Goal: Information Seeking & Learning: Check status

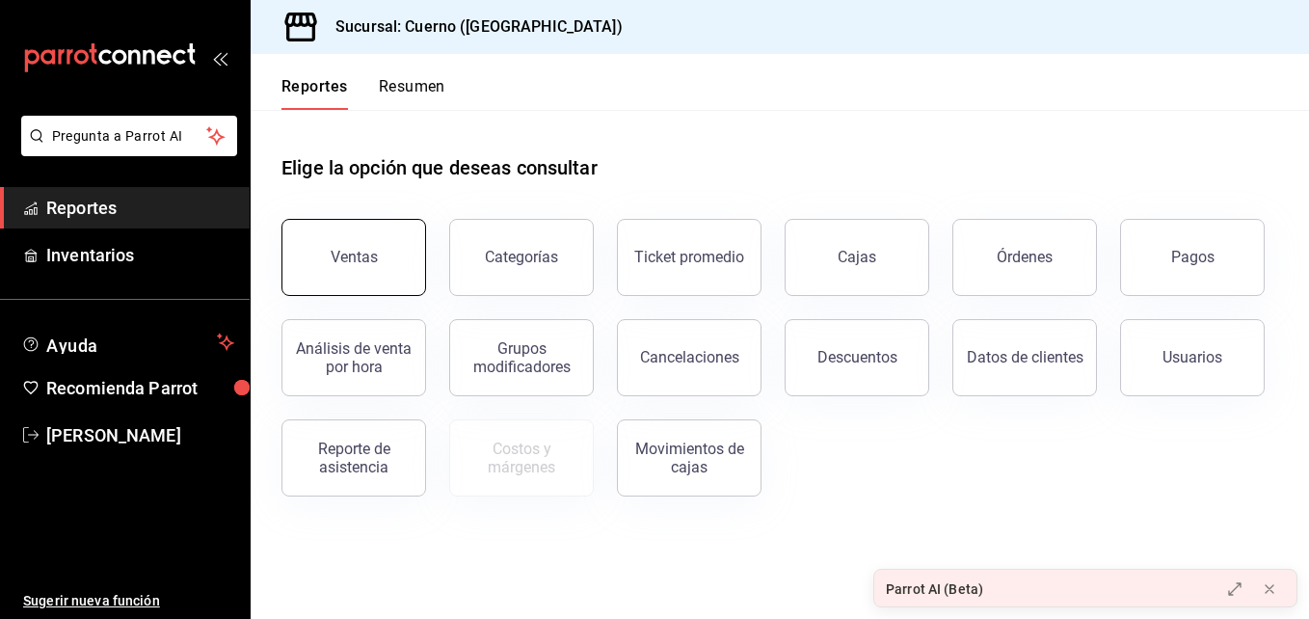
click at [366, 247] on button "Ventas" at bounding box center [354, 257] width 145 height 77
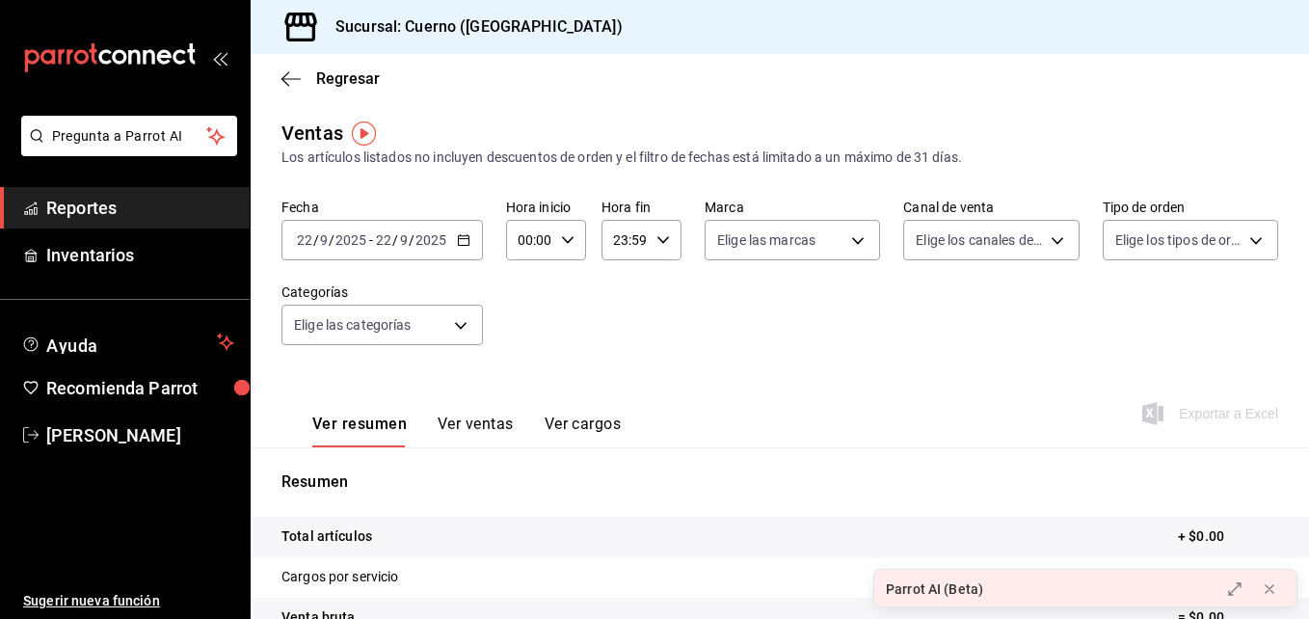
click at [452, 241] on div "[DATE] [DATE] - [DATE] [DATE]" at bounding box center [382, 240] width 201 height 40
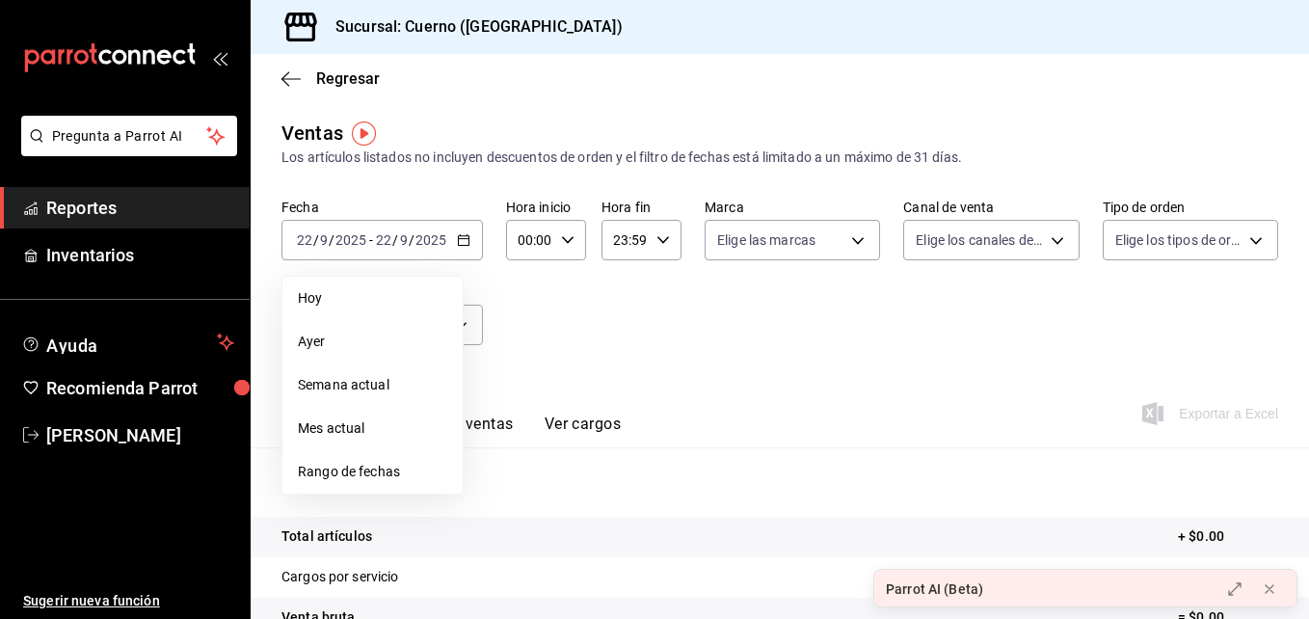
click at [420, 460] on li "Rango de fechas" at bounding box center [372, 471] width 180 height 43
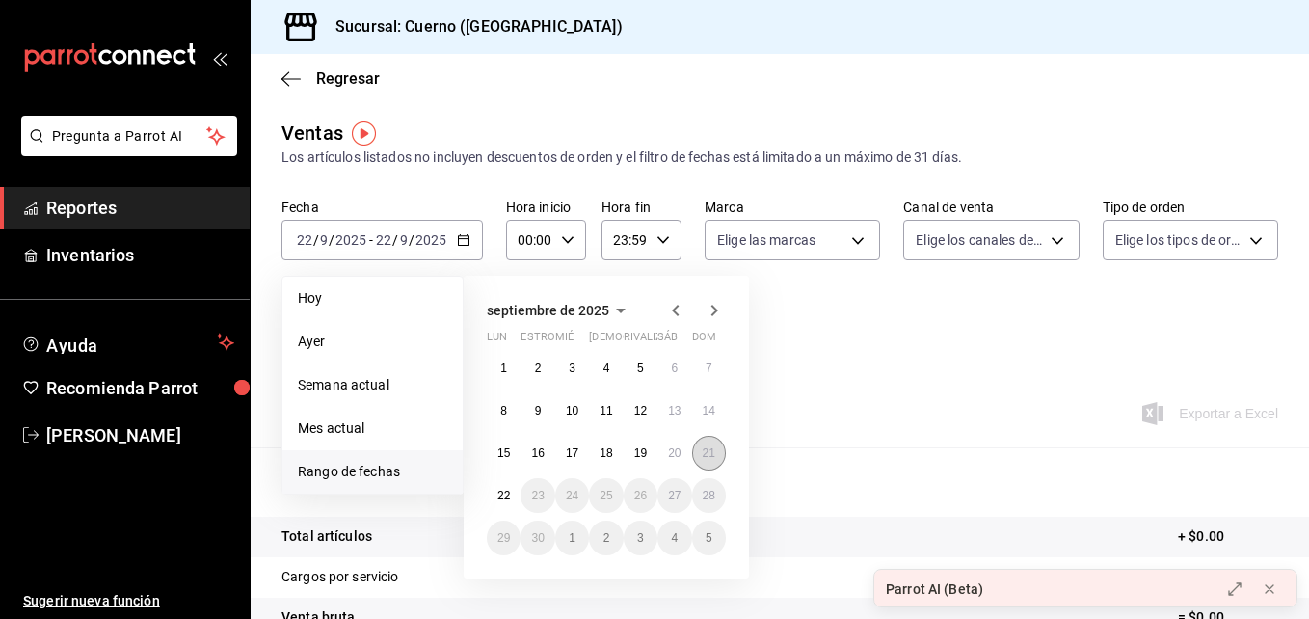
click at [711, 451] on abbr "21" at bounding box center [709, 452] width 13 height 13
click at [505, 490] on abbr "22" at bounding box center [503, 495] width 13 height 13
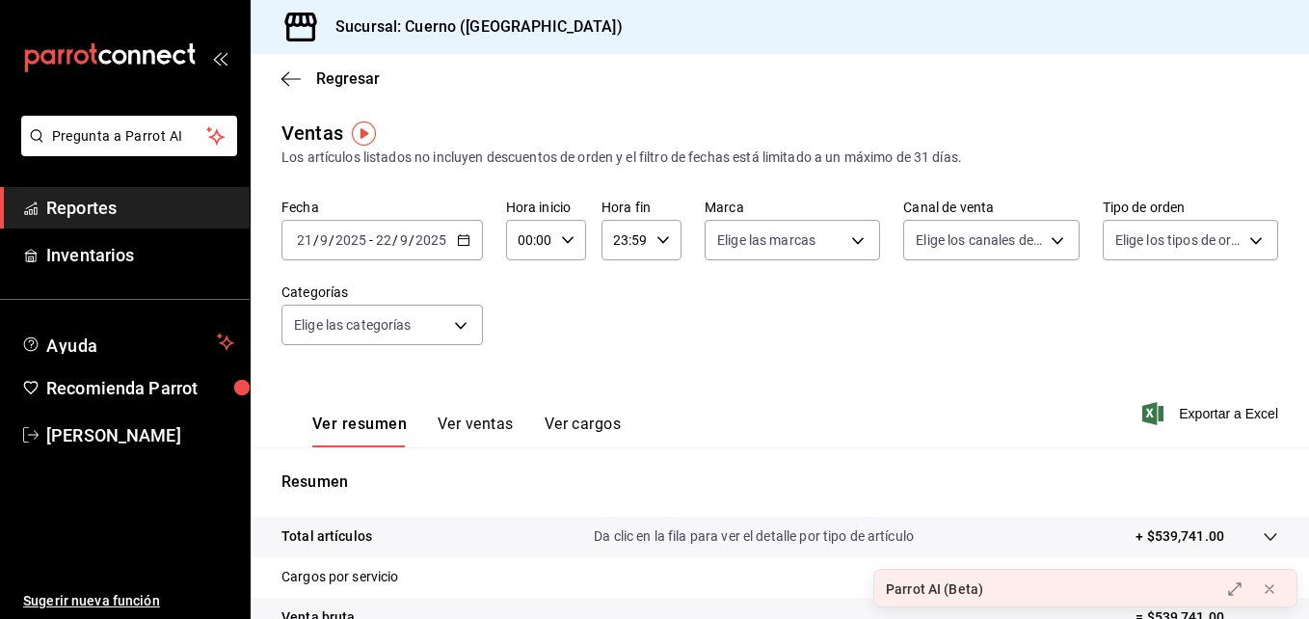
click at [569, 237] on icon "button" at bounding box center [567, 239] width 13 height 13
click at [521, 360] on span "03" at bounding box center [525, 352] width 9 height 15
type input "03:00"
click at [661, 245] on div at bounding box center [654, 309] width 1309 height 619
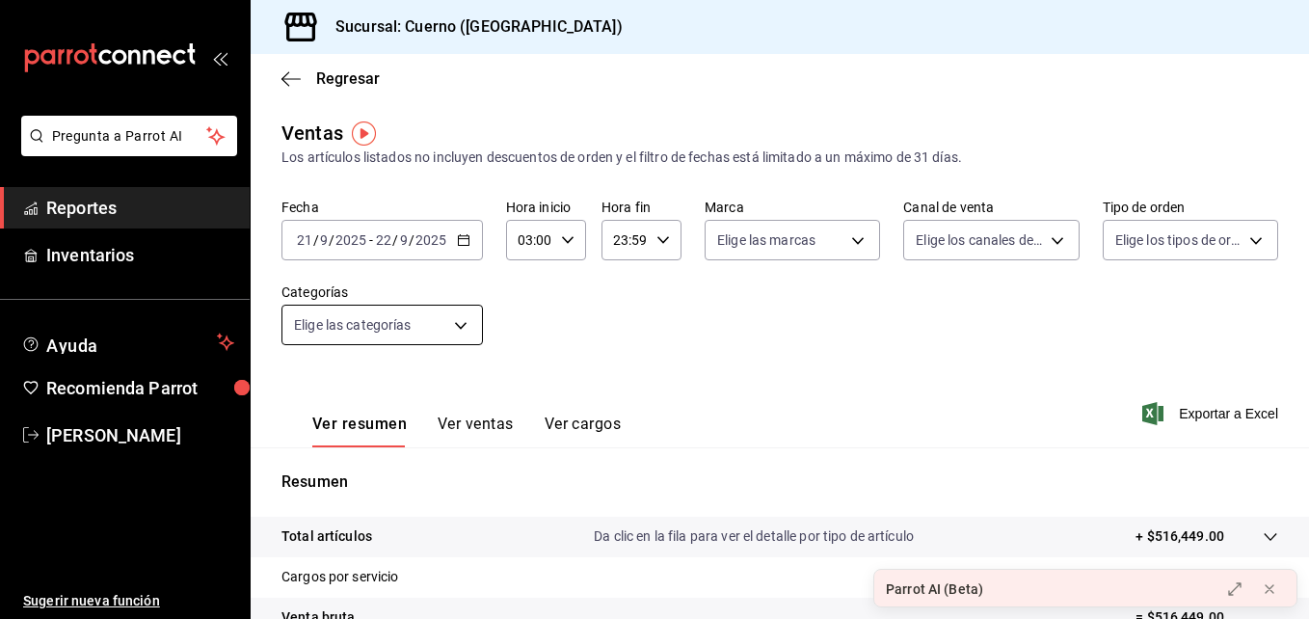
click at [426, 319] on body "Pregunta a Parrot AI Reportes Inventarios Ayuda Recomienda Parrot [PERSON_NAME]…" at bounding box center [654, 309] width 1309 height 619
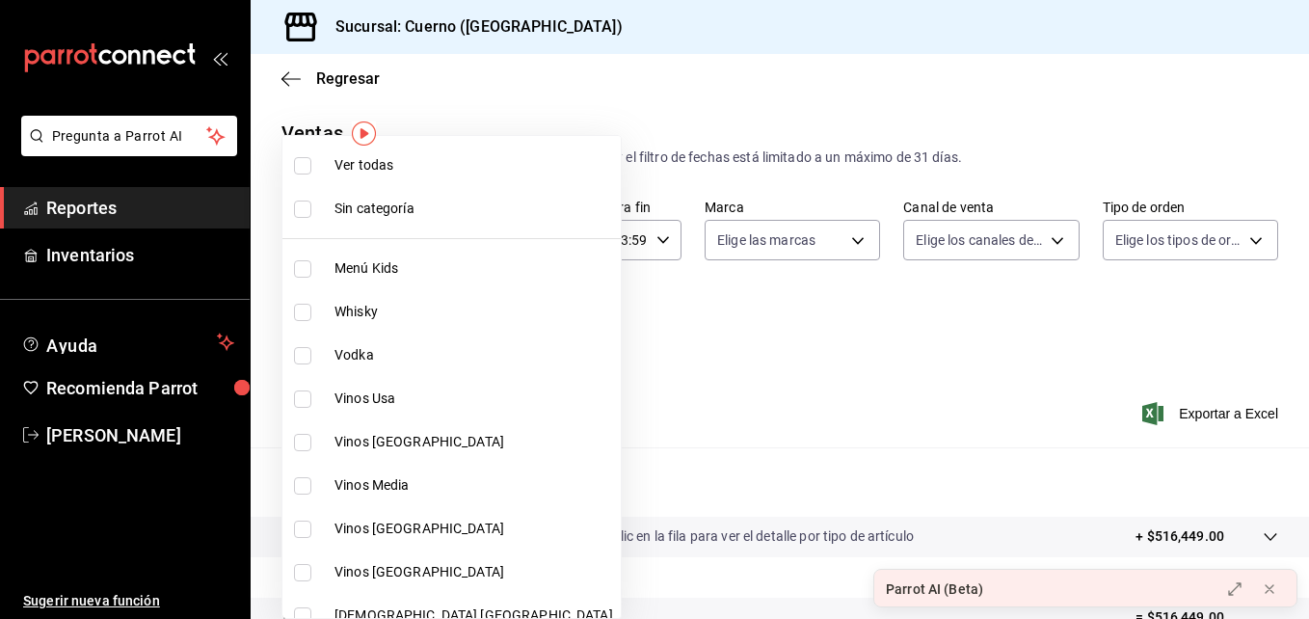
click at [781, 239] on div at bounding box center [654, 309] width 1309 height 619
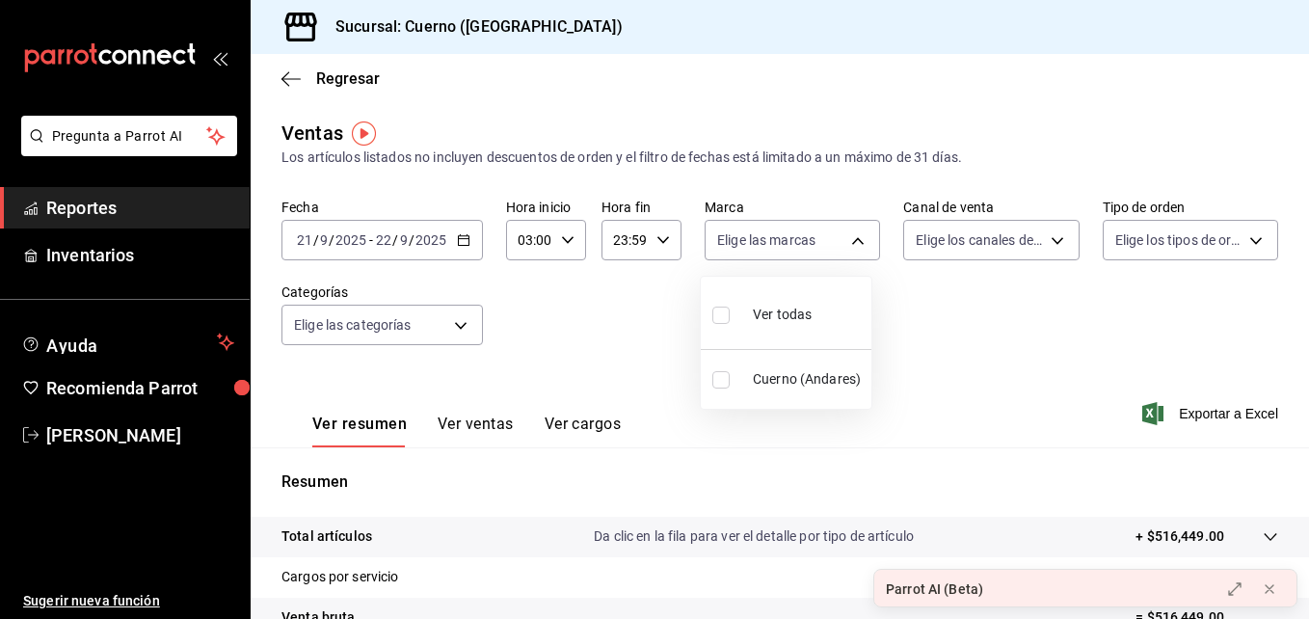
click at [781, 239] on body "Pregunta a Parrot AI Reportes Inventarios Ayuda Recomienda Parrot [PERSON_NAME]…" at bounding box center [654, 309] width 1309 height 619
click at [783, 323] on span "Ver todas" at bounding box center [782, 315] width 59 height 20
type input "c9e961b9-bc29-480f-a65c-324ff110f526"
checkbox input "true"
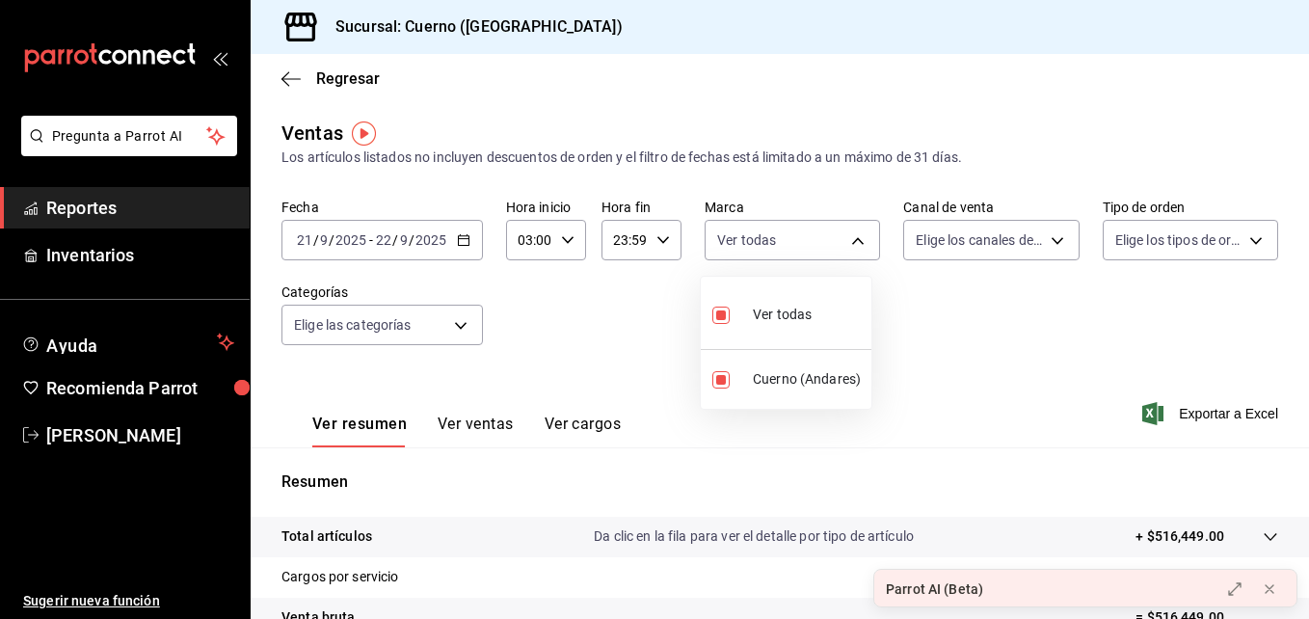
click at [893, 352] on div at bounding box center [654, 309] width 1309 height 619
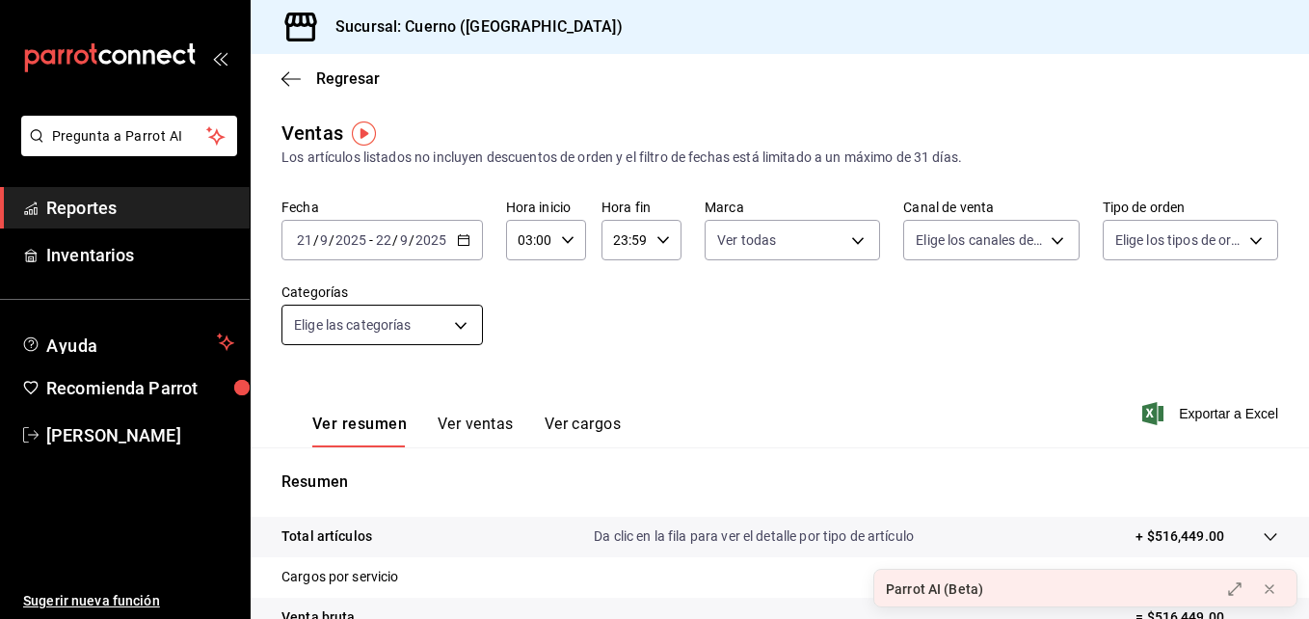
click at [411, 334] on body "Pregunta a Parrot AI Reportes Inventarios Ayuda Recomienda Parrot [PERSON_NAME]…" at bounding box center [654, 309] width 1309 height 619
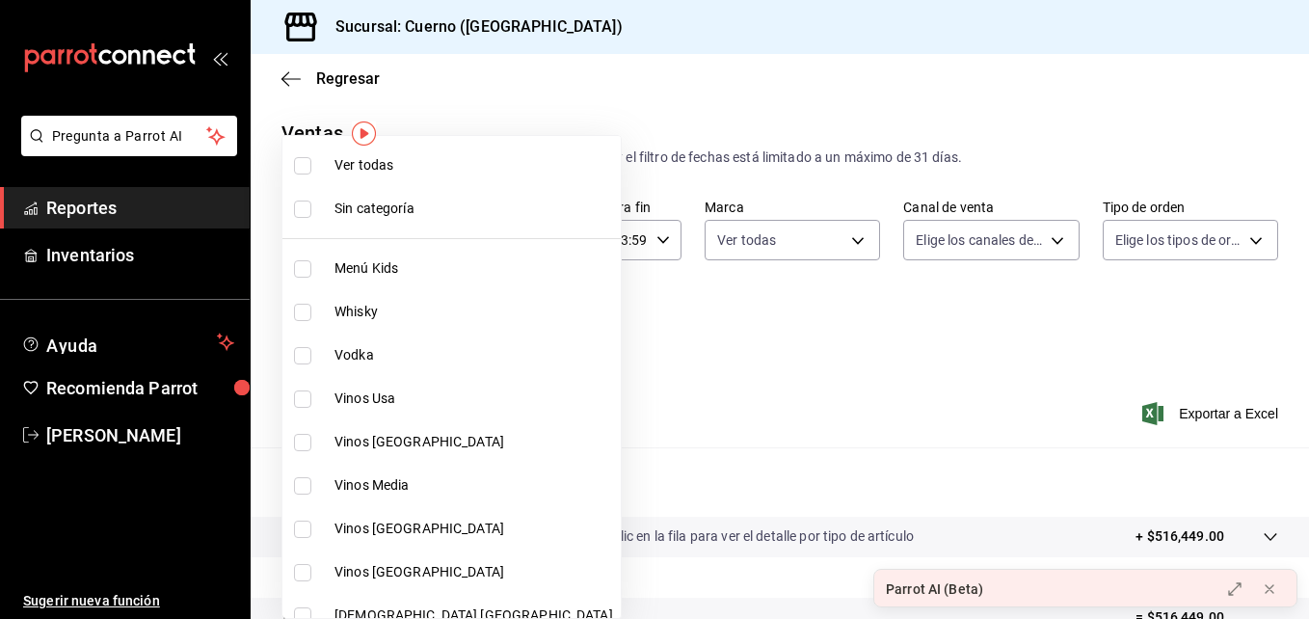
click at [302, 185] on li "Ver todas" at bounding box center [451, 165] width 338 height 43
type input "a99b9eb1-d5e4-4ca6-a53e-4c42022e859a,8d843363-7b8b-4002-90a0-c01944697fe5,d20f9…"
checkbox input "true"
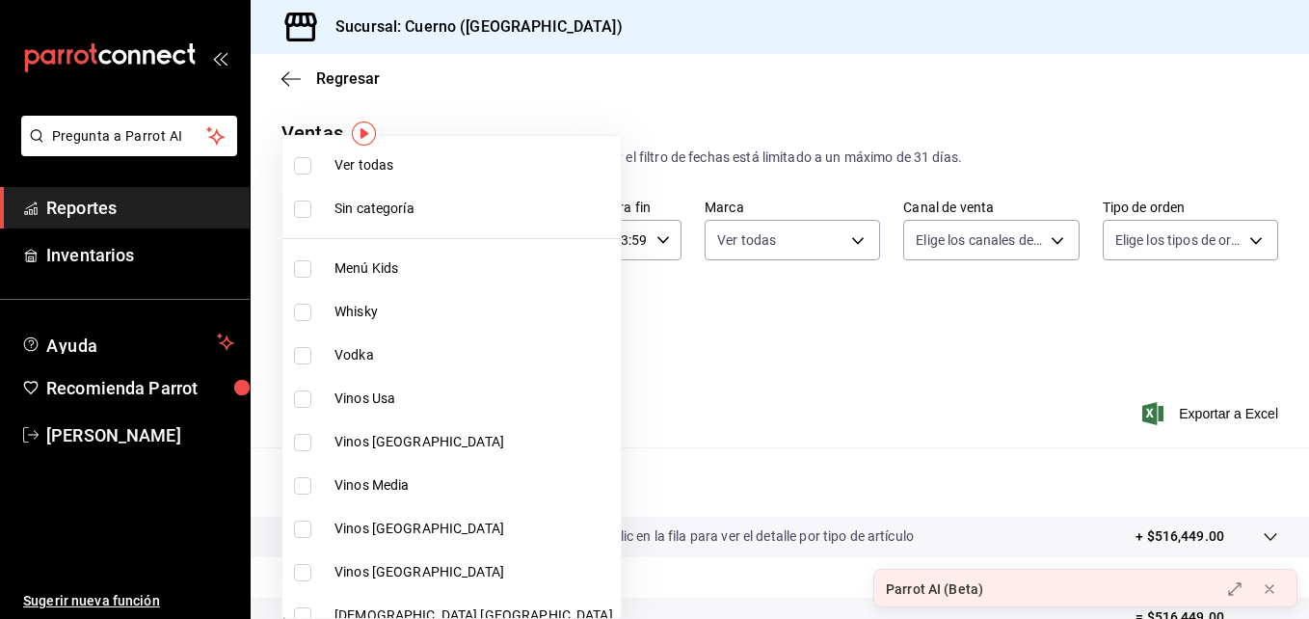
checkbox input "true"
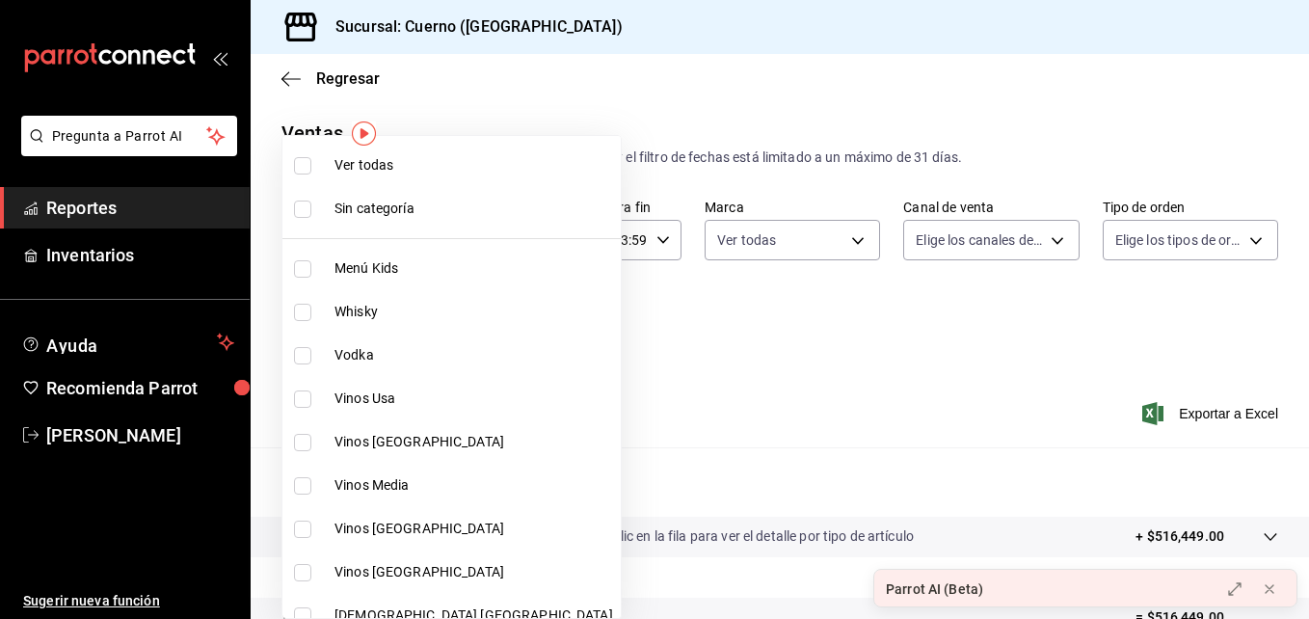
checkbox input "true"
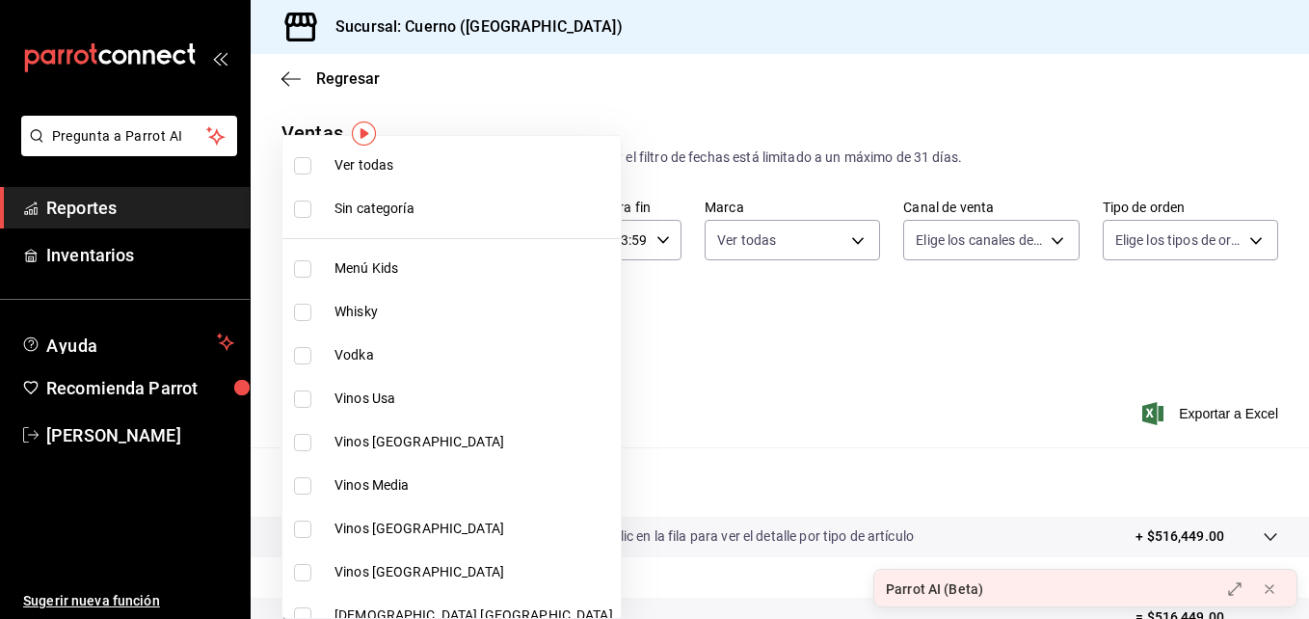
checkbox input "true"
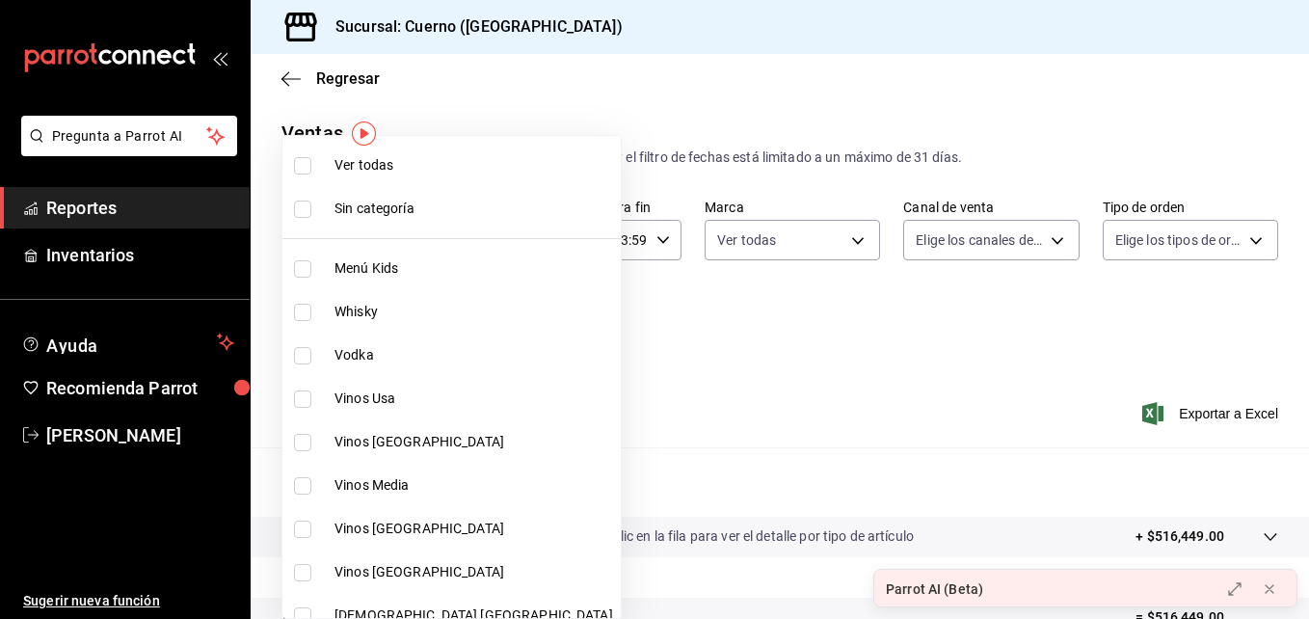
checkbox input "true"
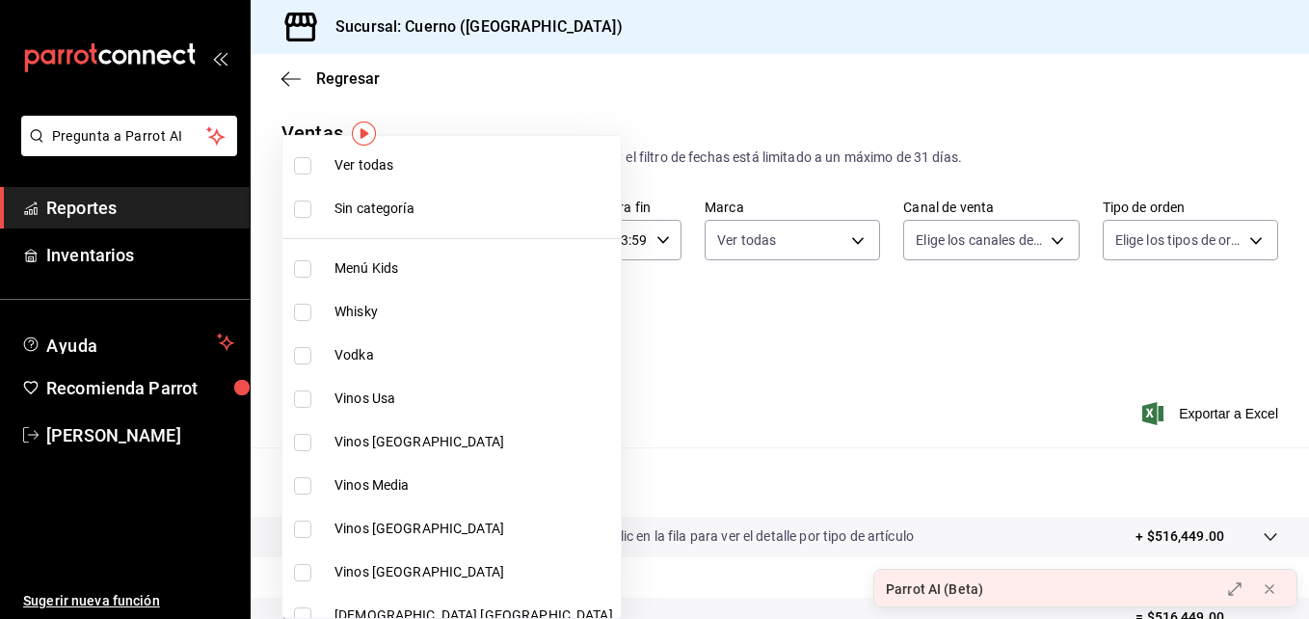
checkbox input "true"
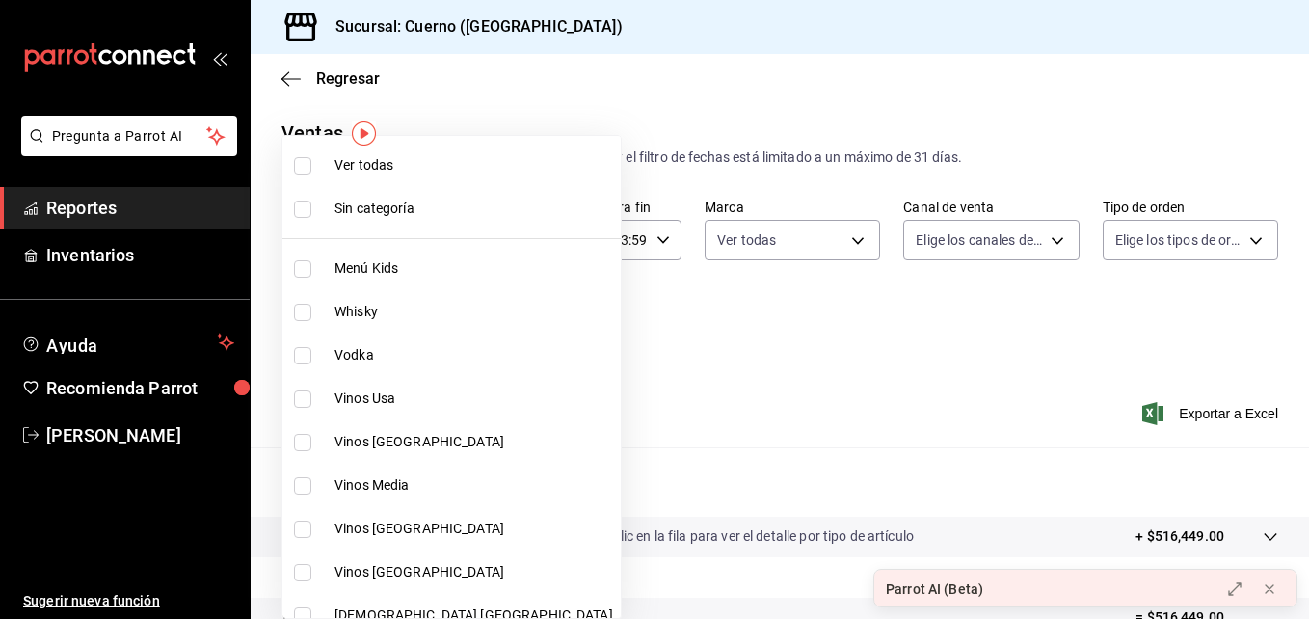
checkbox input "true"
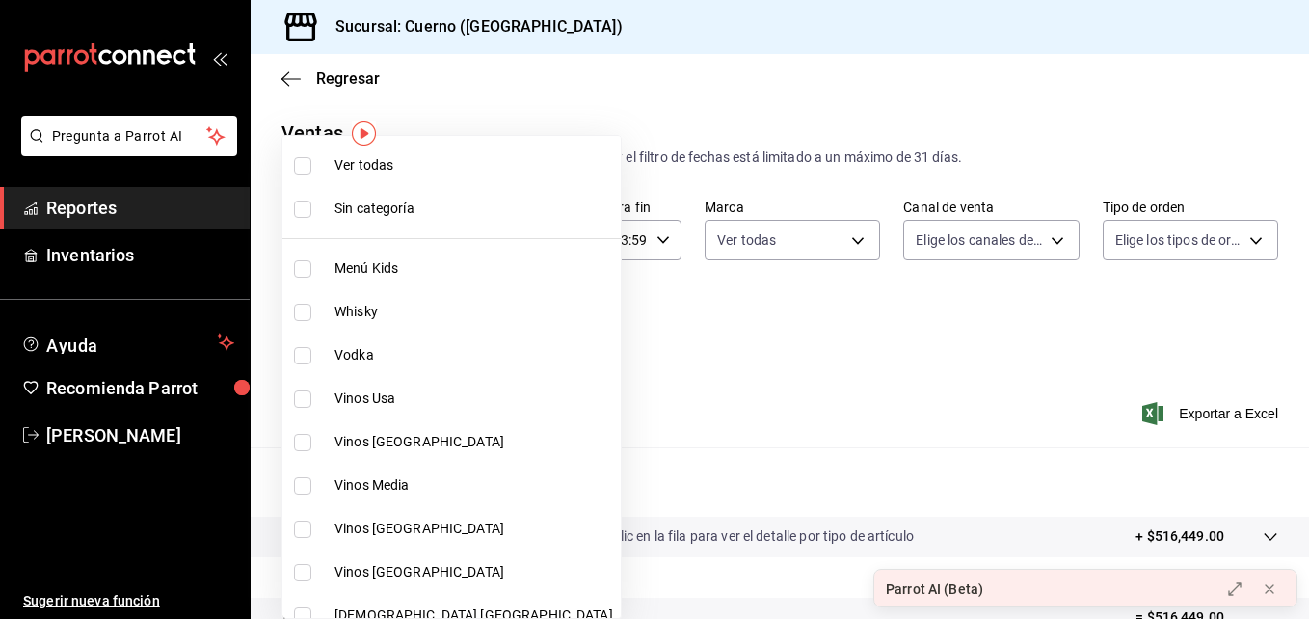
checkbox input "true"
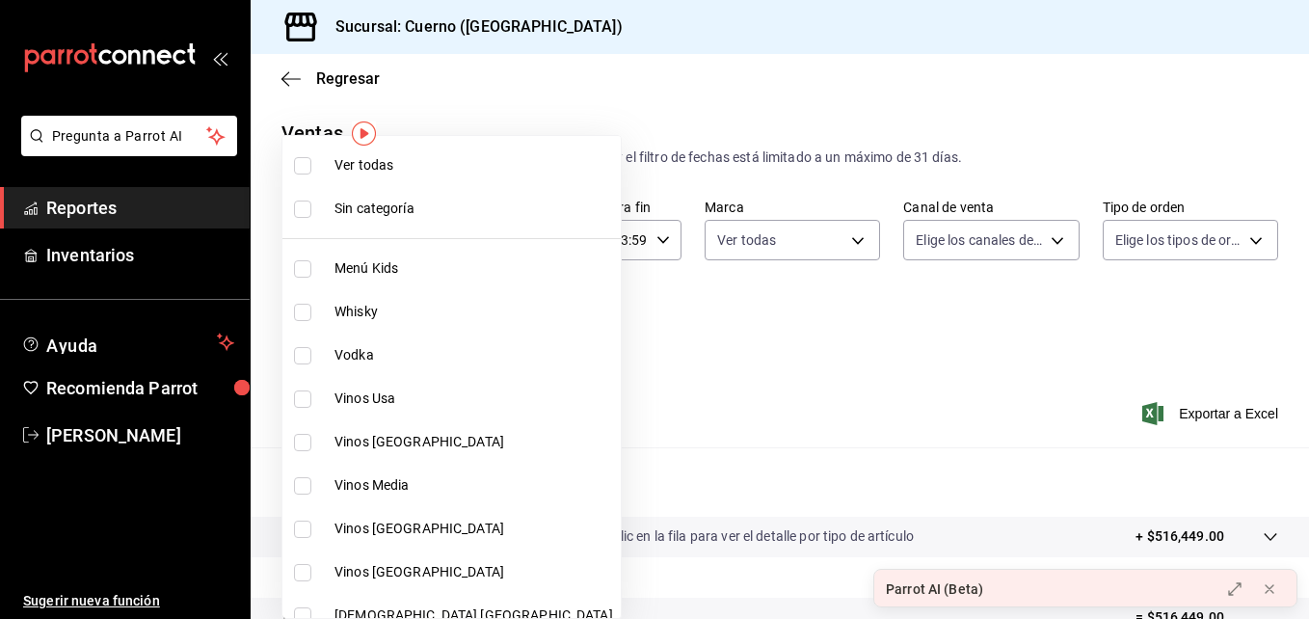
checkbox input "true"
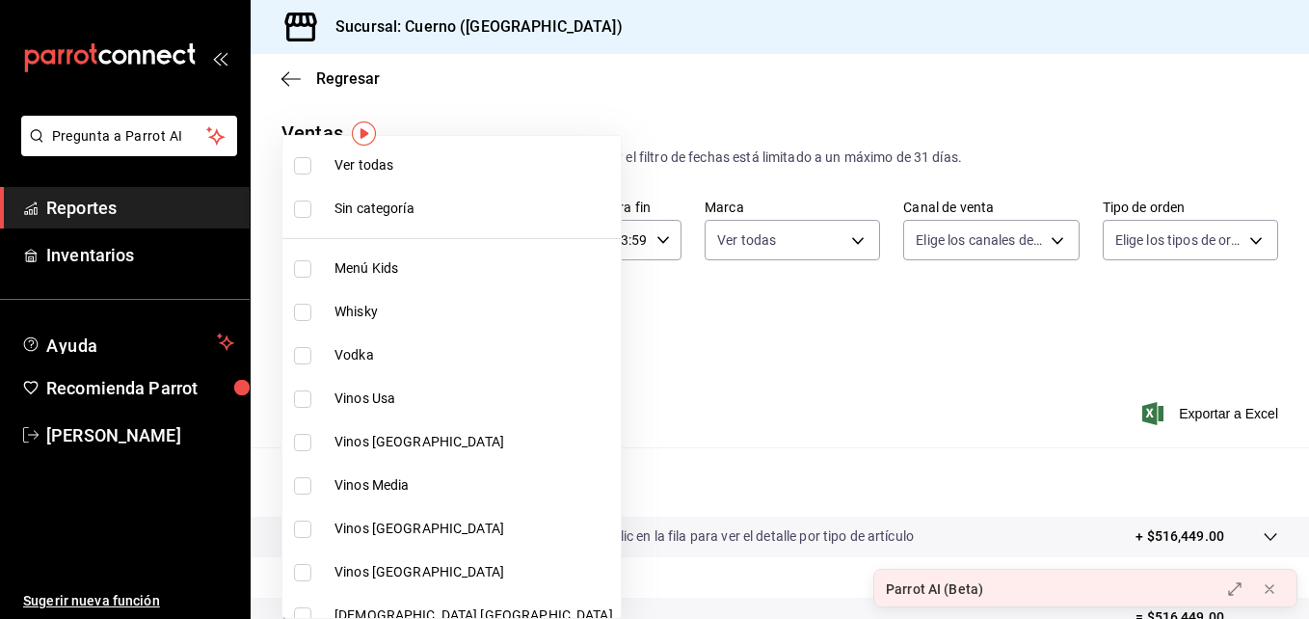
checkbox input "true"
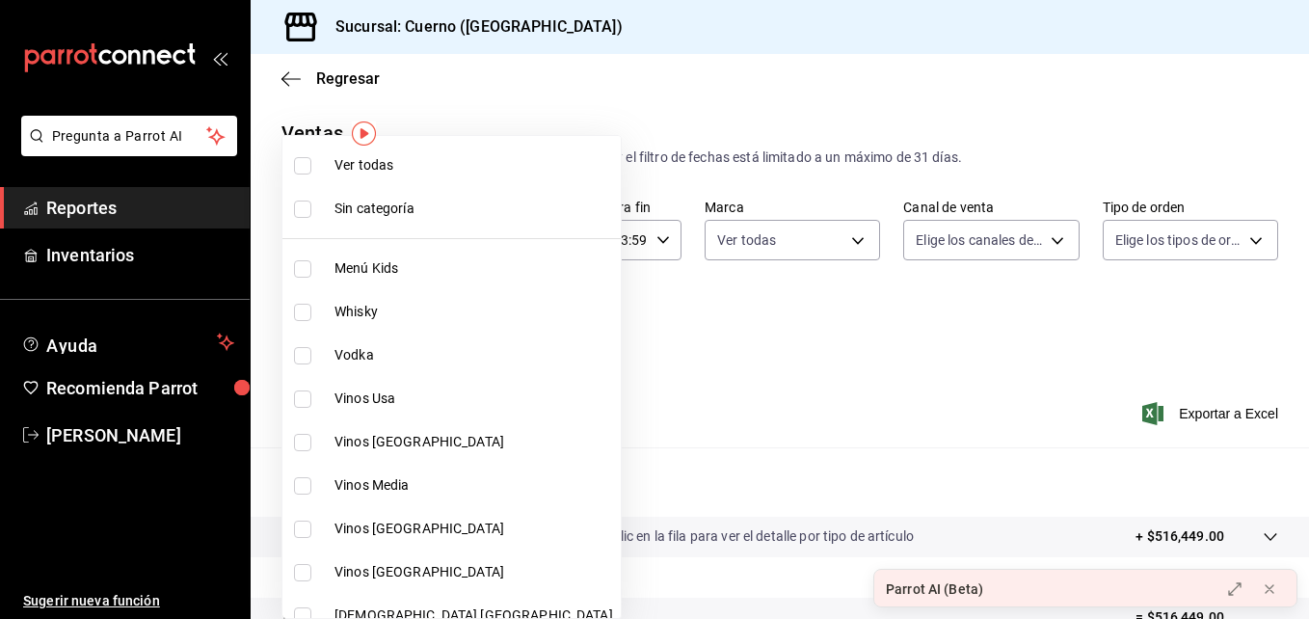
checkbox input "true"
click at [1159, 359] on div at bounding box center [654, 309] width 1309 height 619
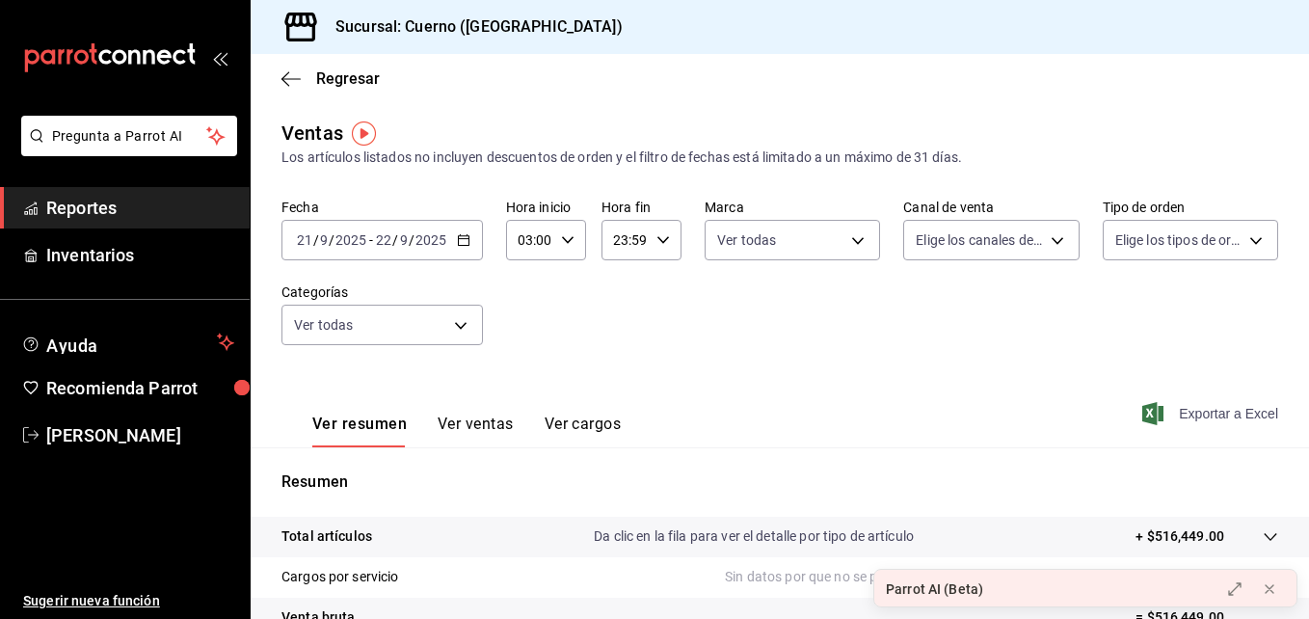
click at [1159, 407] on span "Exportar a Excel" at bounding box center [1212, 413] width 132 height 23
click at [324, 86] on span "Regresar" at bounding box center [348, 78] width 64 height 18
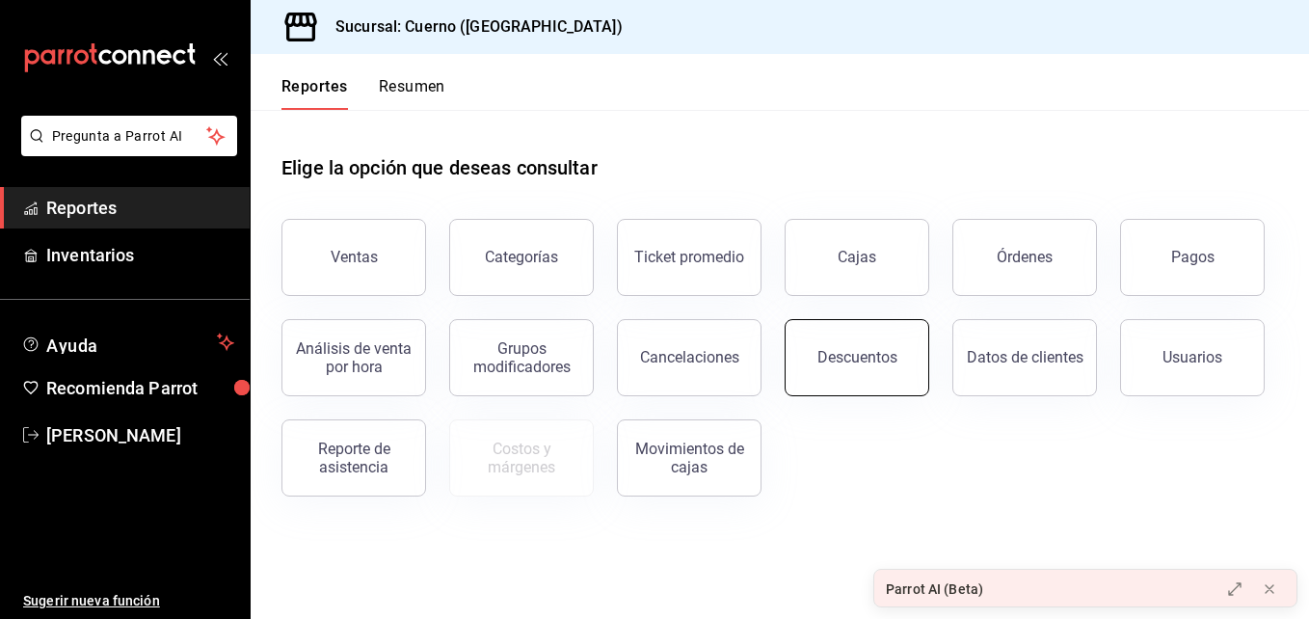
click at [835, 349] on div "Descuentos" at bounding box center [858, 357] width 80 height 18
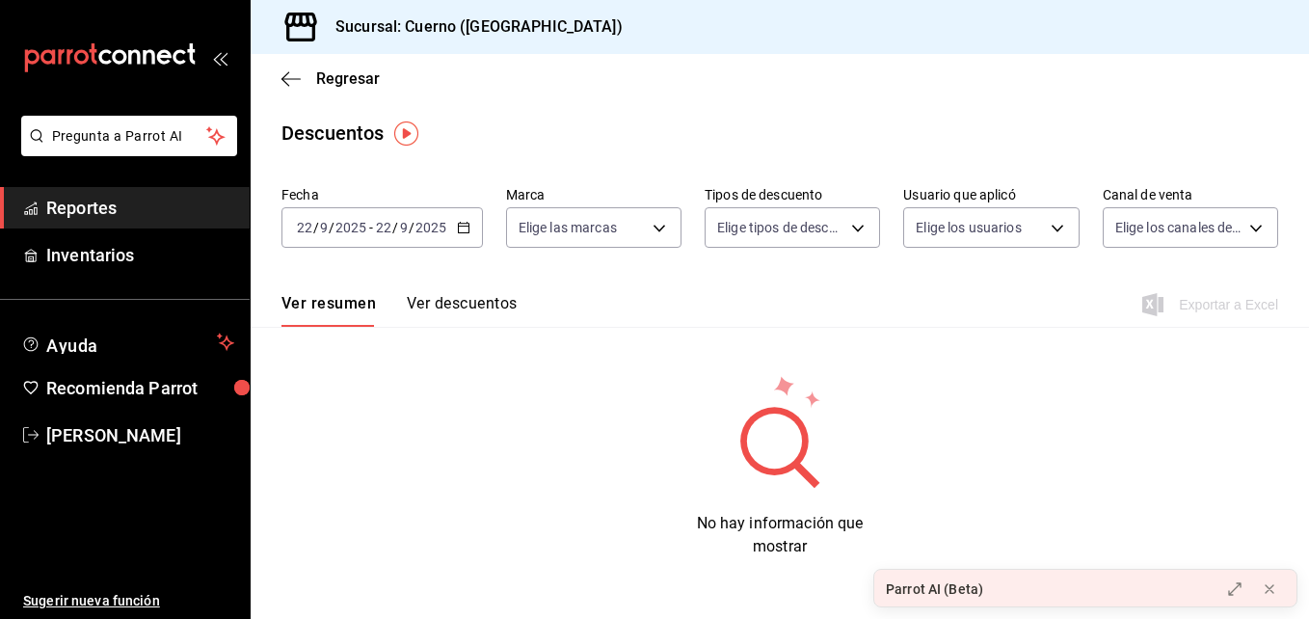
click at [471, 228] on div "[DATE] [DATE] - [DATE] [DATE]" at bounding box center [382, 227] width 201 height 40
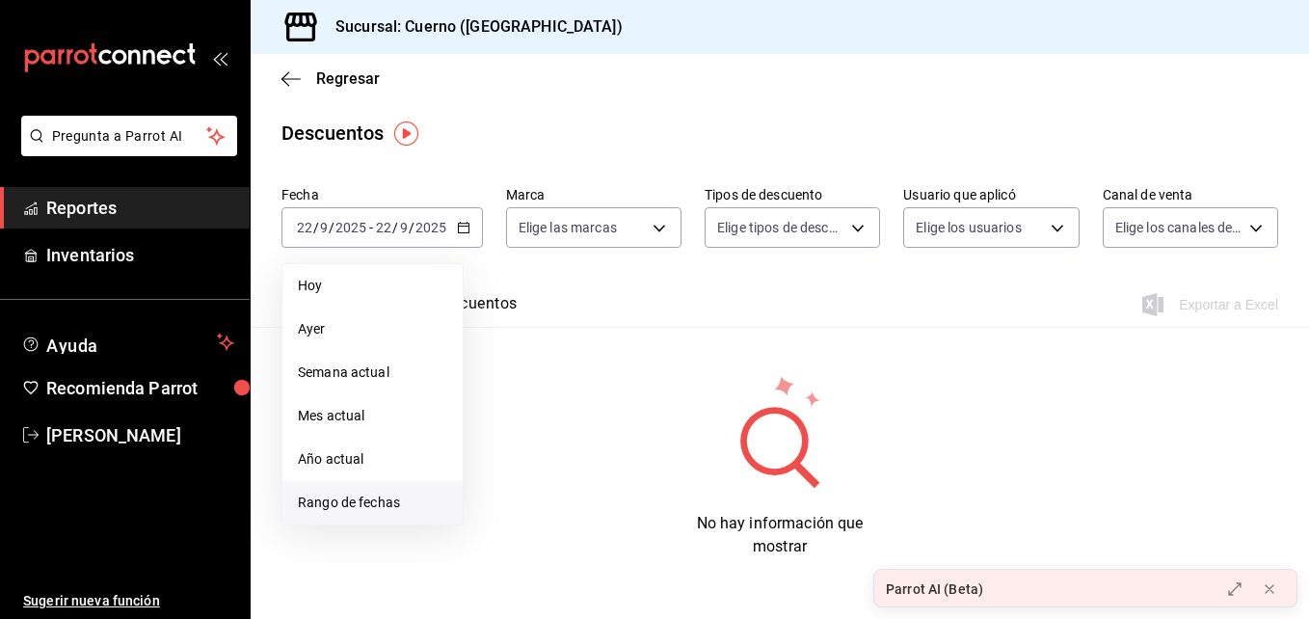
click at [391, 502] on span "Rango de fechas" at bounding box center [372, 503] width 149 height 20
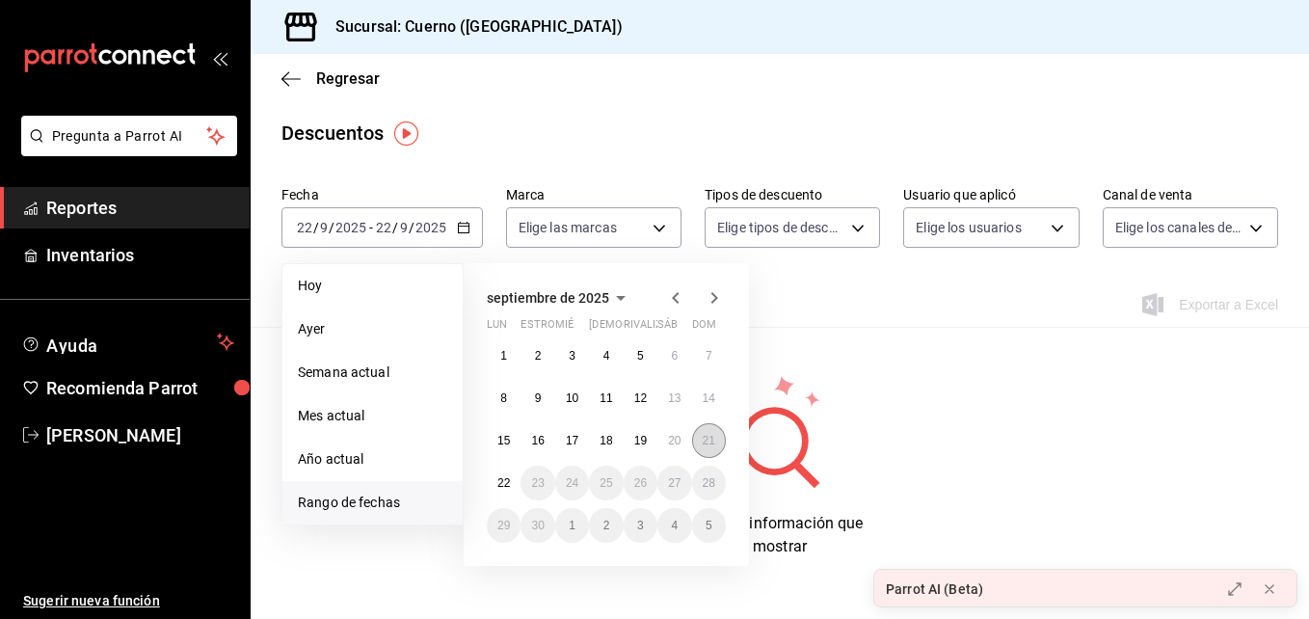
click at [703, 434] on abbr "21" at bounding box center [709, 440] width 13 height 13
click at [499, 485] on abbr "22" at bounding box center [503, 482] width 13 height 13
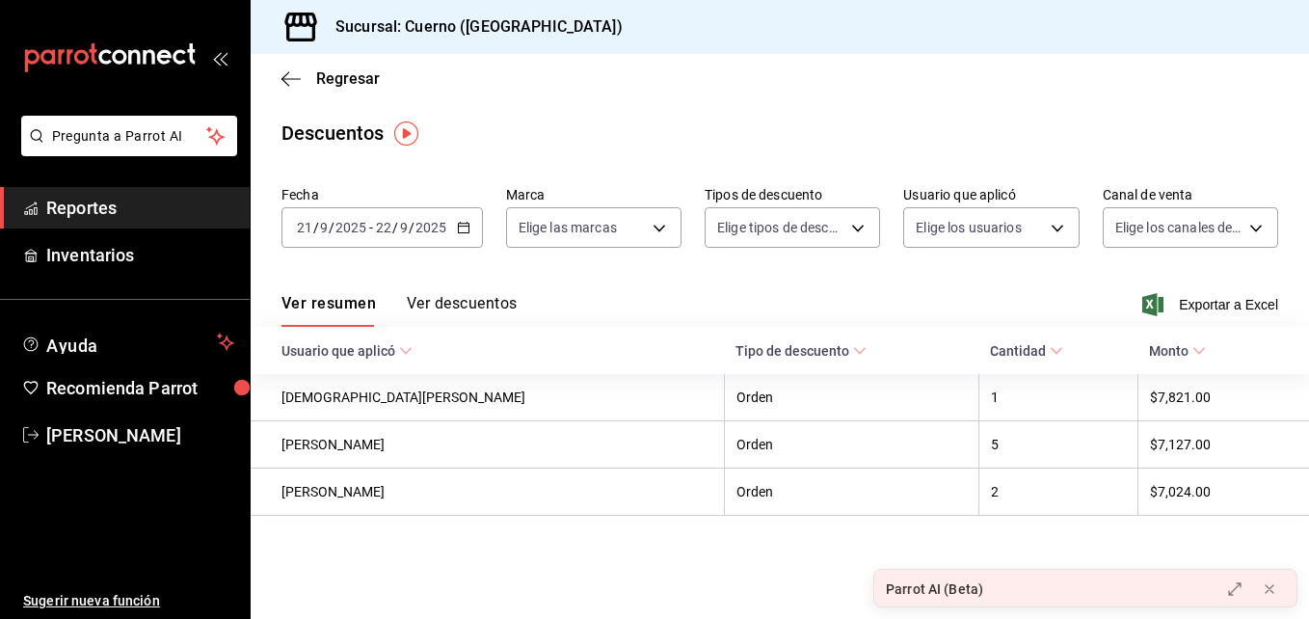
click at [492, 308] on button "Ver descuentos" at bounding box center [462, 310] width 110 height 33
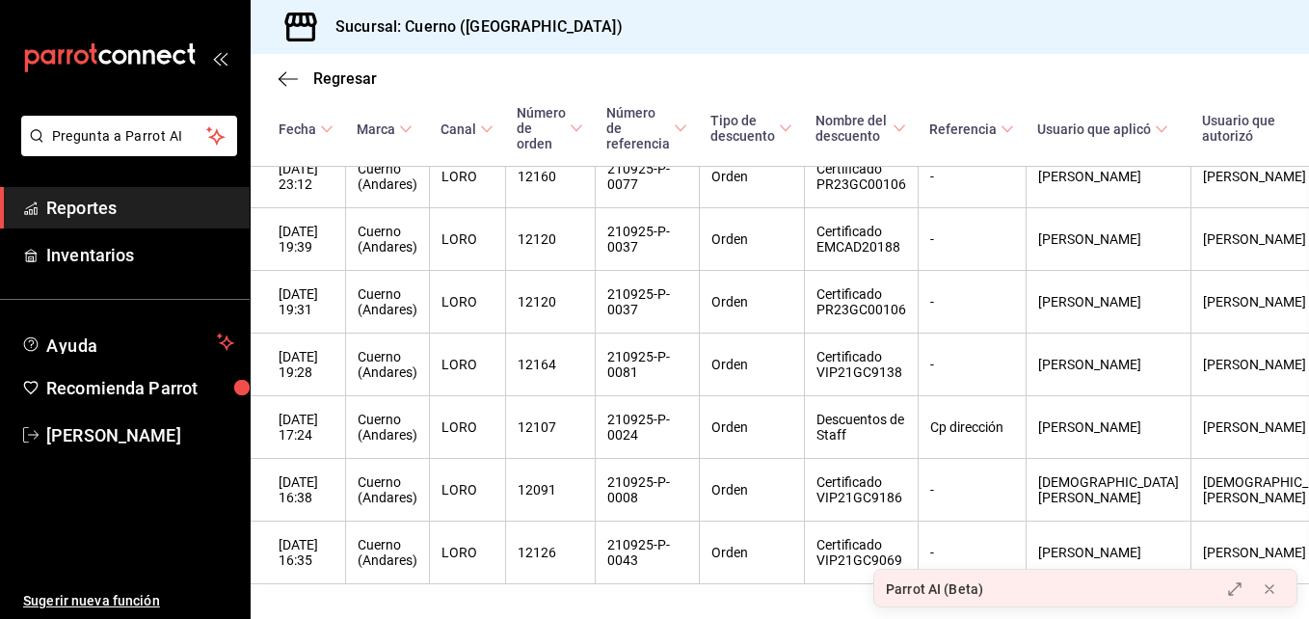
scroll to position [432, 3]
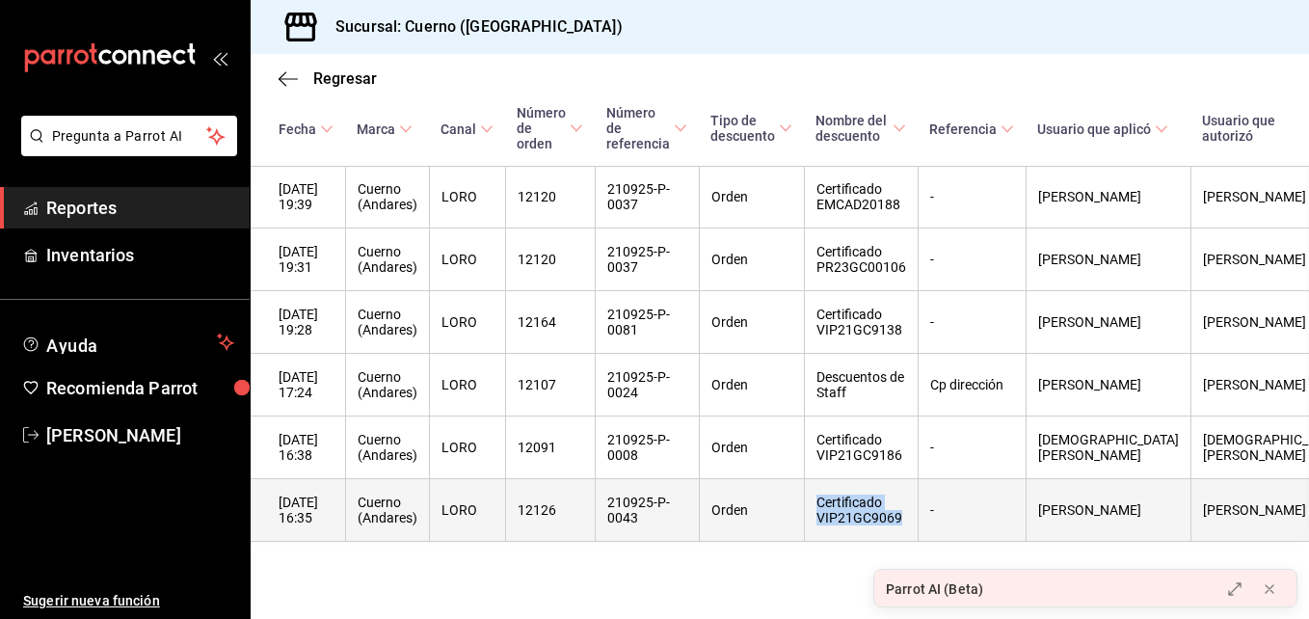
drag, startPoint x: 830, startPoint y: 483, endPoint x: 910, endPoint y: 506, distance: 83.3
click at [910, 506] on th "Certificado VIP21GC9069" at bounding box center [861, 510] width 114 height 63
copy th "Certificado VIP21GC9069"
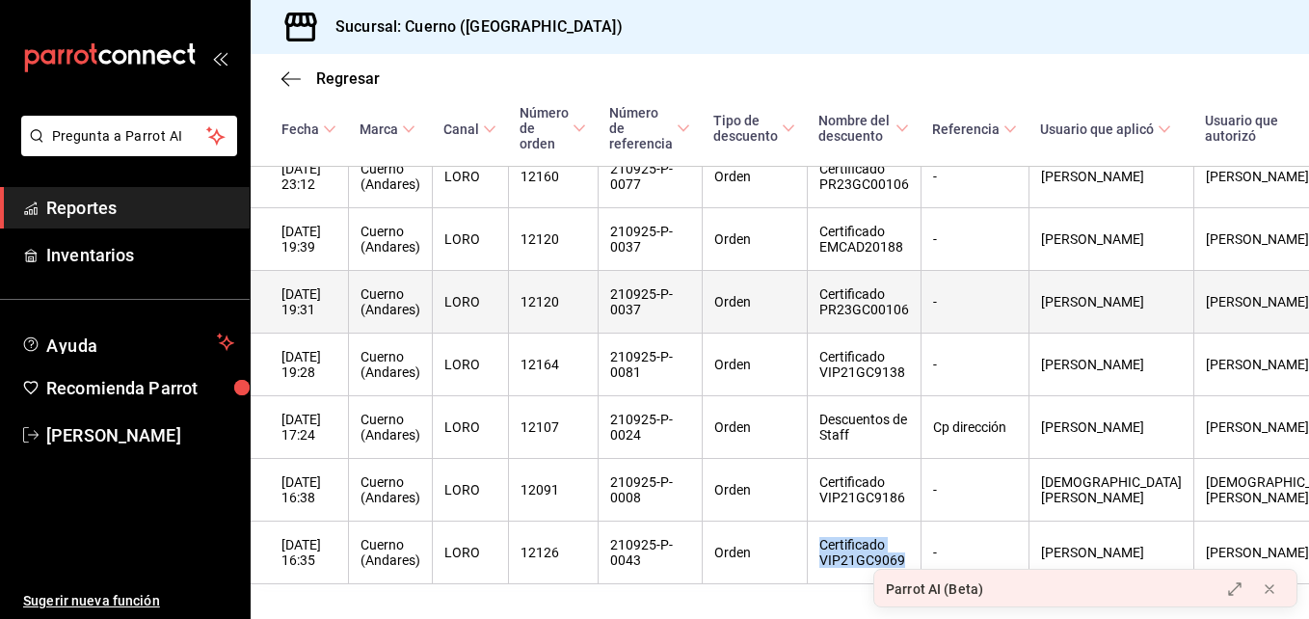
scroll to position [372, 0]
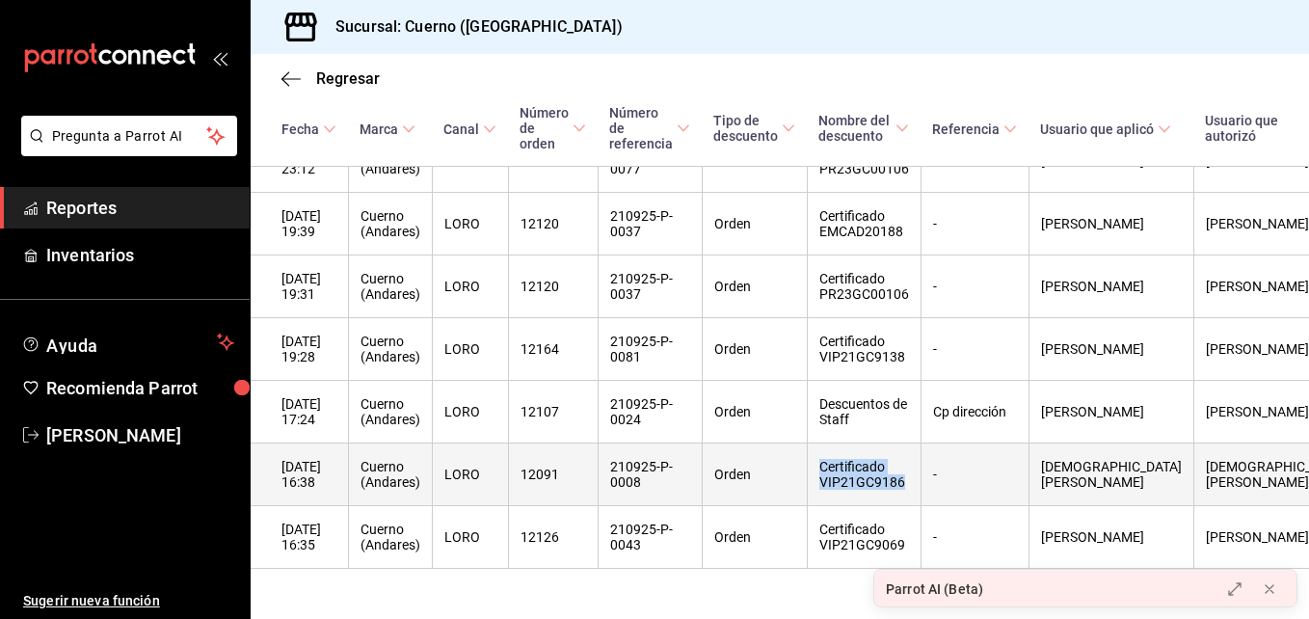
drag, startPoint x: 825, startPoint y: 479, endPoint x: 925, endPoint y: 502, distance: 102.9
click at [921, 502] on th "Certificado VIP21GC9186" at bounding box center [864, 474] width 114 height 63
copy th "Certificado VIP21GC9186"
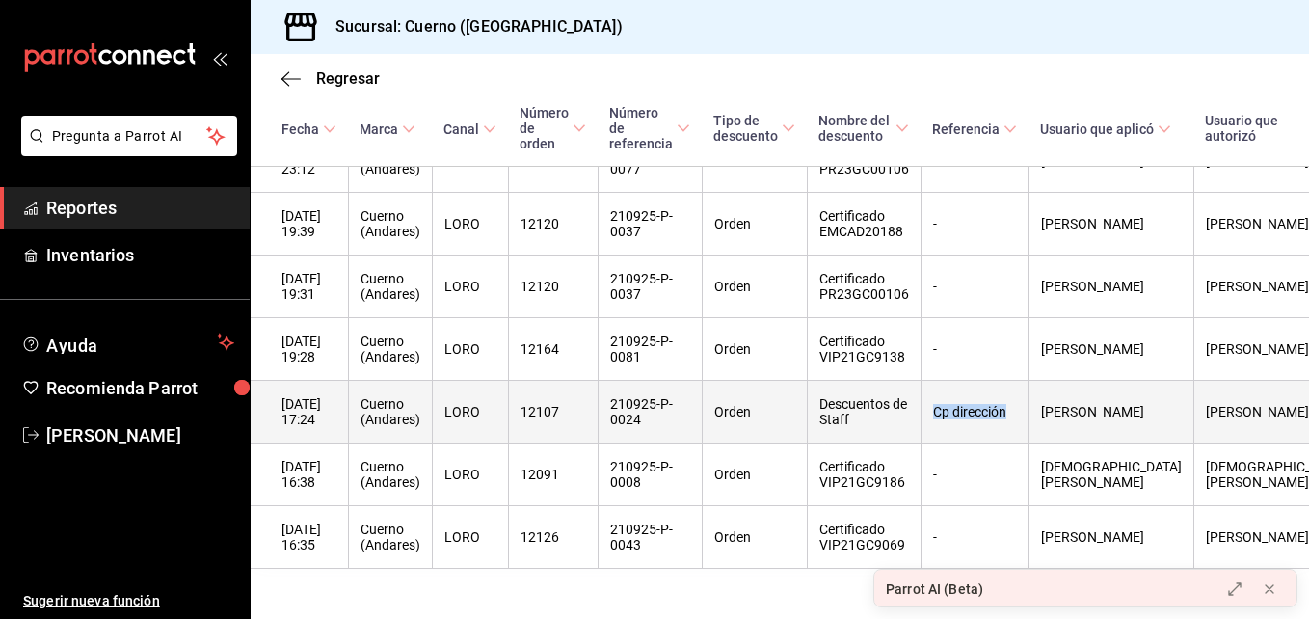
drag, startPoint x: 940, startPoint y: 425, endPoint x: 1016, endPoint y: 421, distance: 76.3
click at [1016, 421] on th "Cp dirección" at bounding box center [975, 412] width 108 height 63
copy th "Cp dirección"
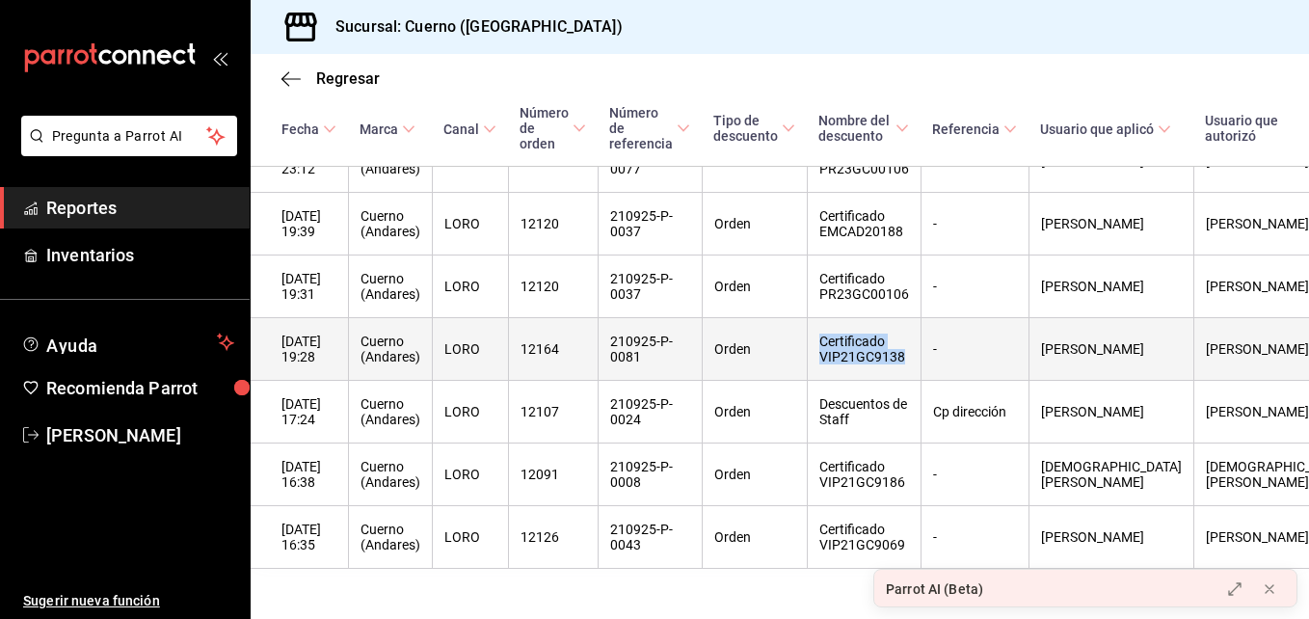
drag, startPoint x: 830, startPoint y: 353, endPoint x: 912, endPoint y: 375, distance: 84.9
click at [912, 375] on th "Certificado VIP21GC9138" at bounding box center [864, 349] width 114 height 63
copy th "Certificado VIP21GC9138"
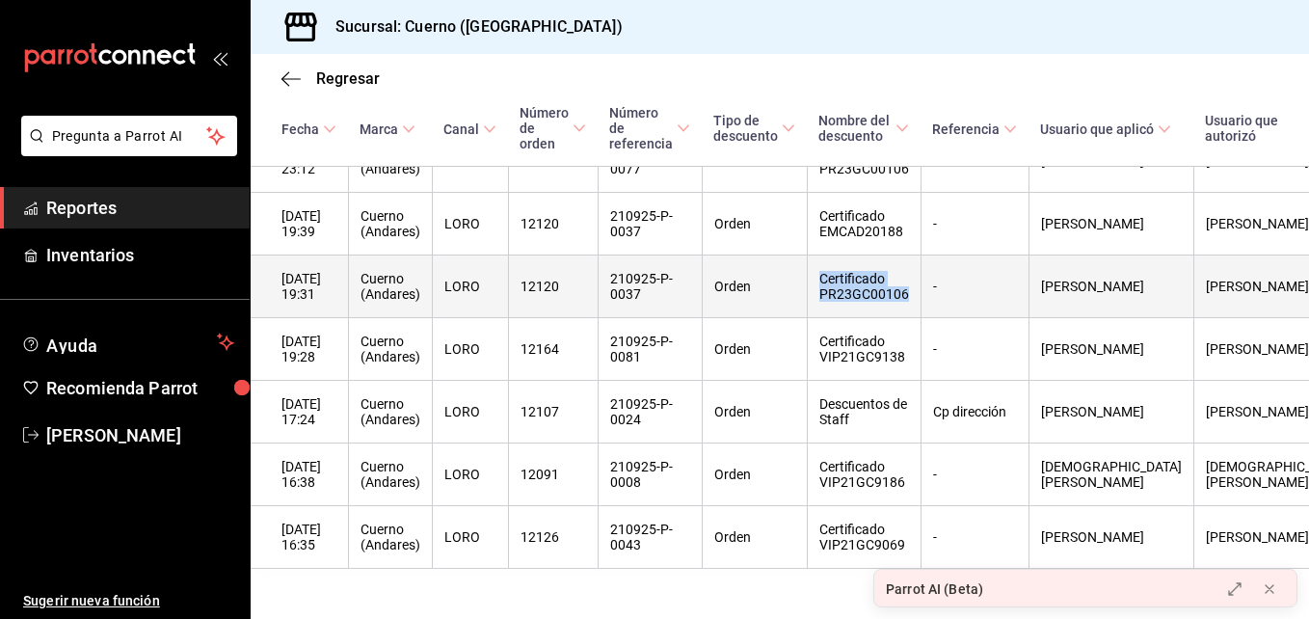
drag, startPoint x: 827, startPoint y: 284, endPoint x: 918, endPoint y: 302, distance: 92.3
click at [918, 302] on th "Certificado PR23GC00106" at bounding box center [864, 286] width 114 height 63
copy th "Certificado PR23GC00106"
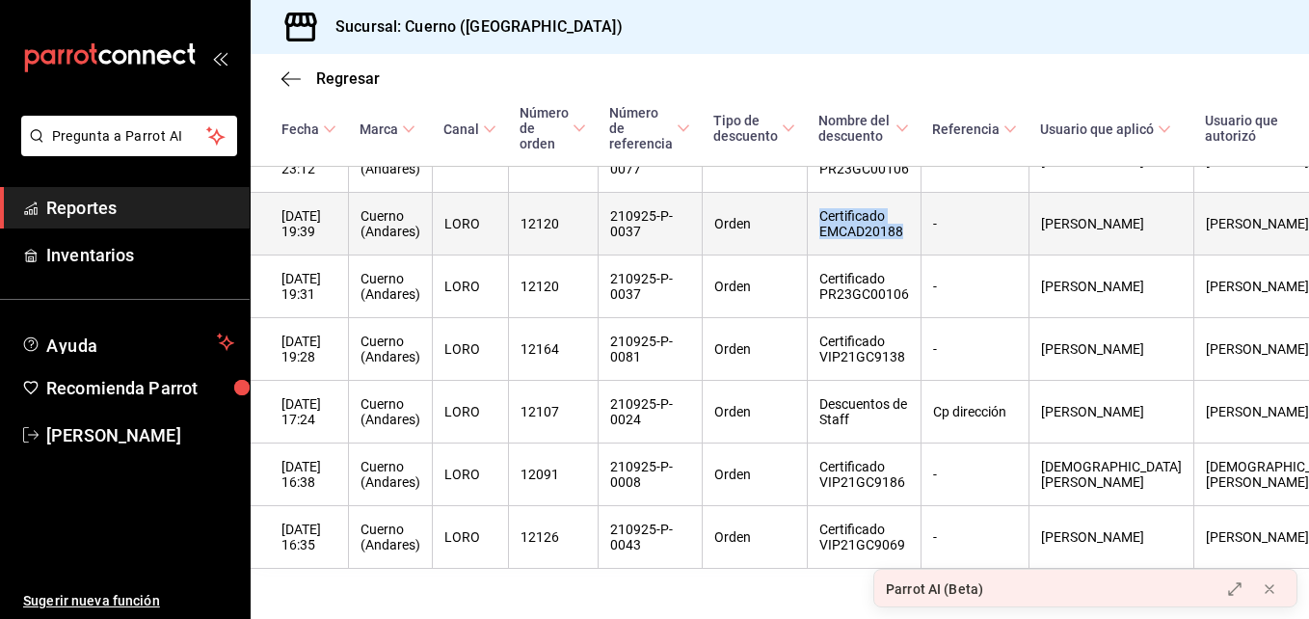
drag, startPoint x: 830, startPoint y: 222, endPoint x: 913, endPoint y: 241, distance: 85.1
click at [913, 241] on th "Certificado EMCAD20188" at bounding box center [864, 224] width 114 height 63
copy th "Certificado EMCAD20188"
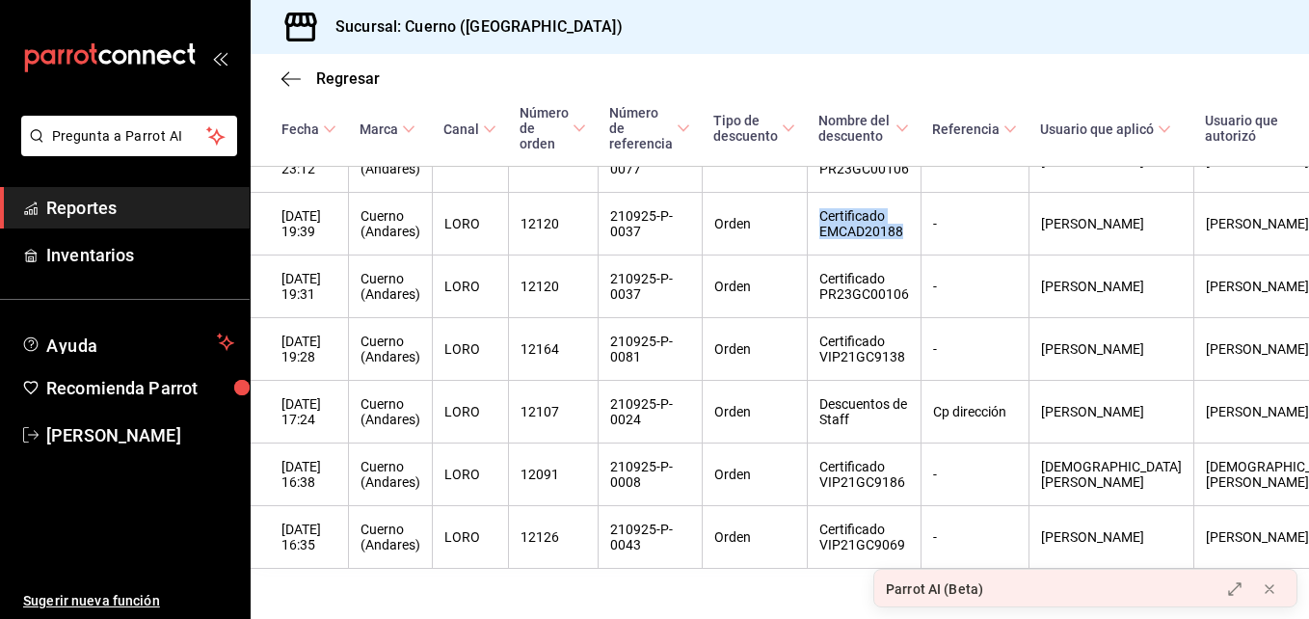
copy th "Certificado EMCAD20188"
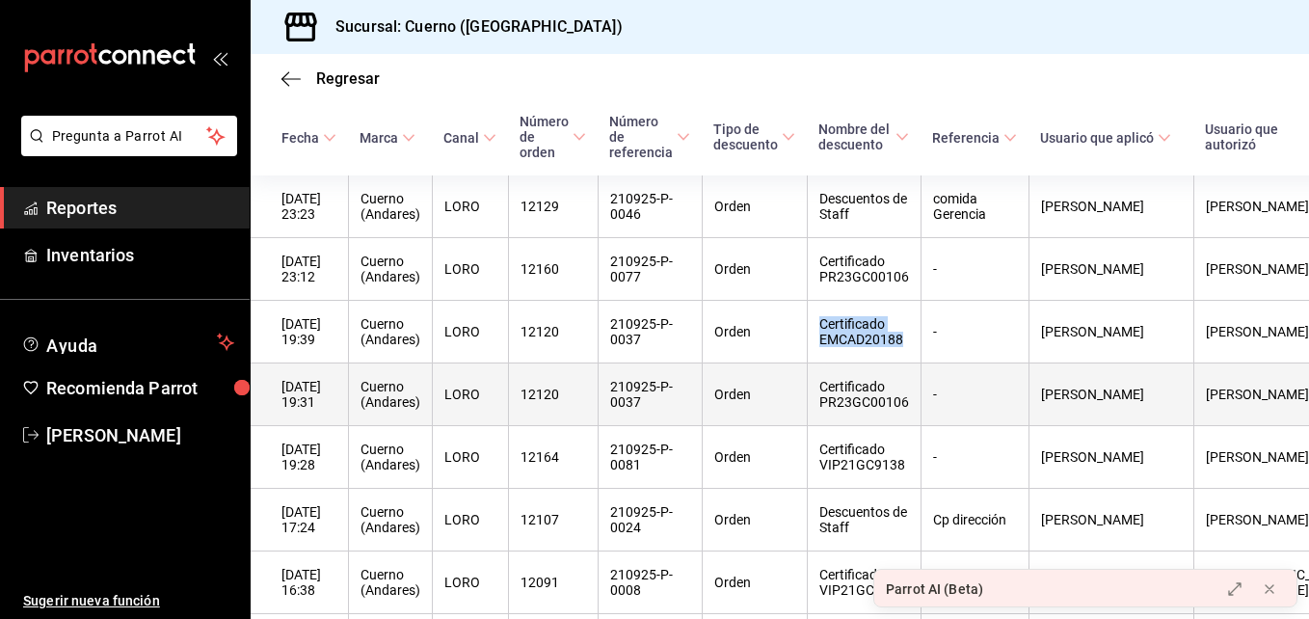
scroll to position [231, 0]
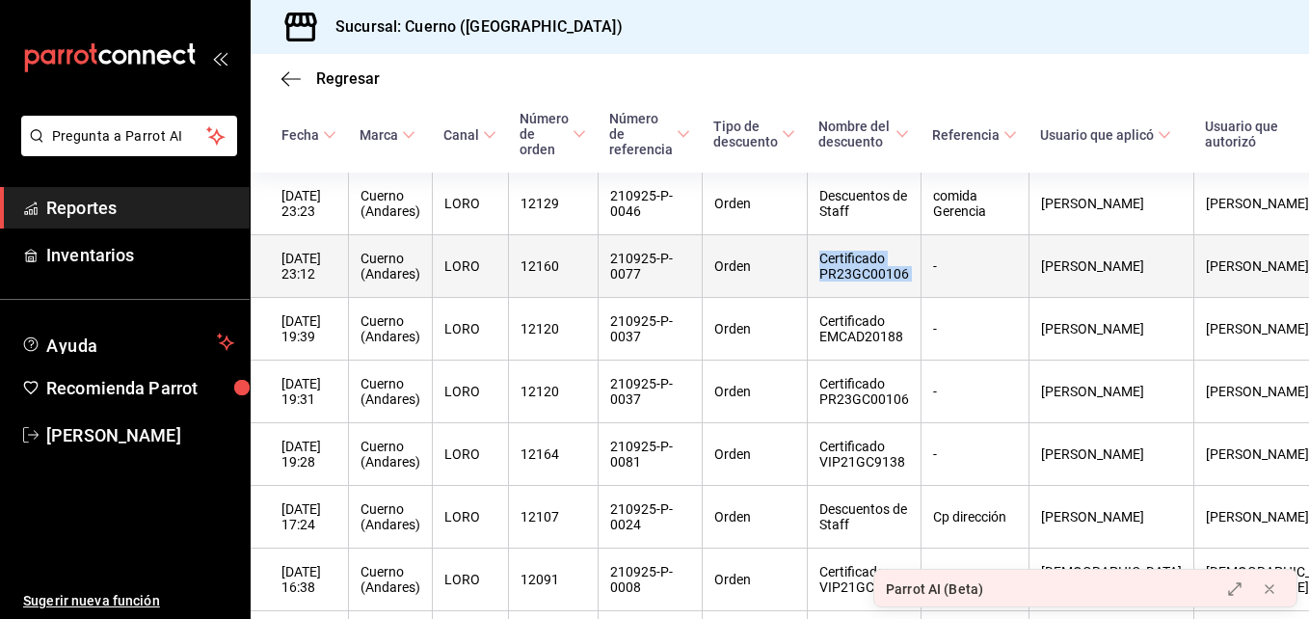
drag, startPoint x: 827, startPoint y: 260, endPoint x: 930, endPoint y: 280, distance: 104.9
click at [930, 280] on tr "[DATE] 23:12 Cuerno (Andares) LORO 12160 210925-P-0077 Orden Certificado PR23GC…" at bounding box center [857, 266] width 1212 height 63
copy th "Certificado PR23GC00106"
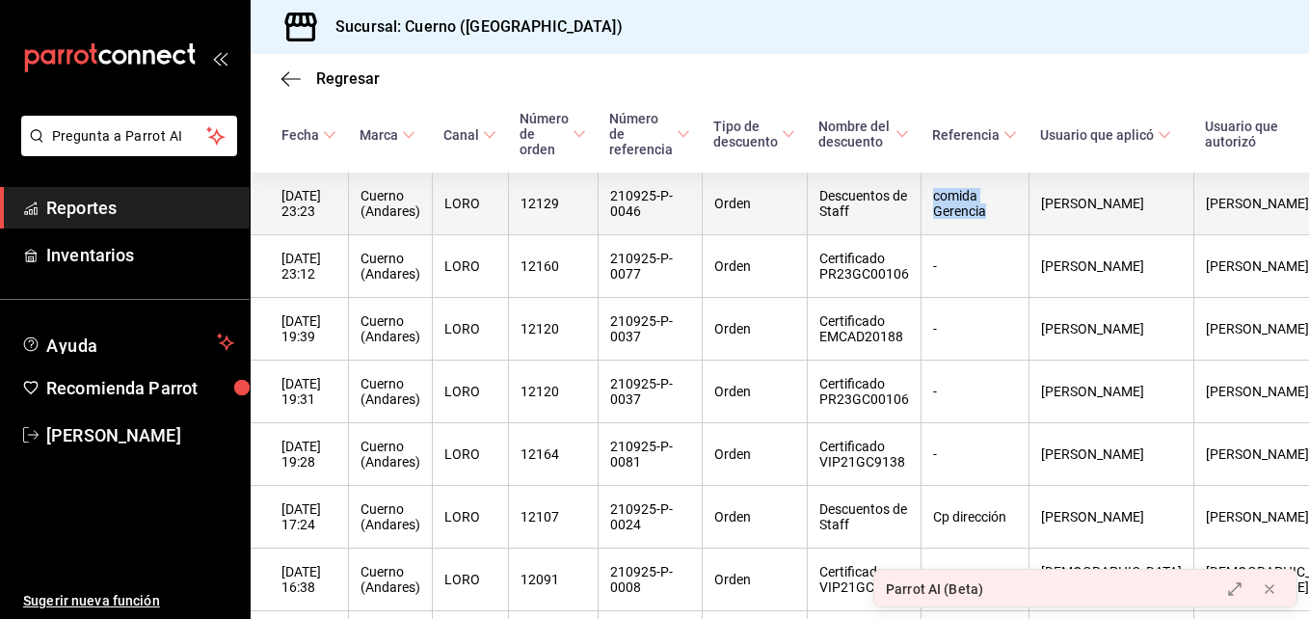
drag, startPoint x: 941, startPoint y: 199, endPoint x: 1006, endPoint y: 213, distance: 66.2
click at [1006, 213] on th "comida Gerencia" at bounding box center [975, 204] width 108 height 63
copy th "comida Gerencia"
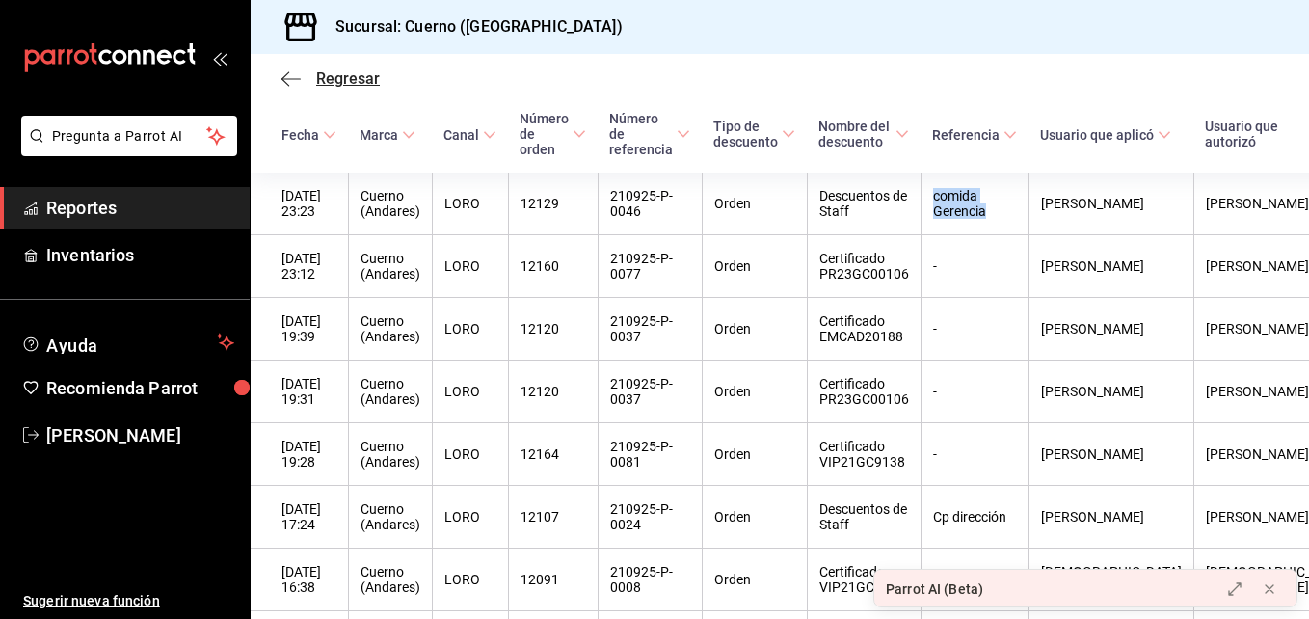
click at [308, 78] on span "Regresar" at bounding box center [331, 78] width 98 height 18
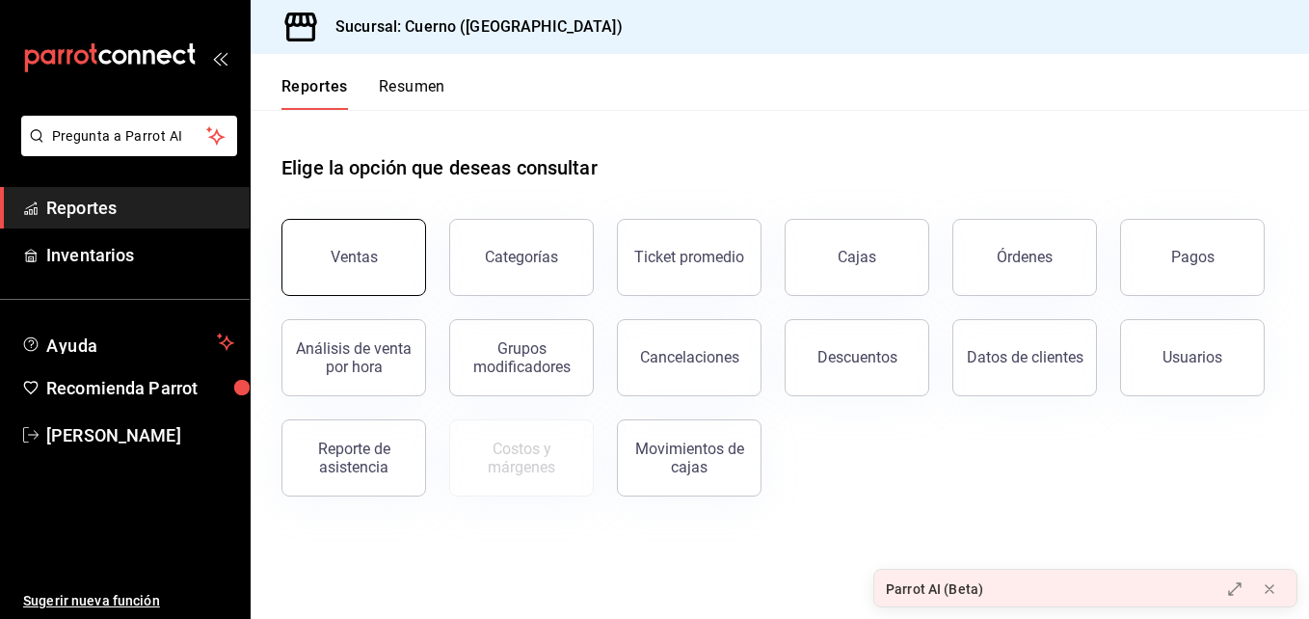
click at [337, 252] on div "Ventas" at bounding box center [354, 257] width 47 height 18
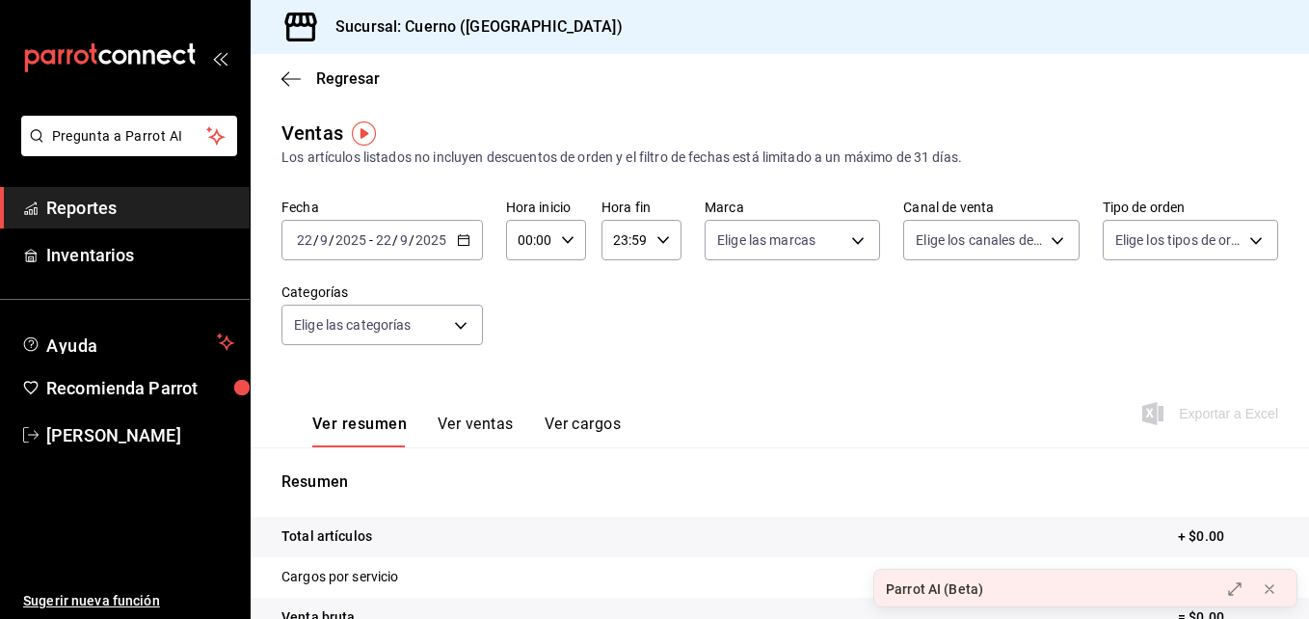
click at [459, 248] on div "[DATE] [DATE] - [DATE] [DATE]" at bounding box center [382, 240] width 201 height 40
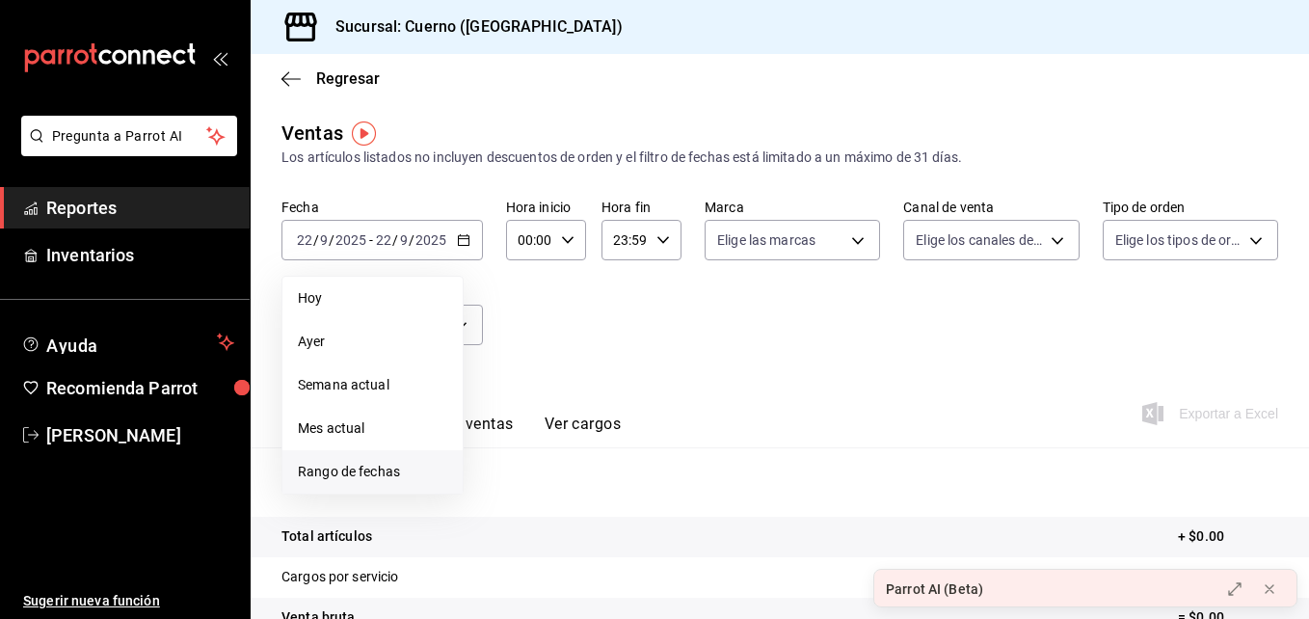
click at [369, 473] on span "Rango de fechas" at bounding box center [372, 472] width 149 height 20
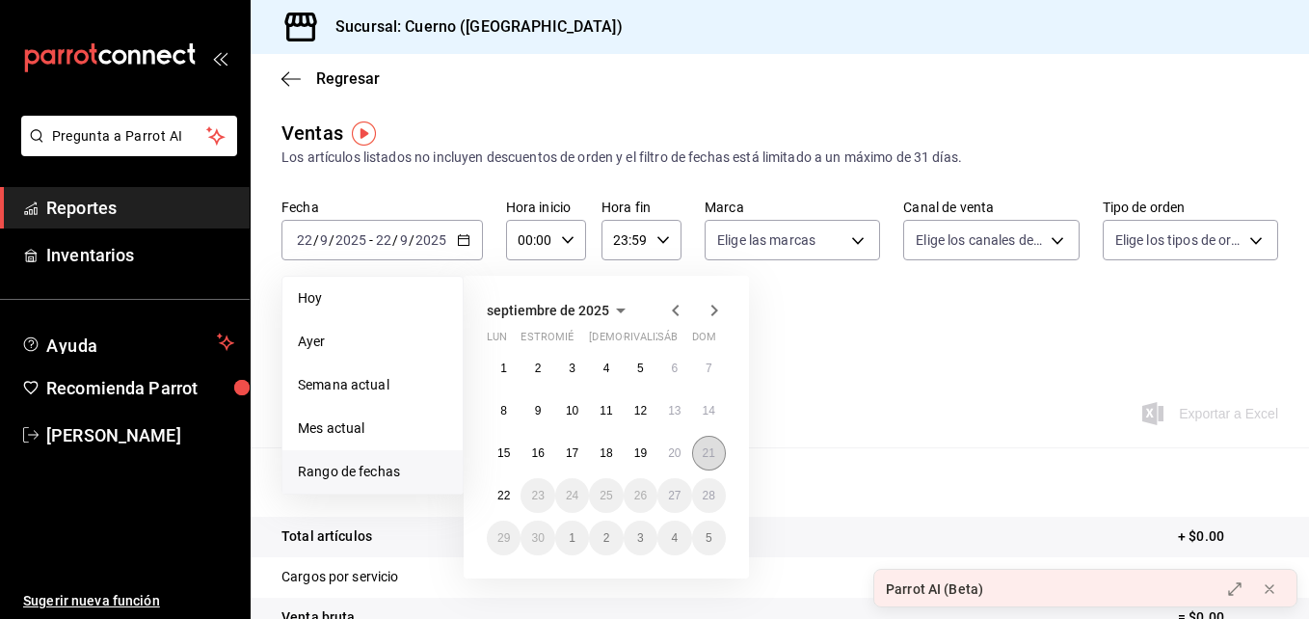
click at [709, 461] on button "21" at bounding box center [709, 453] width 34 height 35
click at [507, 496] on abbr "22" at bounding box center [503, 495] width 13 height 13
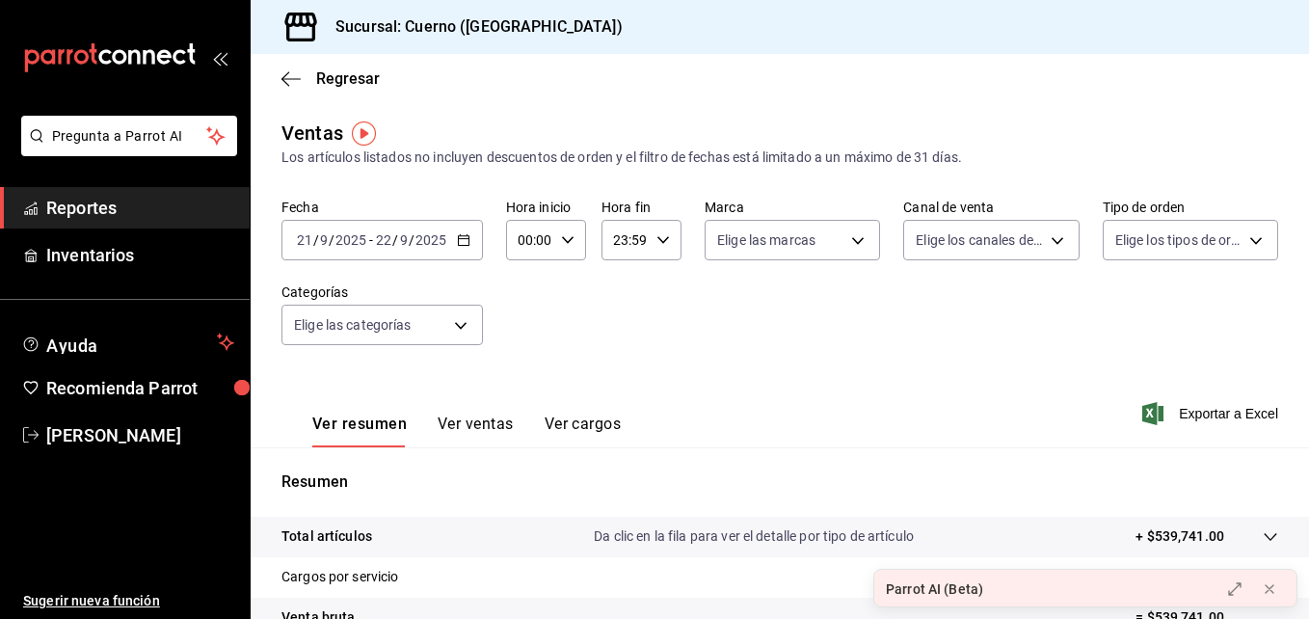
click at [566, 238] on icon "button" at bounding box center [567, 239] width 13 height 13
click at [527, 374] on span "02" at bounding box center [525, 381] width 9 height 15
click at [525, 348] on button "03" at bounding box center [525, 362] width 32 height 39
type input "03:00"
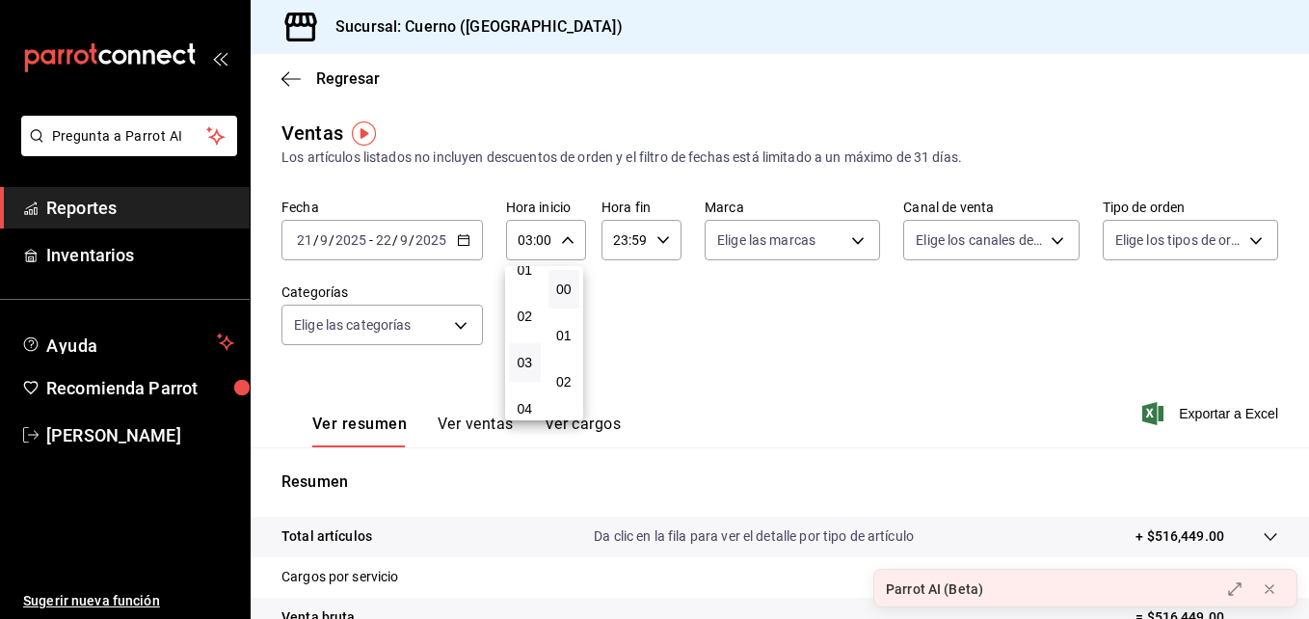
click at [711, 349] on div at bounding box center [654, 309] width 1309 height 619
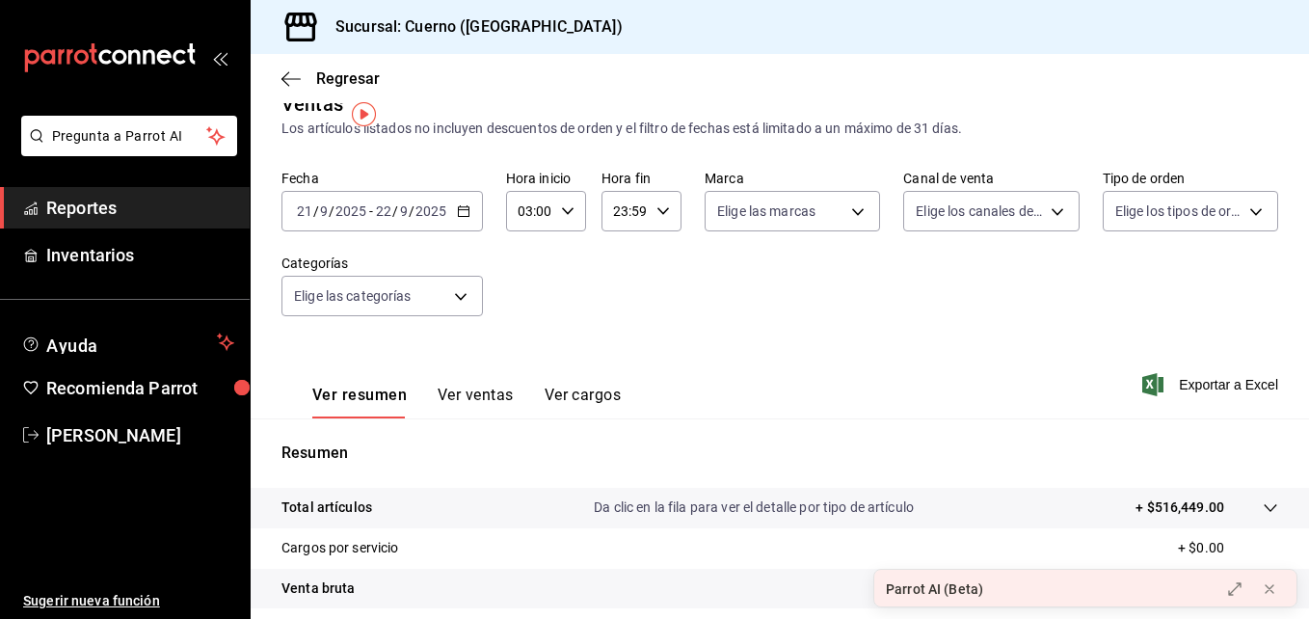
scroll to position [15, 0]
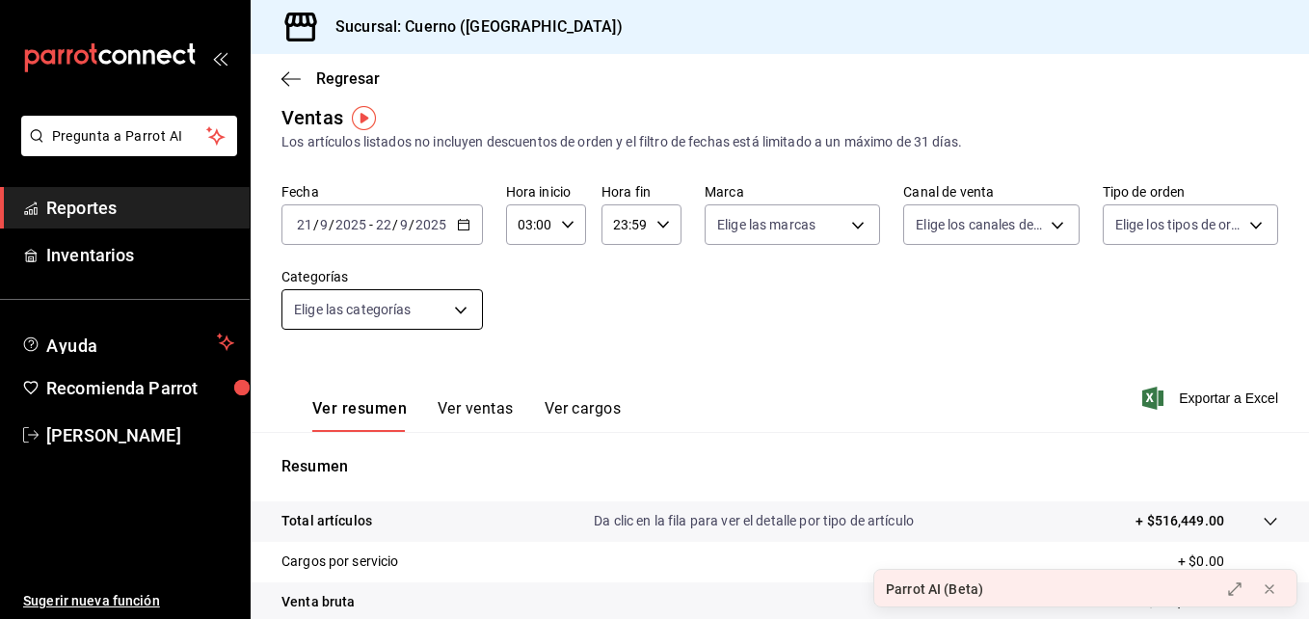
click at [428, 301] on body "Pregunta a Parrot AI Reportes Inventarios Ayuda Recomienda Parrot [PERSON_NAME]…" at bounding box center [654, 309] width 1309 height 619
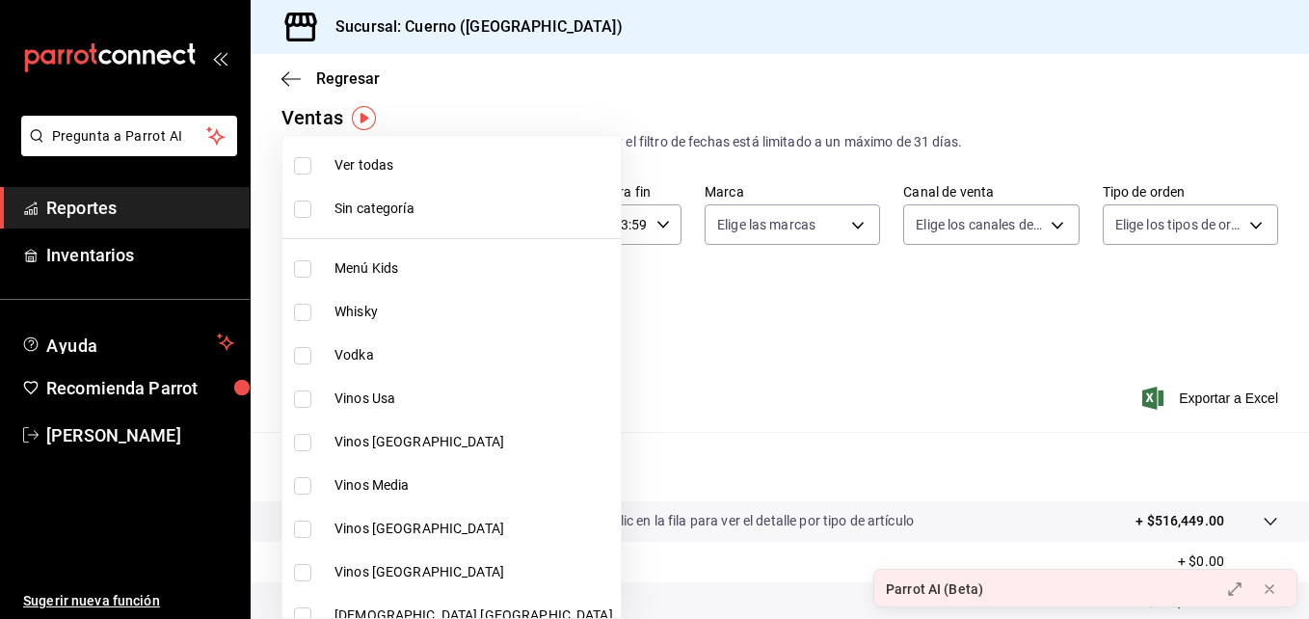
click at [376, 416] on li "Vinos Usa" at bounding box center [451, 398] width 338 height 43
type input "80c71337-f30c-44d9-a1dc-277a6ddcf72e"
checkbox input "true"
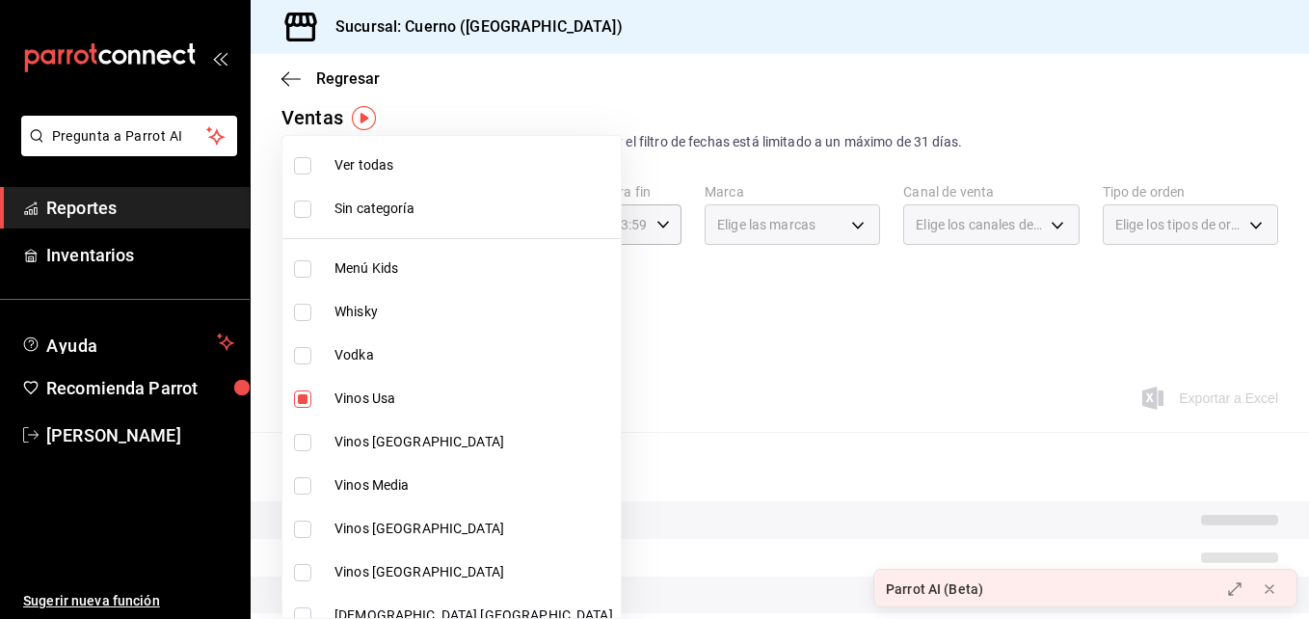
click at [380, 435] on span "Vinos [GEOGRAPHIC_DATA]" at bounding box center [474, 442] width 279 height 20
type input "80c71337-f30c-44d9-a1dc-277a6ddcf72e,36d524d5-d71c-4ade-84e6-ca04b88186a6"
checkbox input "true"
click at [382, 469] on li "Vinos Media" at bounding box center [451, 485] width 338 height 43
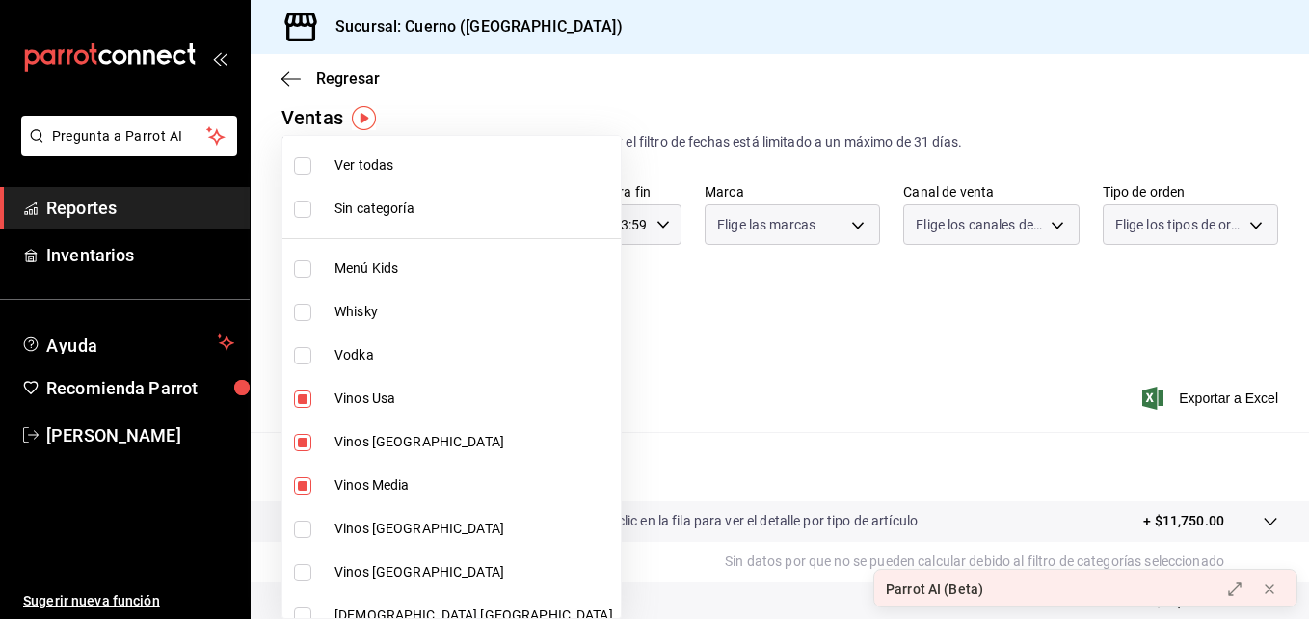
type input "80c71337-f30c-44d9-a1dc-277a6ddcf72e,36d524d5-d71c-4ade-84e6-ca04b88186a6,766b3…"
checkbox input "true"
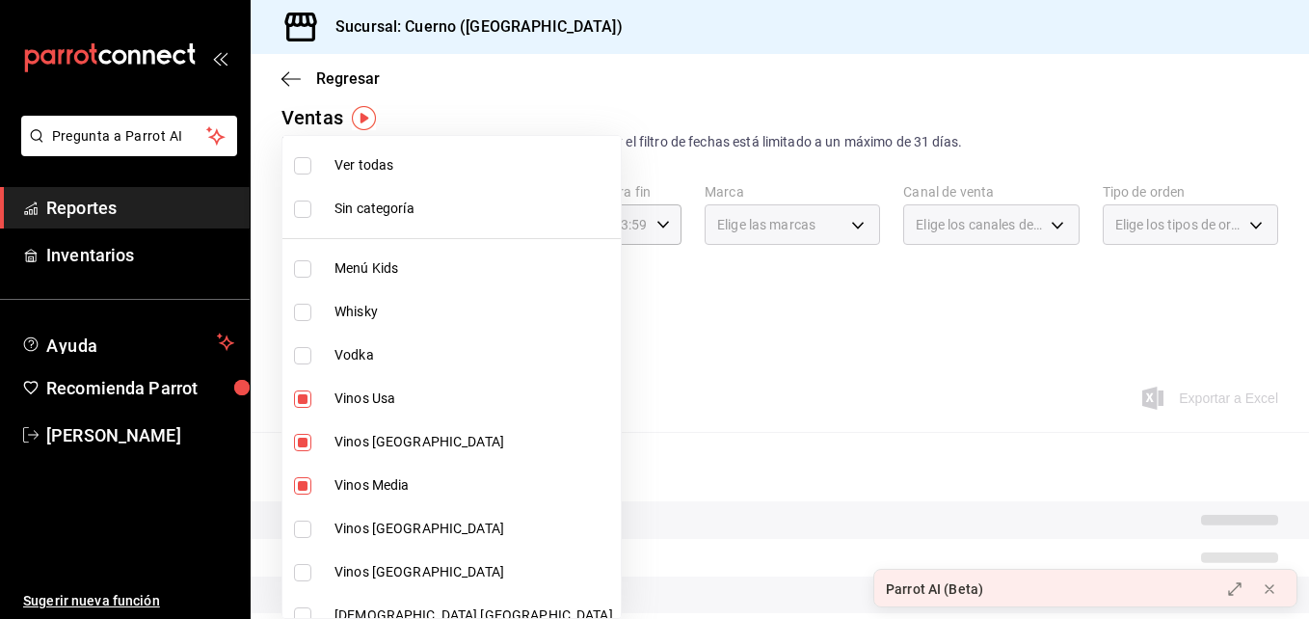
click at [380, 524] on span "Vinos [GEOGRAPHIC_DATA]" at bounding box center [474, 529] width 279 height 20
type input "80c71337-f30c-44d9-a1dc-277a6ddcf72e,36d524d5-d71c-4ade-84e6-ca04b88186a6,766b3…"
checkbox input "true"
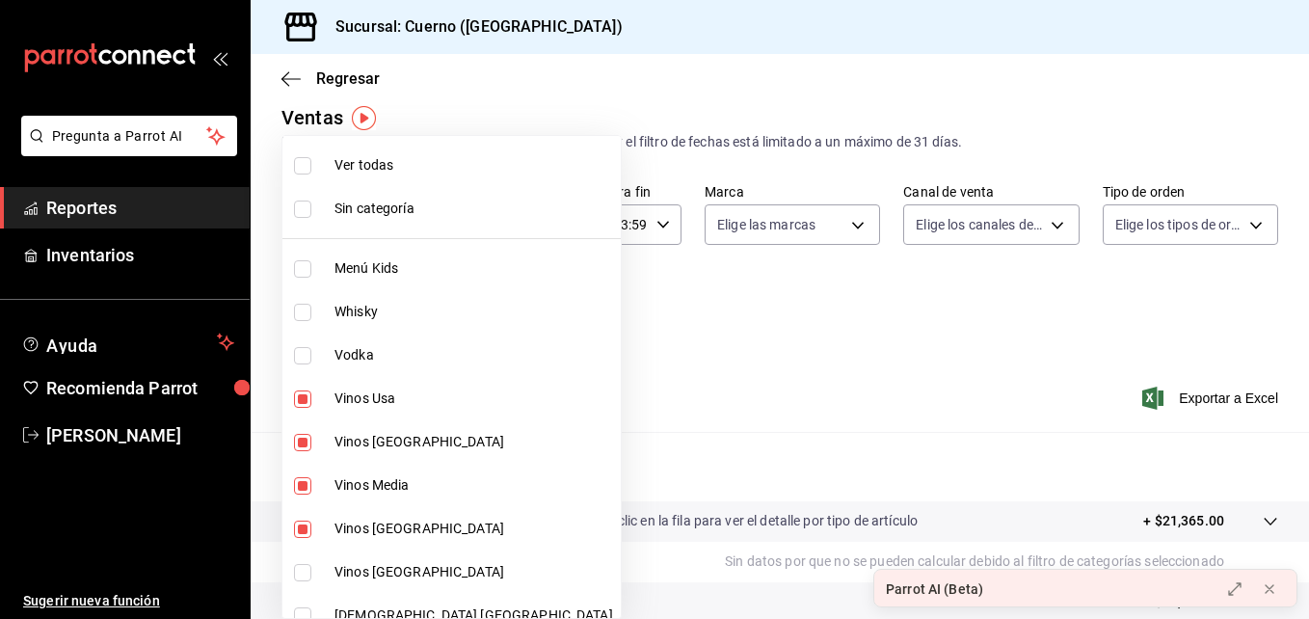
drag, startPoint x: 378, startPoint y: 557, endPoint x: 378, endPoint y: 542, distance: 15.4
click at [378, 542] on ul "Ver todas Sin categoría Menú Kids Whisky Vodka Vinos [GEOGRAPHIC_DATA] Vinos [G…" at bounding box center [451, 377] width 338 height 482
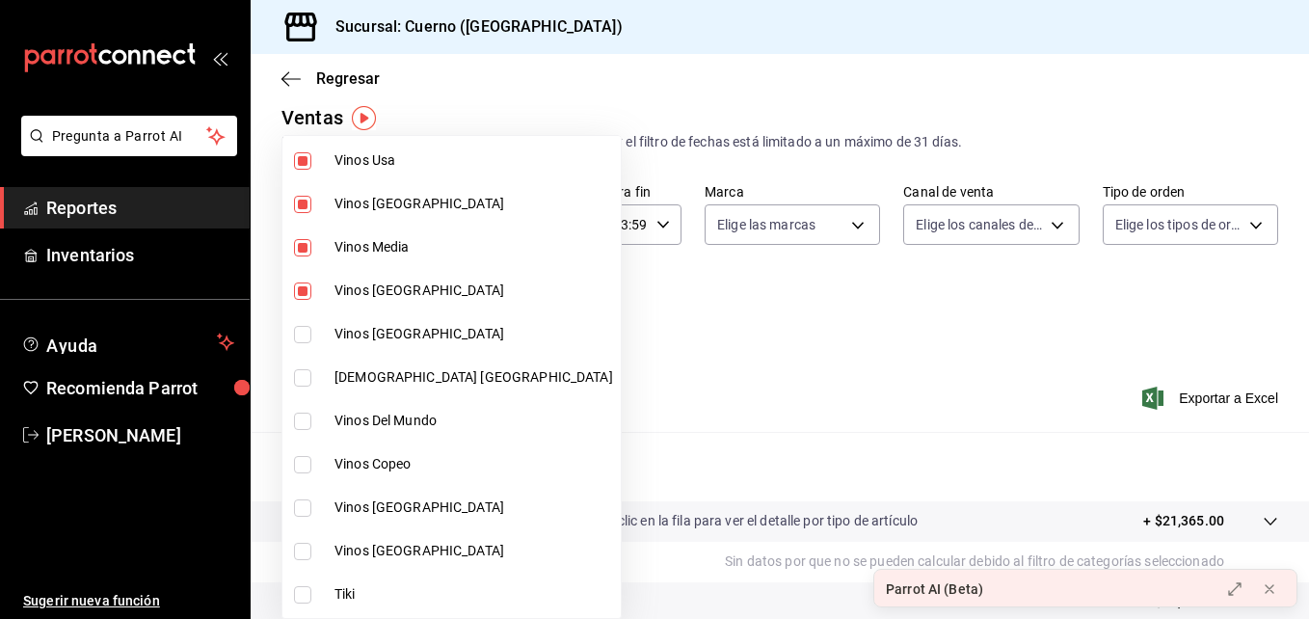
scroll to position [239, 0]
click at [364, 317] on li "Vinos [GEOGRAPHIC_DATA]" at bounding box center [451, 332] width 338 height 43
type input "80c71337-f30c-44d9-a1dc-277a6ddcf72e,36d524d5-d71c-4ade-84e6-ca04b88186a6,766b3…"
checkbox input "true"
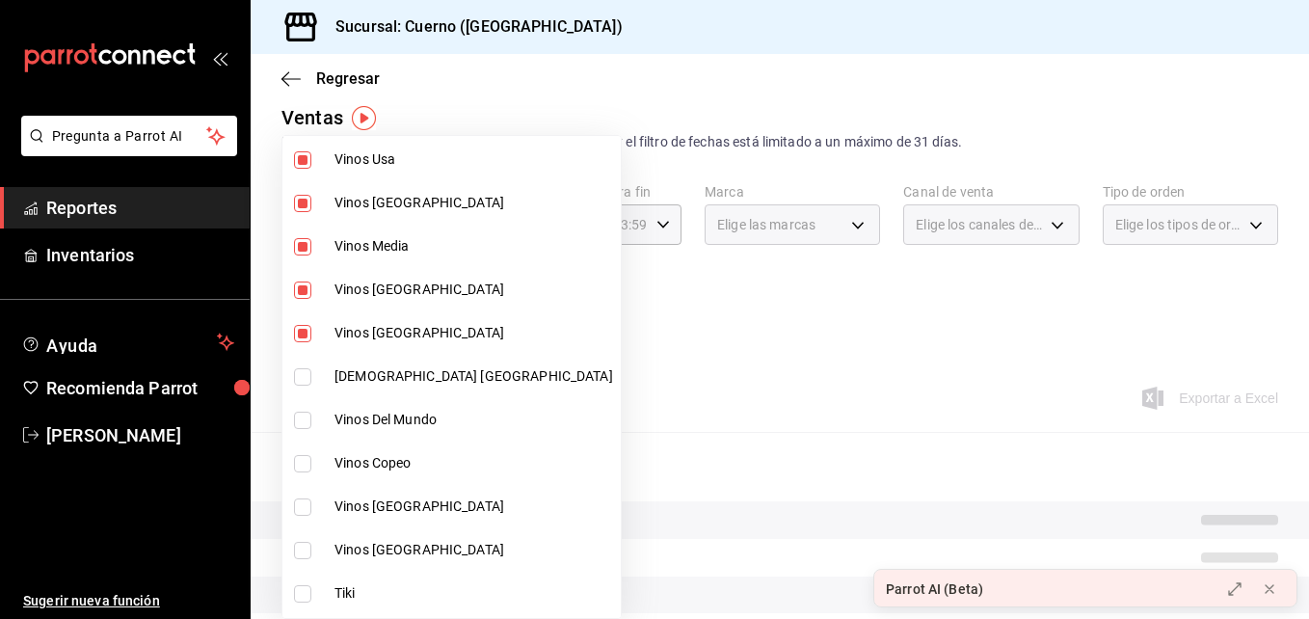
click at [378, 372] on span "[DEMOGRAPHIC_DATA] [GEOGRAPHIC_DATA]" at bounding box center [474, 376] width 279 height 20
type input "80c71337-f30c-44d9-a1dc-277a6ddcf72e,36d524d5-d71c-4ade-84e6-ca04b88186a6,766b3…"
checkbox input "true"
click at [378, 417] on span "Vinos Del Mundo" at bounding box center [474, 420] width 279 height 20
type input "80c71337-f30c-44d9-a1dc-277a6ddcf72e,36d524d5-d71c-4ade-84e6-ca04b88186a6,766b3…"
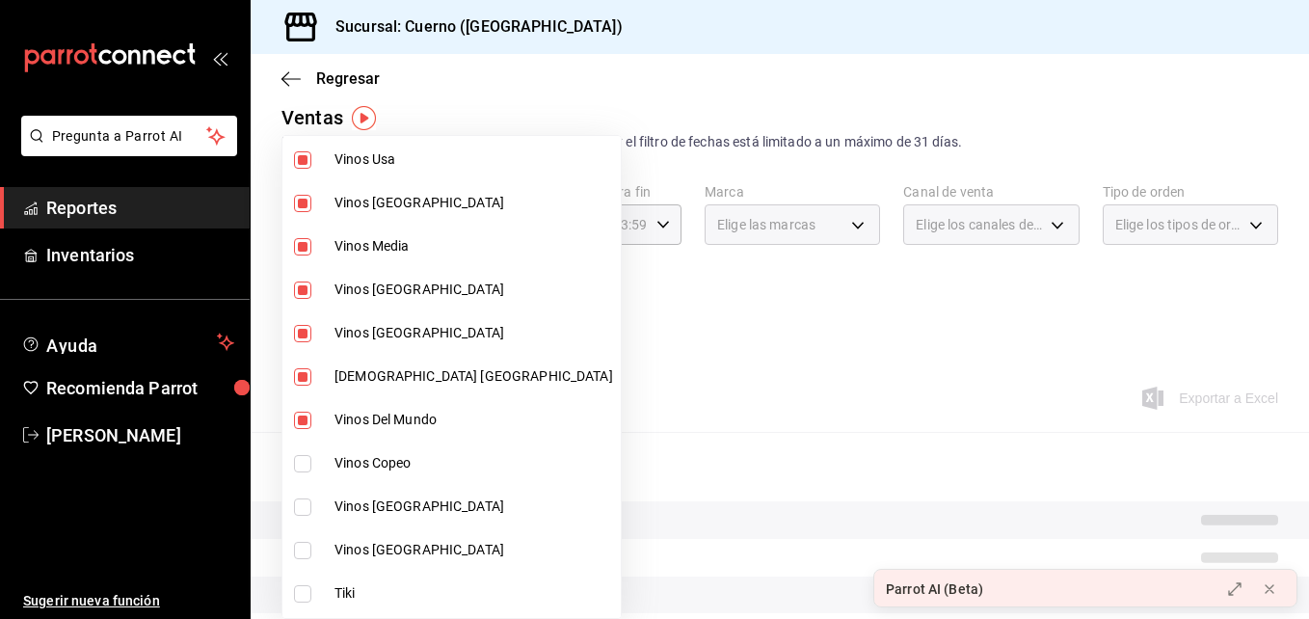
checkbox input "true"
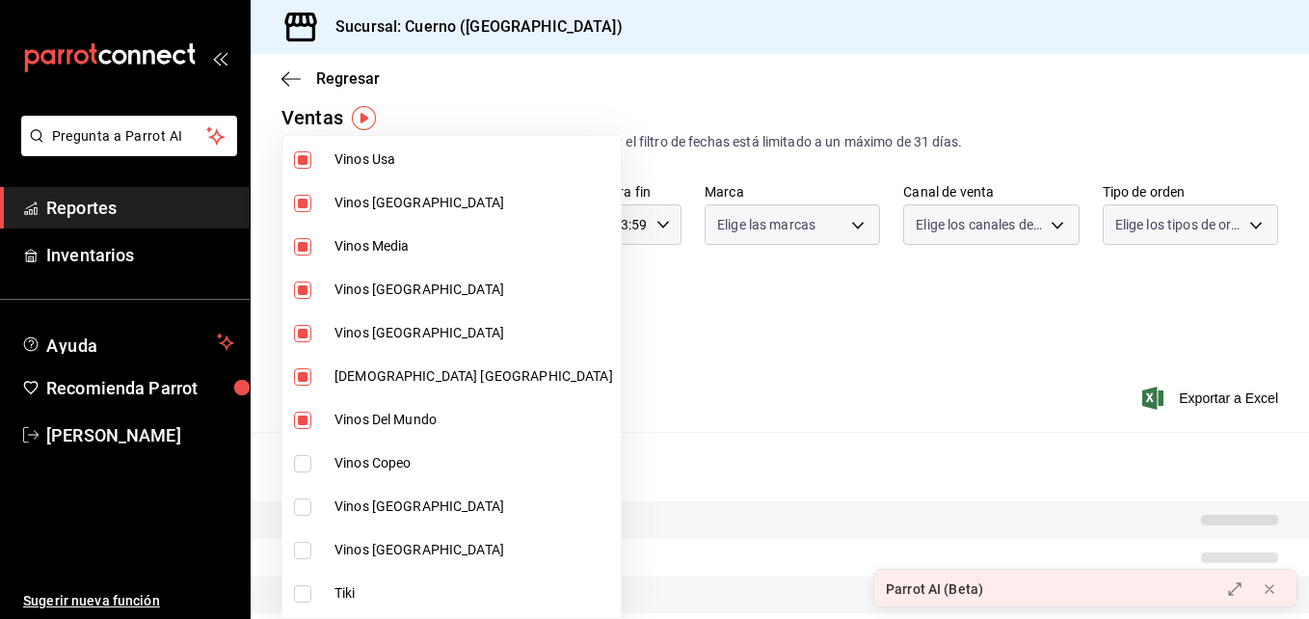
click at [378, 453] on span "Vinos Copeo" at bounding box center [474, 463] width 279 height 20
type input "80c71337-f30c-44d9-a1dc-277a6ddcf72e,36d524d5-d71c-4ade-84e6-ca04b88186a6,766b3…"
checkbox input "true"
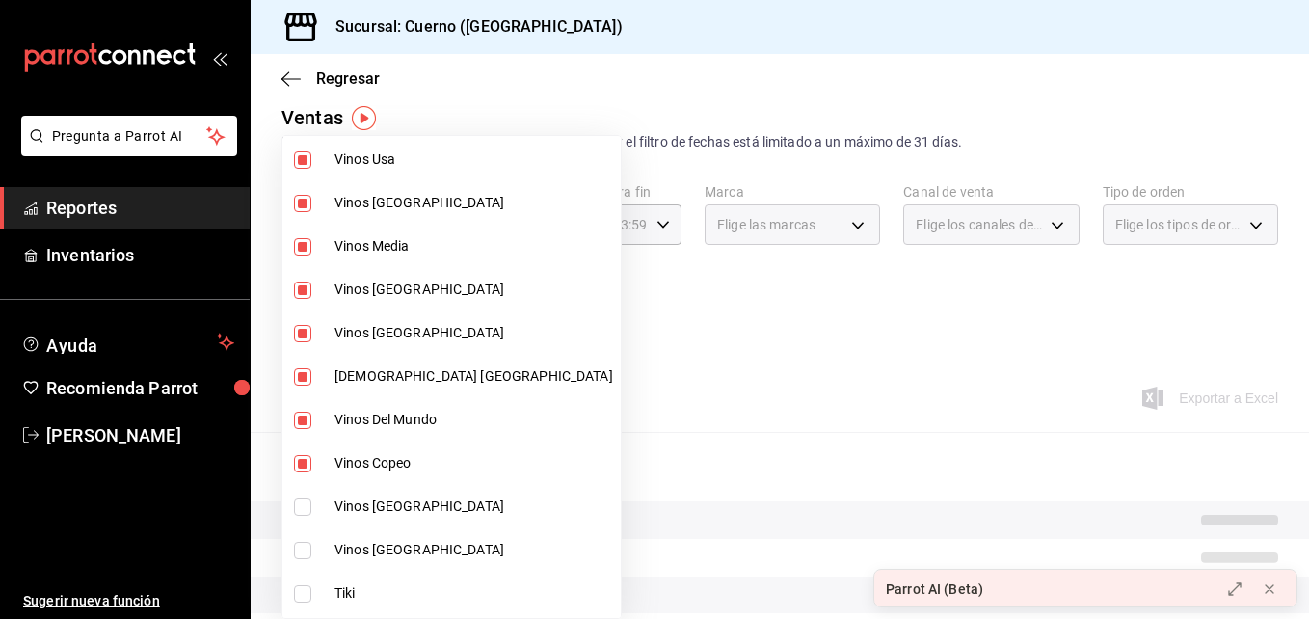
click at [374, 500] on span "Vinos [GEOGRAPHIC_DATA]" at bounding box center [474, 506] width 279 height 20
type input "80c71337-f30c-44d9-a1dc-277a6ddcf72e,36d524d5-d71c-4ade-84e6-ca04b88186a6,766b3…"
checkbox input "true"
click at [375, 543] on span "Vinos [GEOGRAPHIC_DATA]" at bounding box center [474, 550] width 279 height 20
type input "80c71337-f30c-44d9-a1dc-277a6ddcf72e,36d524d5-d71c-4ade-84e6-ca04b88186a6,766b3…"
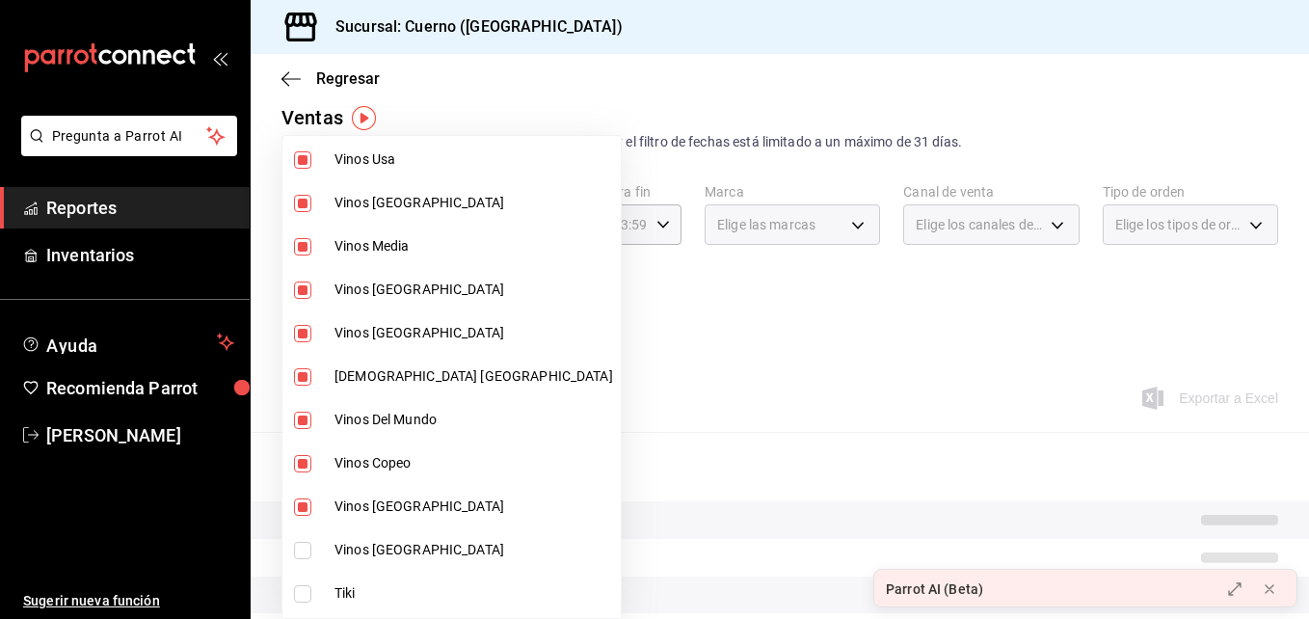
checkbox input "true"
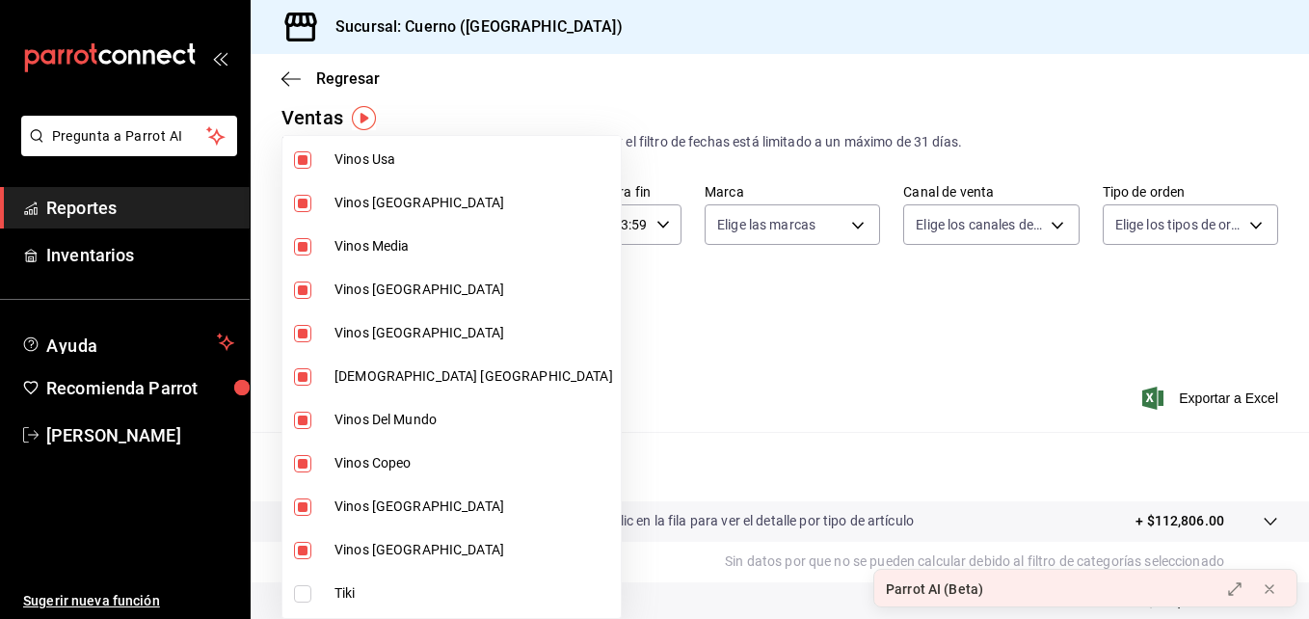
click at [750, 319] on div at bounding box center [654, 309] width 1309 height 619
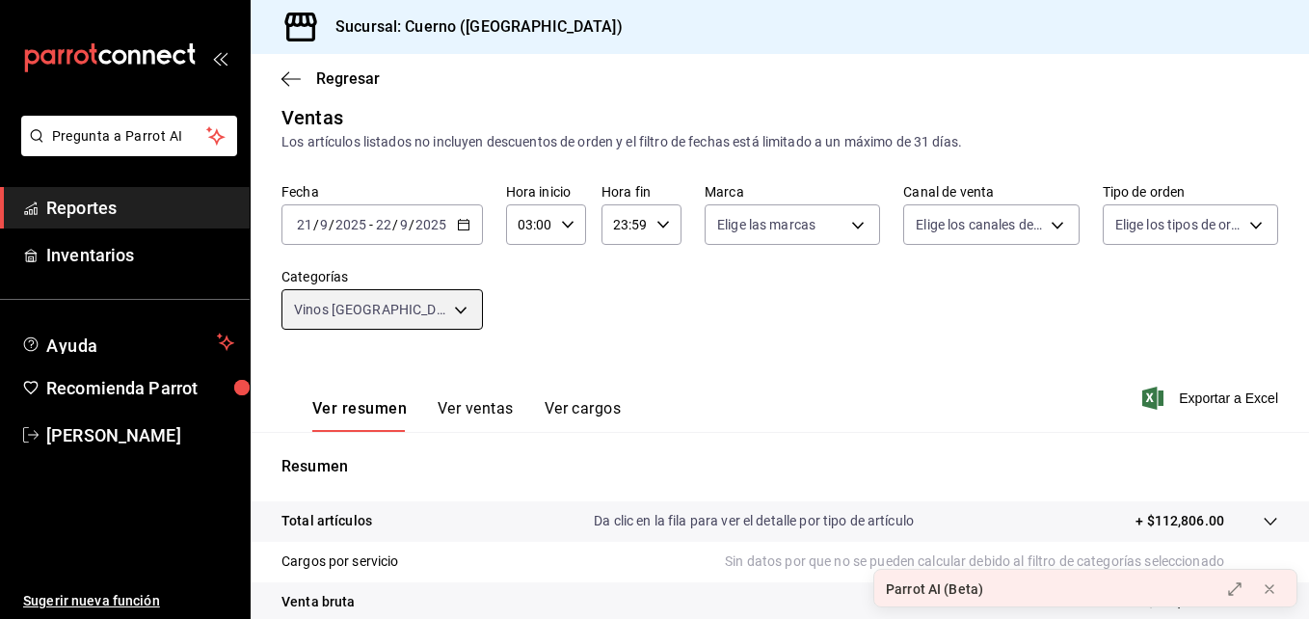
scroll to position [305, 0]
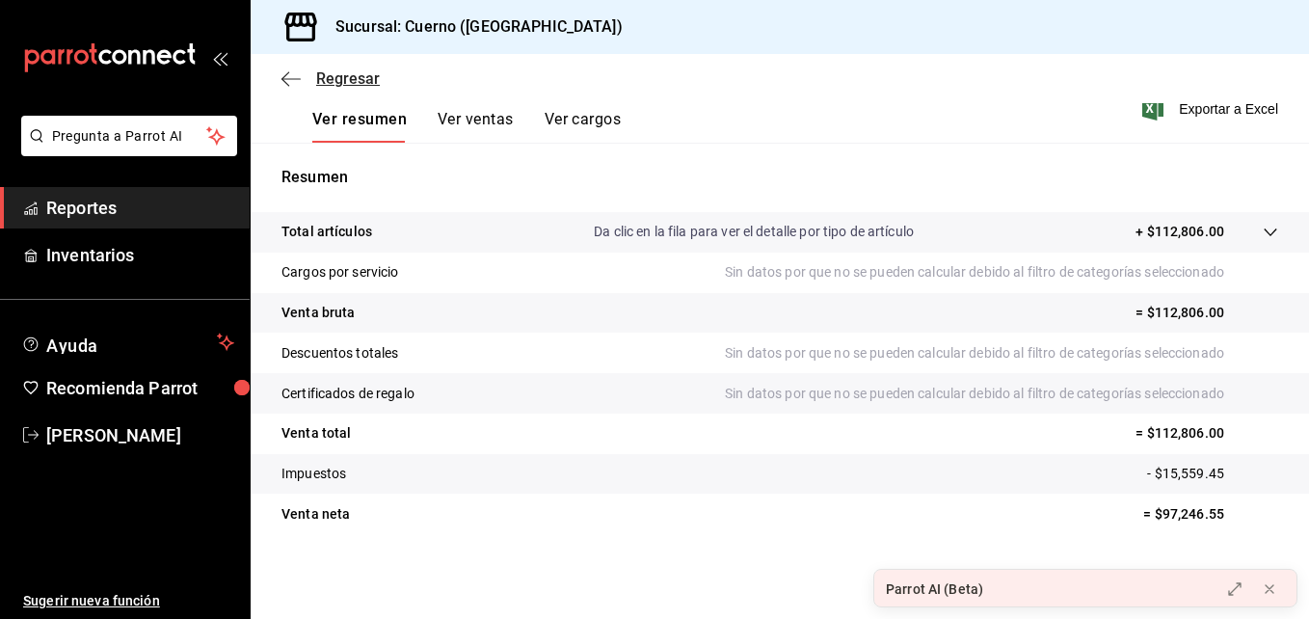
click at [287, 84] on icon "button" at bounding box center [286, 78] width 8 height 14
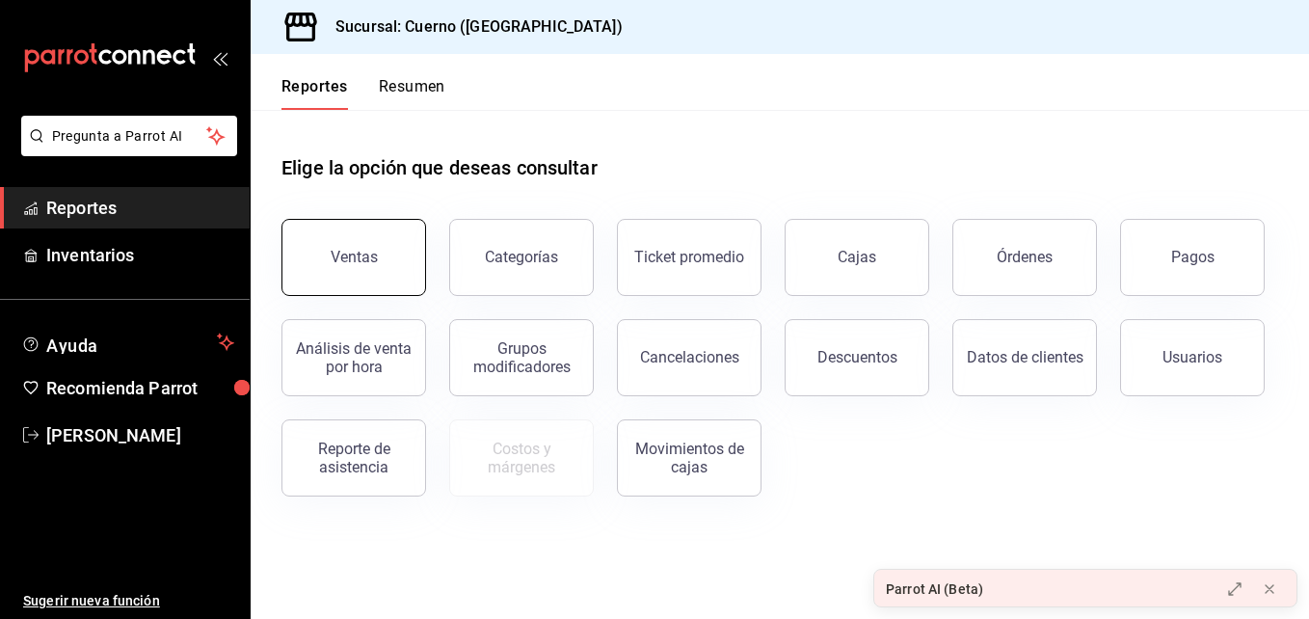
click at [371, 239] on button "Ventas" at bounding box center [354, 257] width 145 height 77
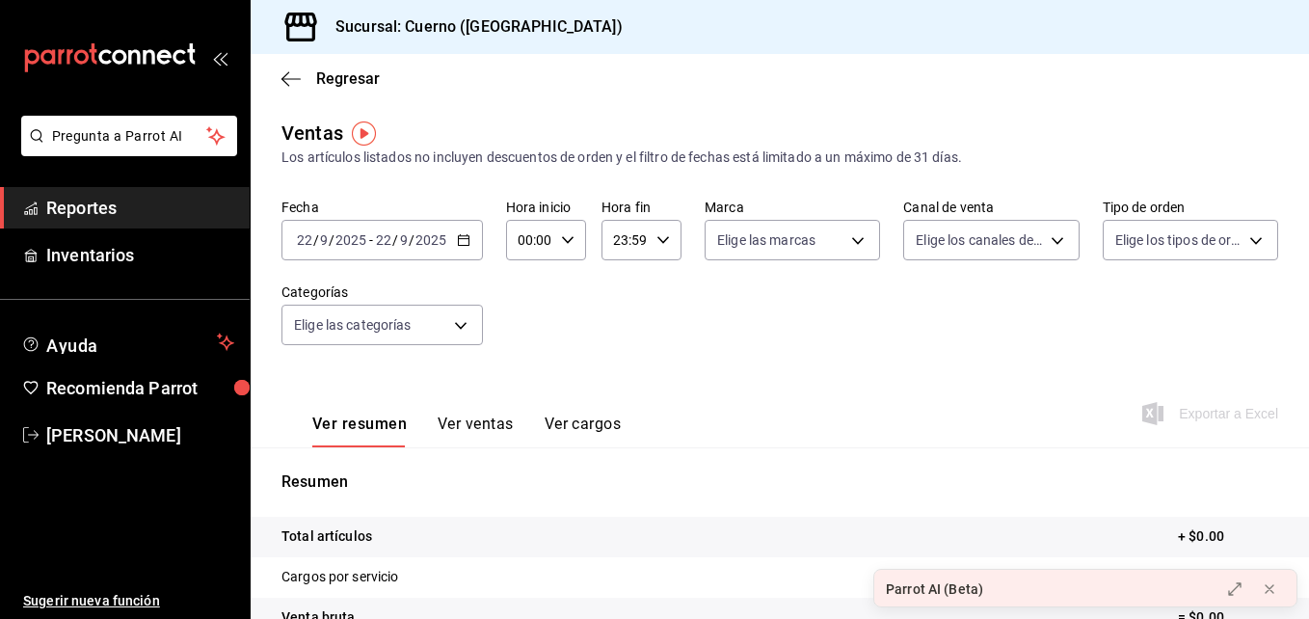
click at [467, 240] on icon "button" at bounding box center [463, 239] width 13 height 13
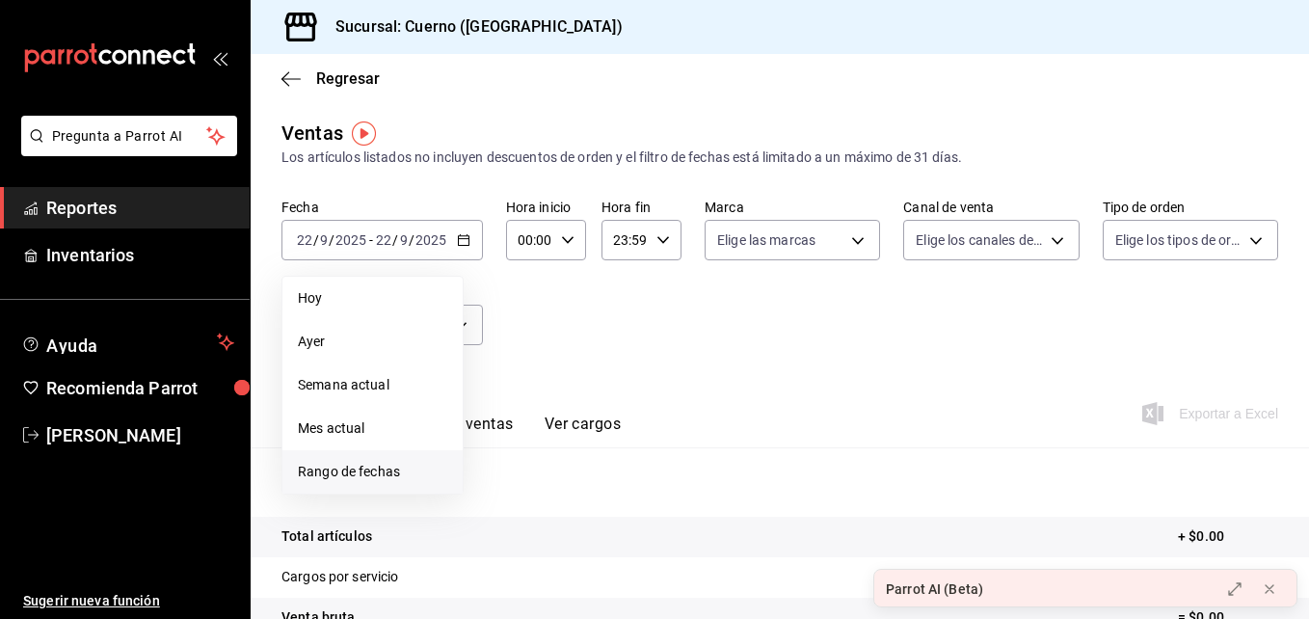
click at [422, 475] on span "Rango de fechas" at bounding box center [372, 472] width 149 height 20
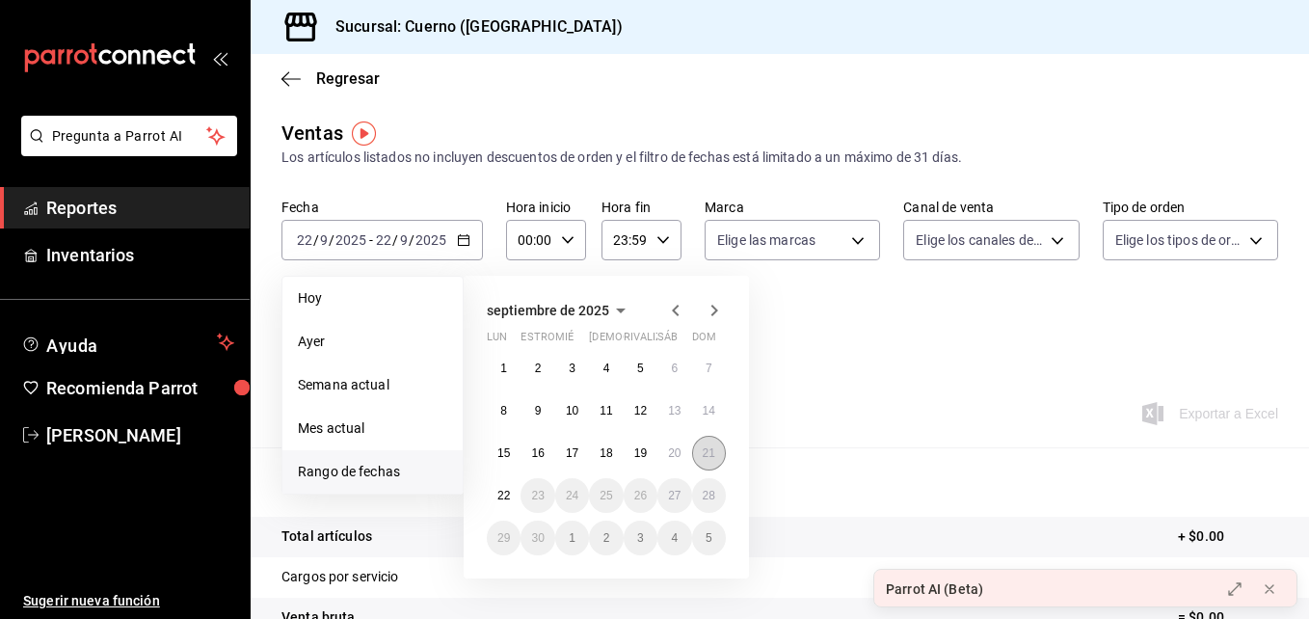
click at [709, 444] on button "21" at bounding box center [709, 453] width 34 height 35
click at [510, 491] on abbr "22" at bounding box center [503, 495] width 13 height 13
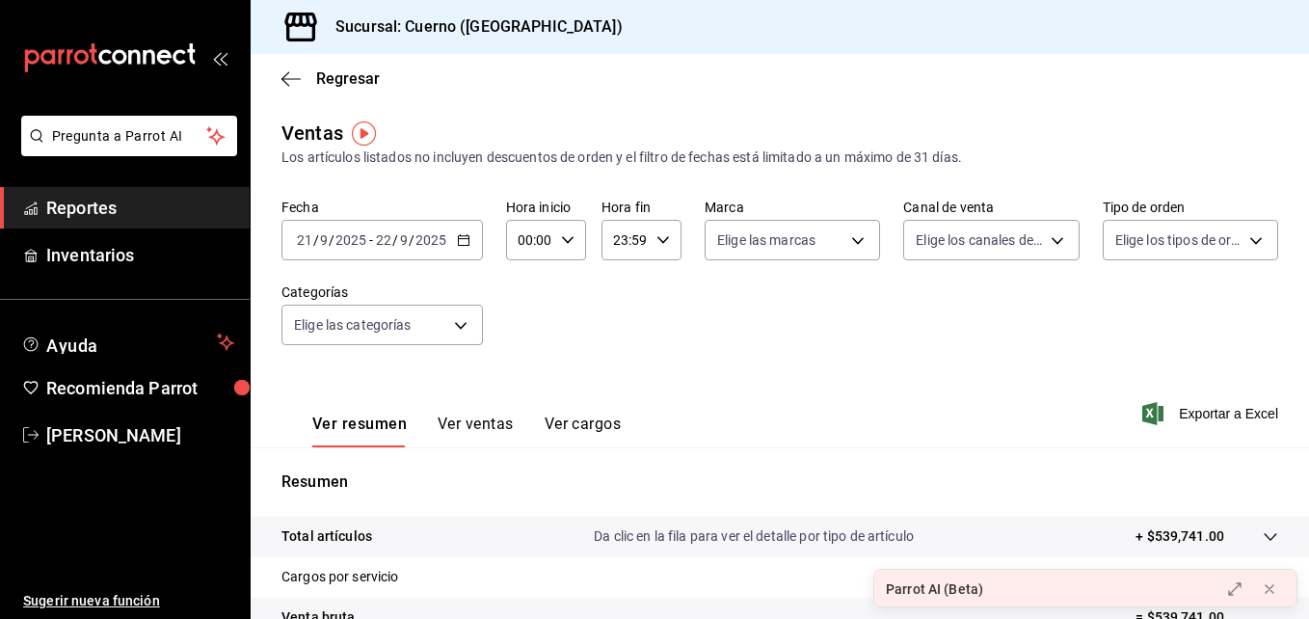
click at [569, 233] on icon "button" at bounding box center [567, 239] width 13 height 13
click at [529, 354] on span "03" at bounding box center [525, 357] width 9 height 15
type input "03:00"
click at [650, 237] on div at bounding box center [654, 309] width 1309 height 619
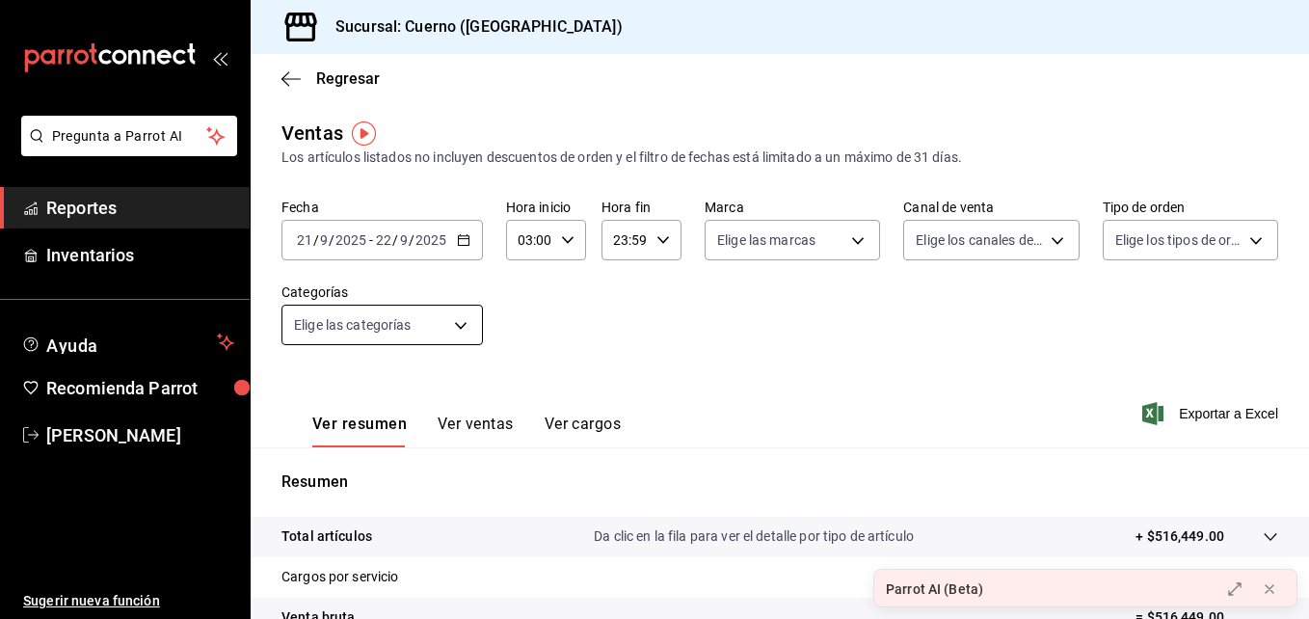
click at [452, 340] on body "Pregunta a Parrot AI Reportes Inventarios Ayuda Recomienda Parrot [PERSON_NAME]…" at bounding box center [654, 309] width 1309 height 619
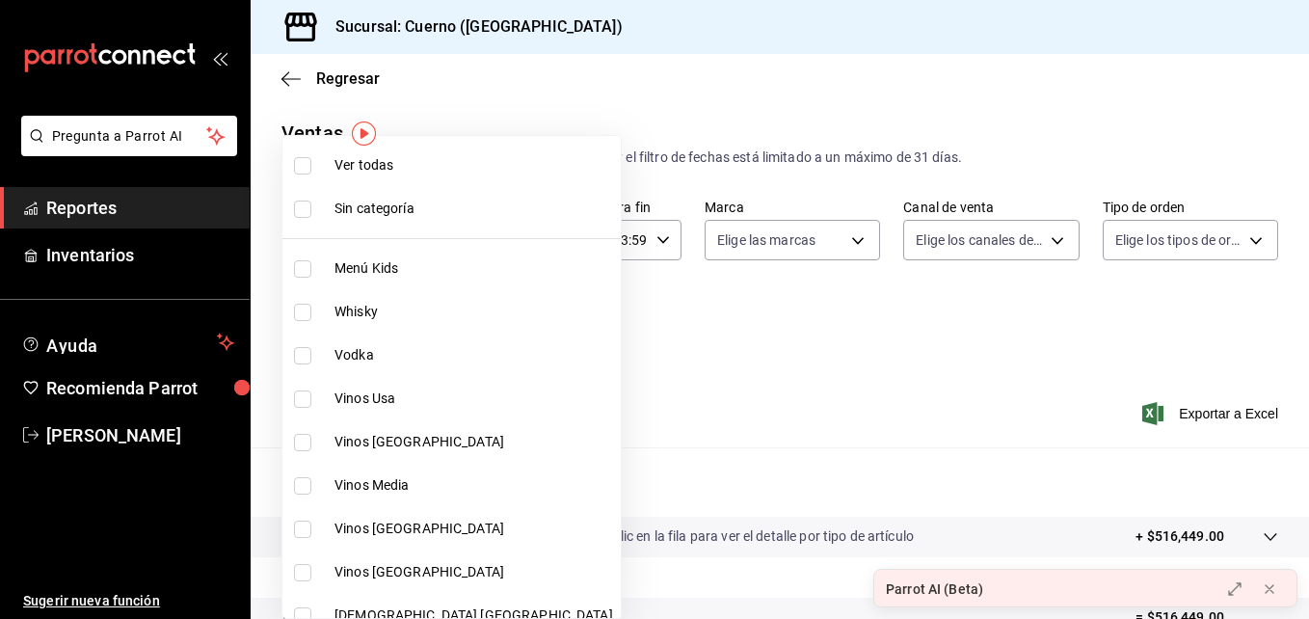
click at [369, 306] on span "Whisky" at bounding box center [474, 312] width 279 height 20
type input "8d843363-7b8b-4002-90a0-c01944697fe5"
checkbox input "true"
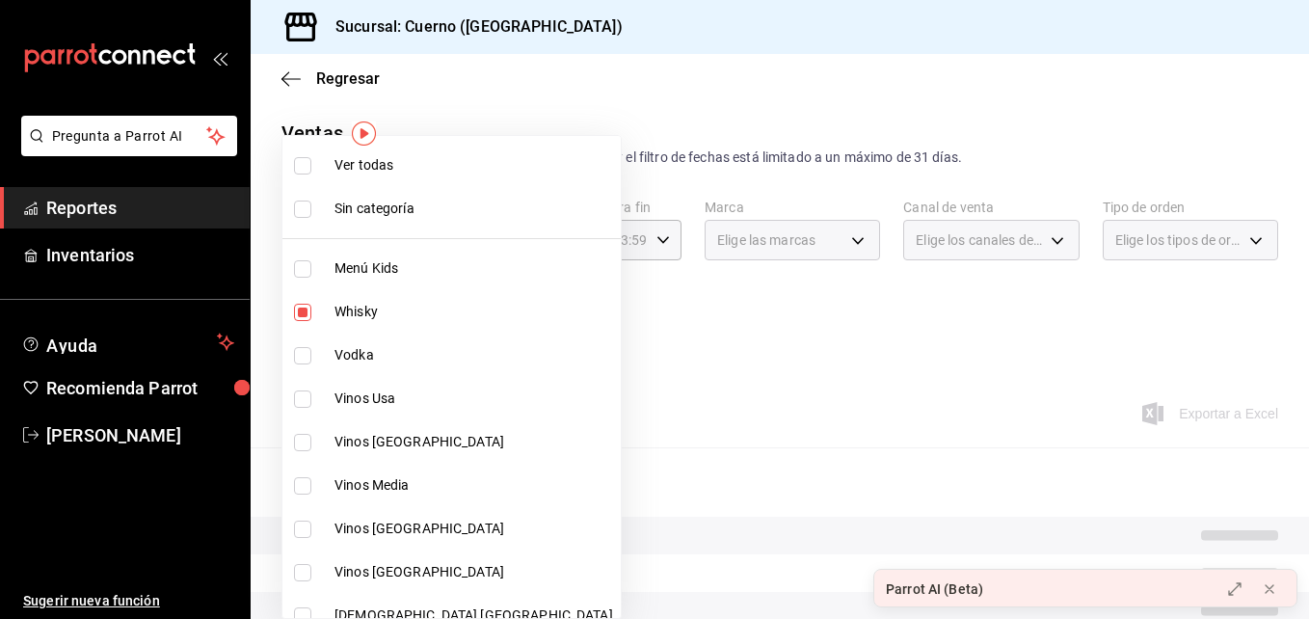
click at [356, 352] on span "Vodka" at bounding box center [474, 355] width 279 height 20
type input "8d843363-7b8b-4002-90a0-c01944697fe5,d20f9d18-5e0f-4b53-b5be-0a43d5f086e3"
checkbox input "true"
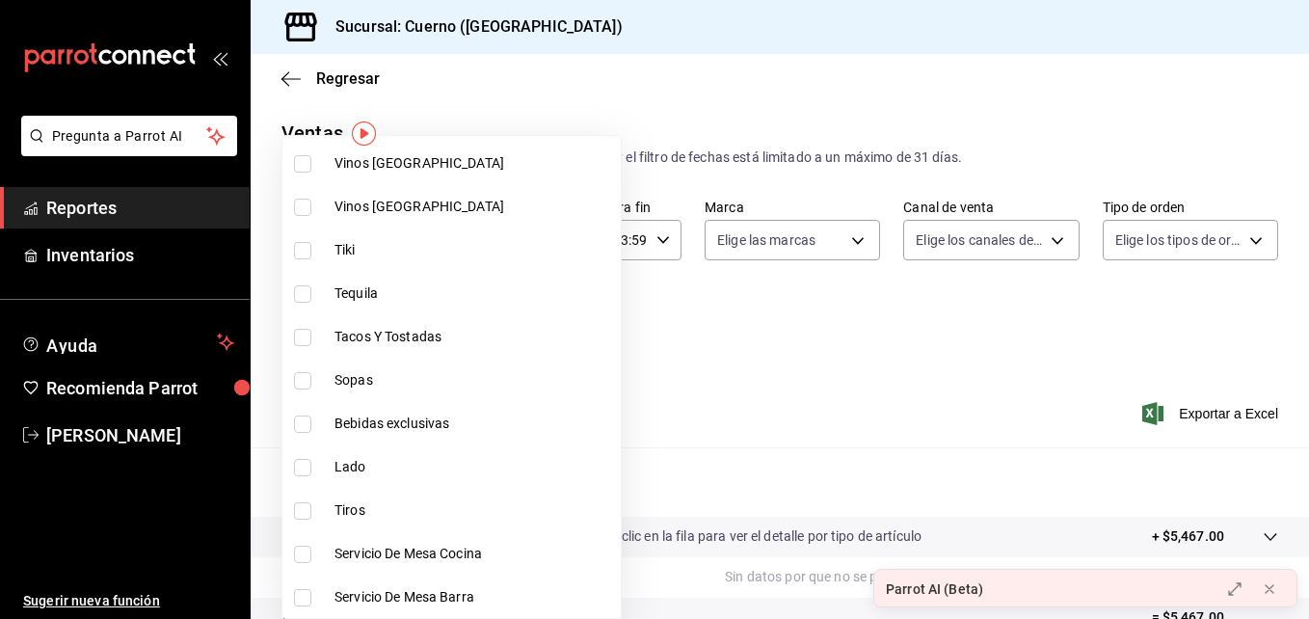
scroll to position [583, 0]
click at [343, 302] on span "Tequila" at bounding box center [474, 292] width 279 height 20
type input "8d843363-7b8b-4002-90a0-c01944697fe5,d20f9d18-5e0f-4b53-b5be-0a43d5f086e3,d13cc…"
checkbox input "true"
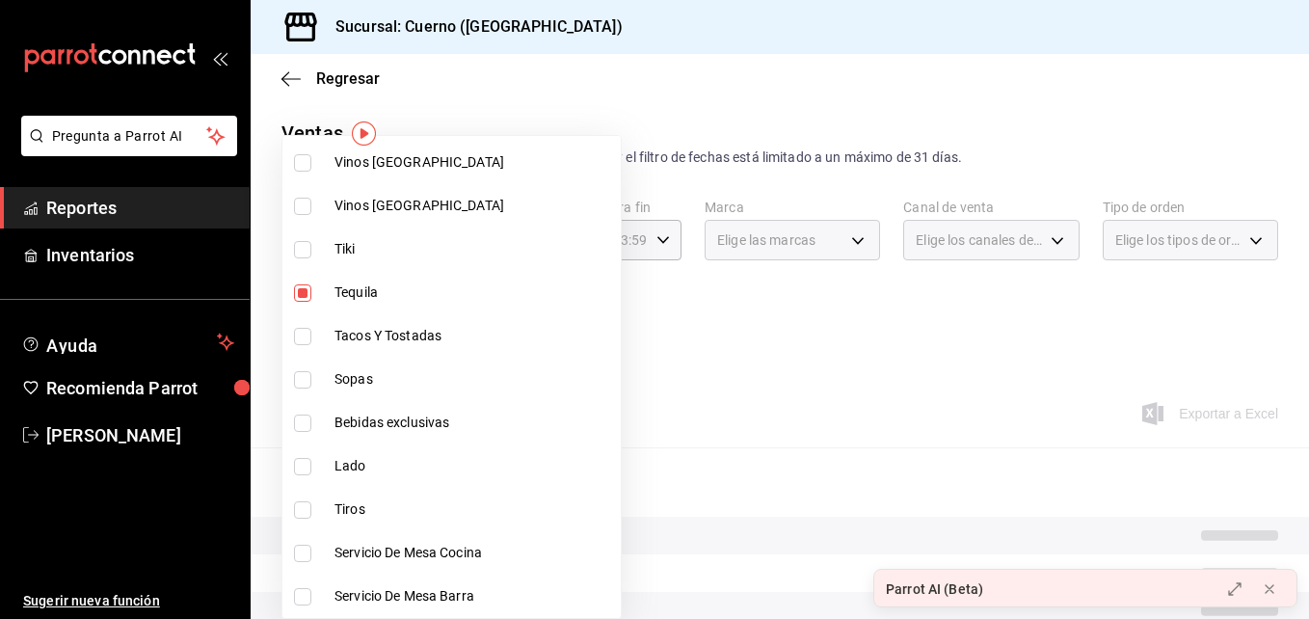
click at [332, 417] on li "Bebidas exclusivas" at bounding box center [451, 422] width 338 height 43
type input "8d843363-7b8b-4002-90a0-c01944697fe5,d20f9d18-5e0f-4b53-b5be-0a43d5f086e3,d13cc…"
checkbox input "true"
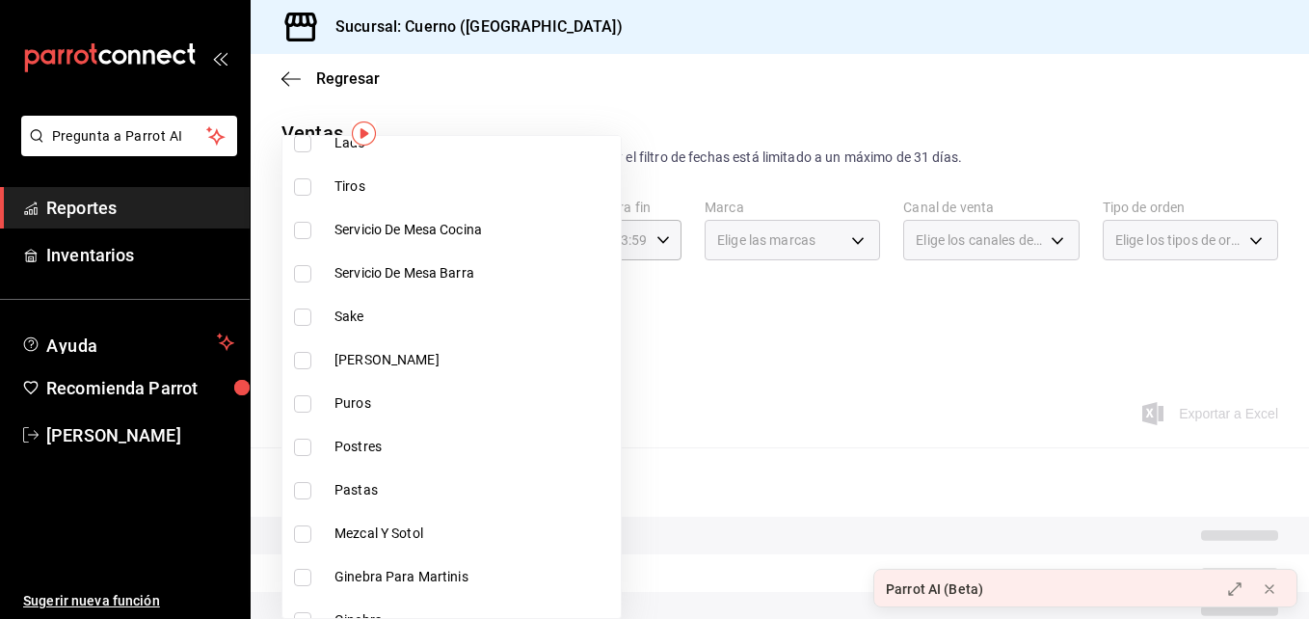
scroll to position [908, 0]
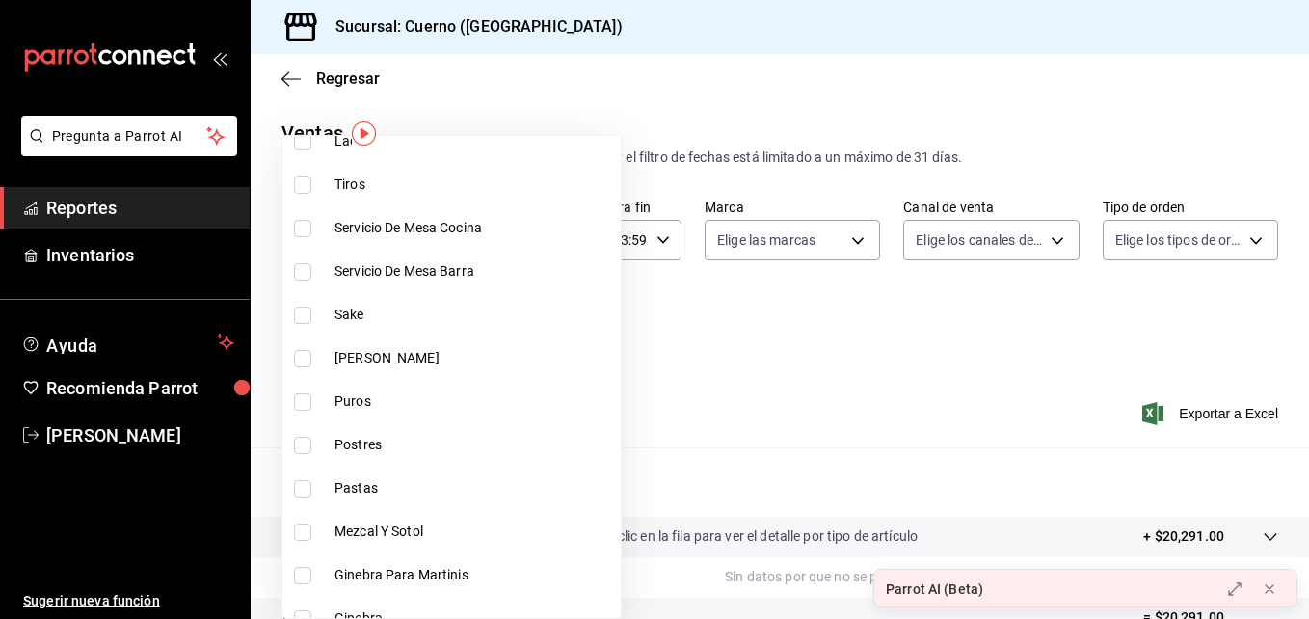
click at [314, 356] on label at bounding box center [306, 358] width 25 height 17
click at [311, 356] on input "checkbox" at bounding box center [302, 358] width 17 height 17
checkbox input "false"
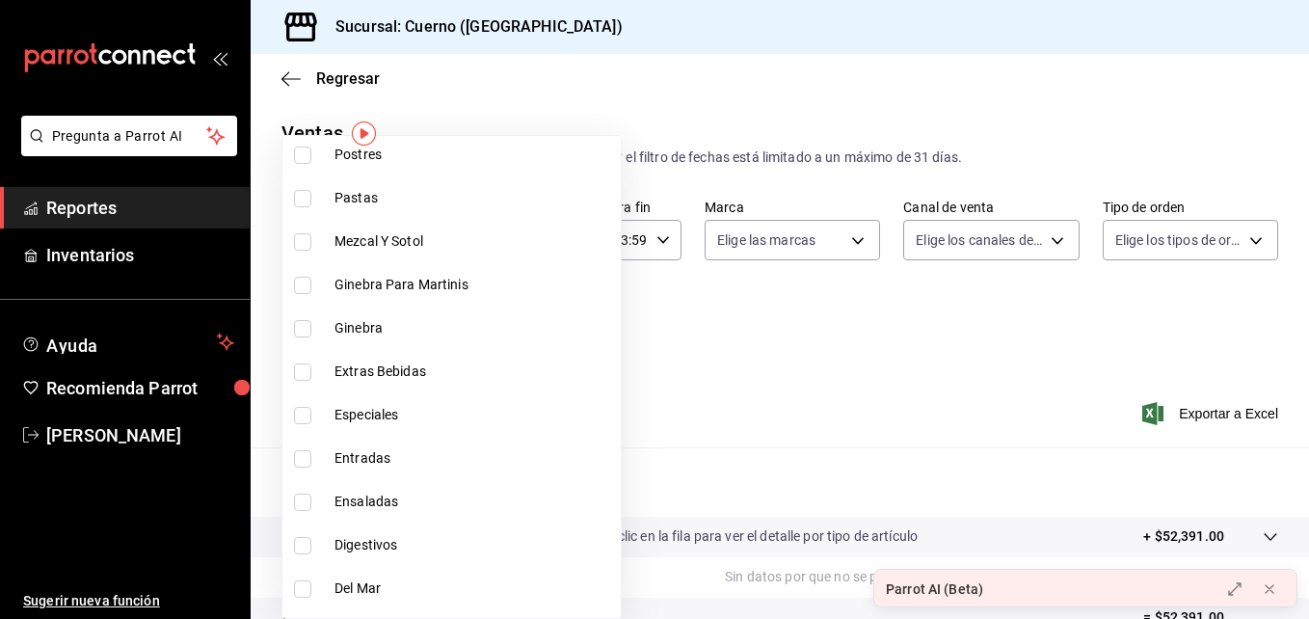
scroll to position [1199, 0]
click at [311, 253] on li "Mezcal Y Sotol" at bounding box center [451, 240] width 338 height 43
type input "8d843363-7b8b-4002-90a0-c01944697fe5,d20f9d18-5e0f-4b53-b5be-0a43d5f086e3,d13cc…"
checkbox input "true"
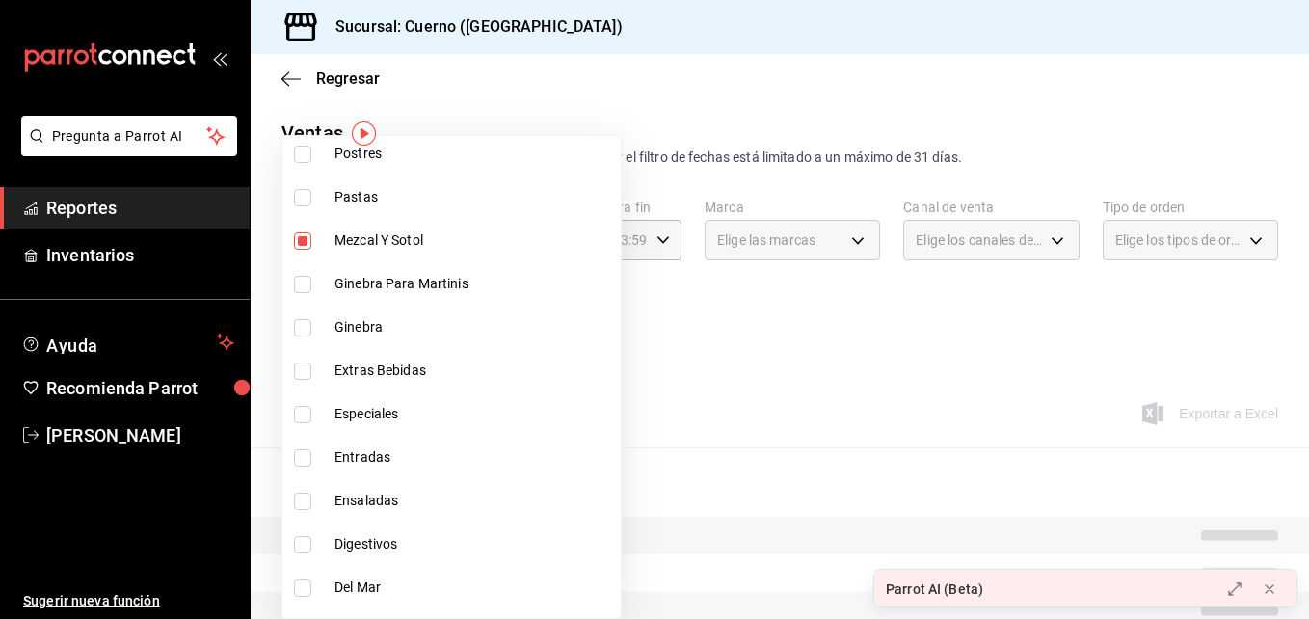
click at [319, 278] on li "Ginebra Para Martinis" at bounding box center [451, 283] width 338 height 43
type input "8d843363-7b8b-4002-90a0-c01944697fe5,d20f9d18-5e0f-4b53-b5be-0a43d5f086e3,d13cc…"
checkbox input "true"
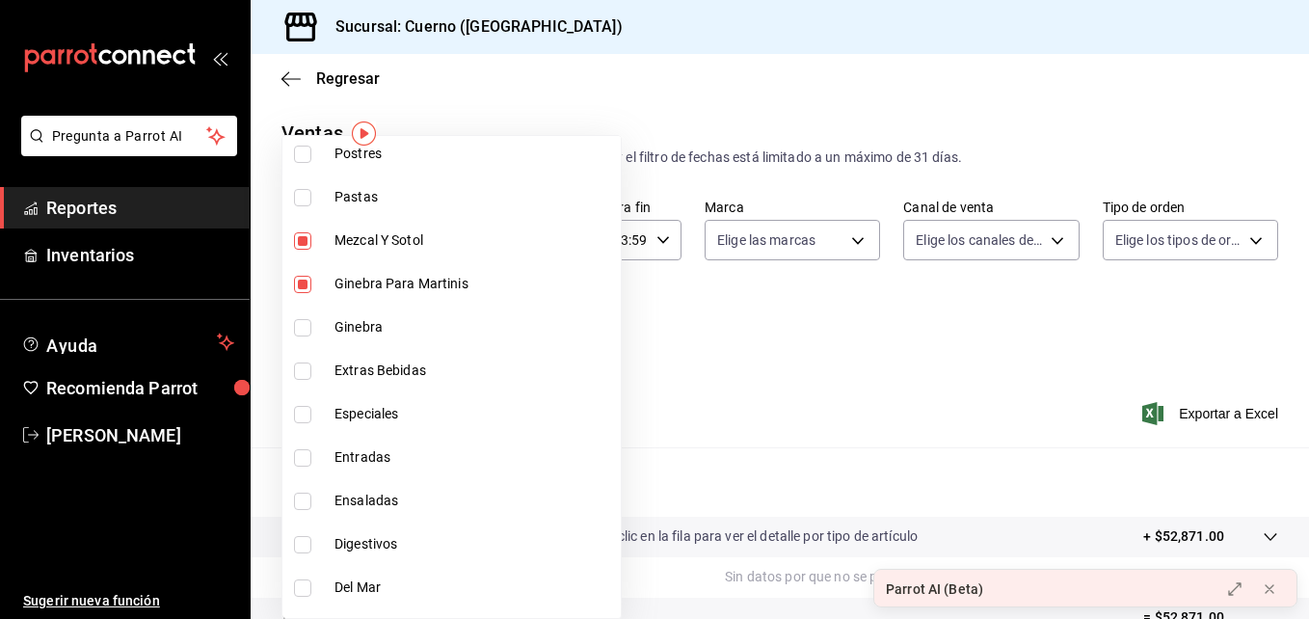
click at [311, 331] on label at bounding box center [306, 327] width 25 height 17
click at [311, 331] on input "checkbox" at bounding box center [302, 327] width 17 height 17
checkbox input "false"
click at [304, 381] on li "Extras Bebidas" at bounding box center [451, 370] width 338 height 43
type input "8d843363-7b8b-4002-90a0-c01944697fe5,d20f9d18-5e0f-4b53-b5be-0a43d5f086e3,d13cc…"
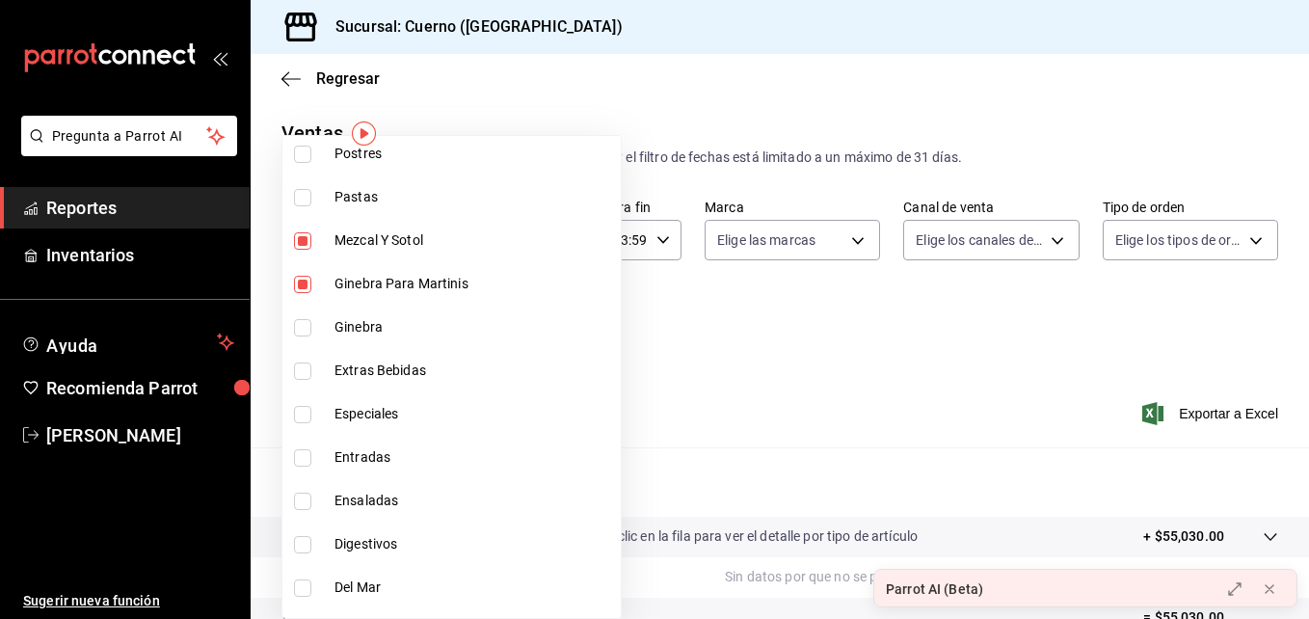
checkbox input "true"
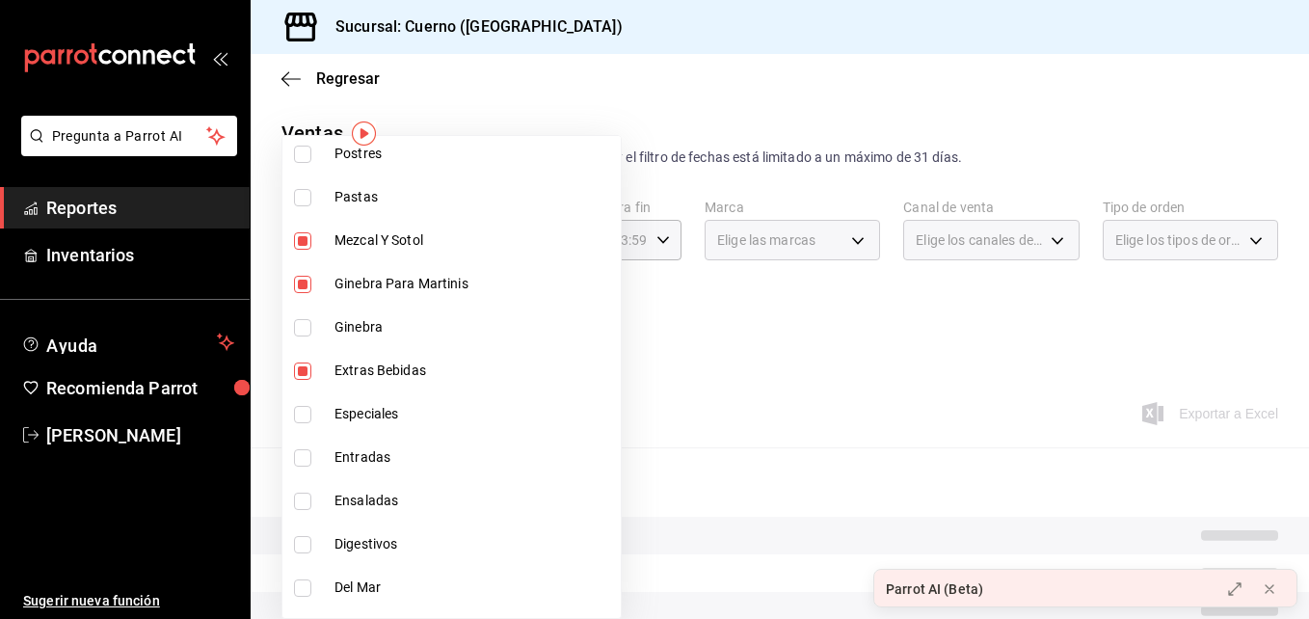
click at [305, 328] on input "checkbox" at bounding box center [302, 327] width 17 height 17
checkbox input "true"
type input "8d843363-7b8b-4002-90a0-c01944697fe5,d20f9d18-5e0f-4b53-b5be-0a43d5f086e3,d13cc…"
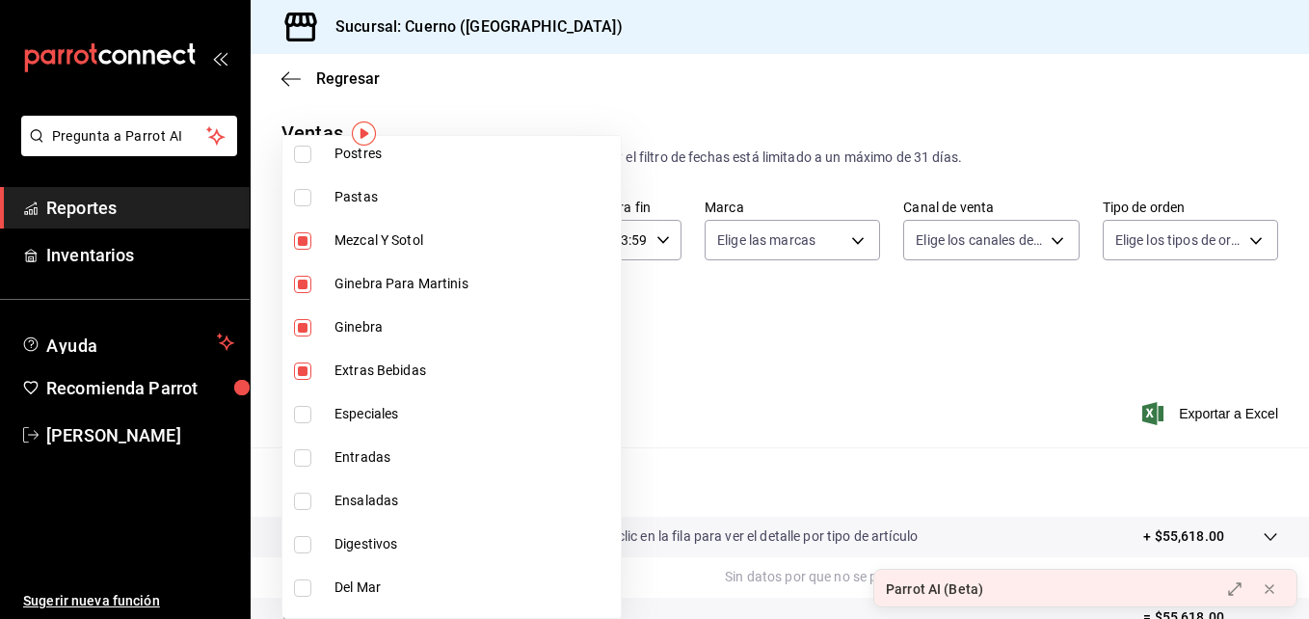
click at [302, 547] on input "checkbox" at bounding box center [302, 544] width 17 height 17
checkbox input "true"
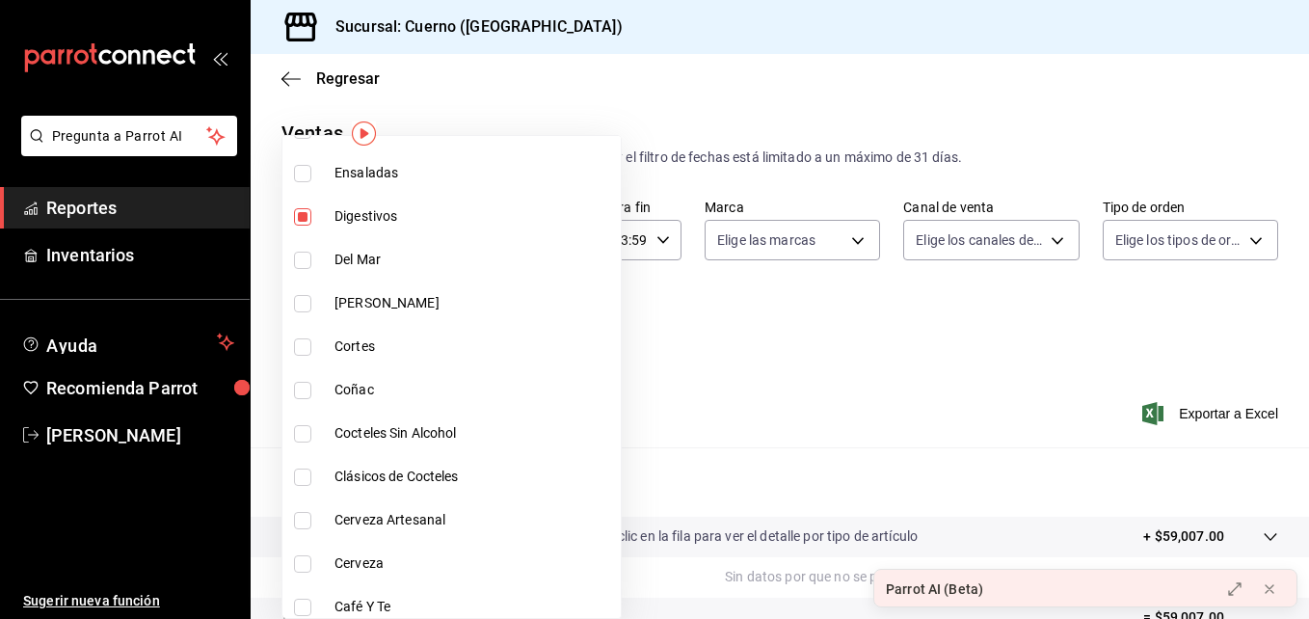
scroll to position [1528, 0]
click at [308, 378] on li "Coñac" at bounding box center [451, 388] width 338 height 43
type input "8d843363-7b8b-4002-90a0-c01944697fe5,d20f9d18-5e0f-4b53-b5be-0a43d5f086e3,d13cc…"
checkbox input "true"
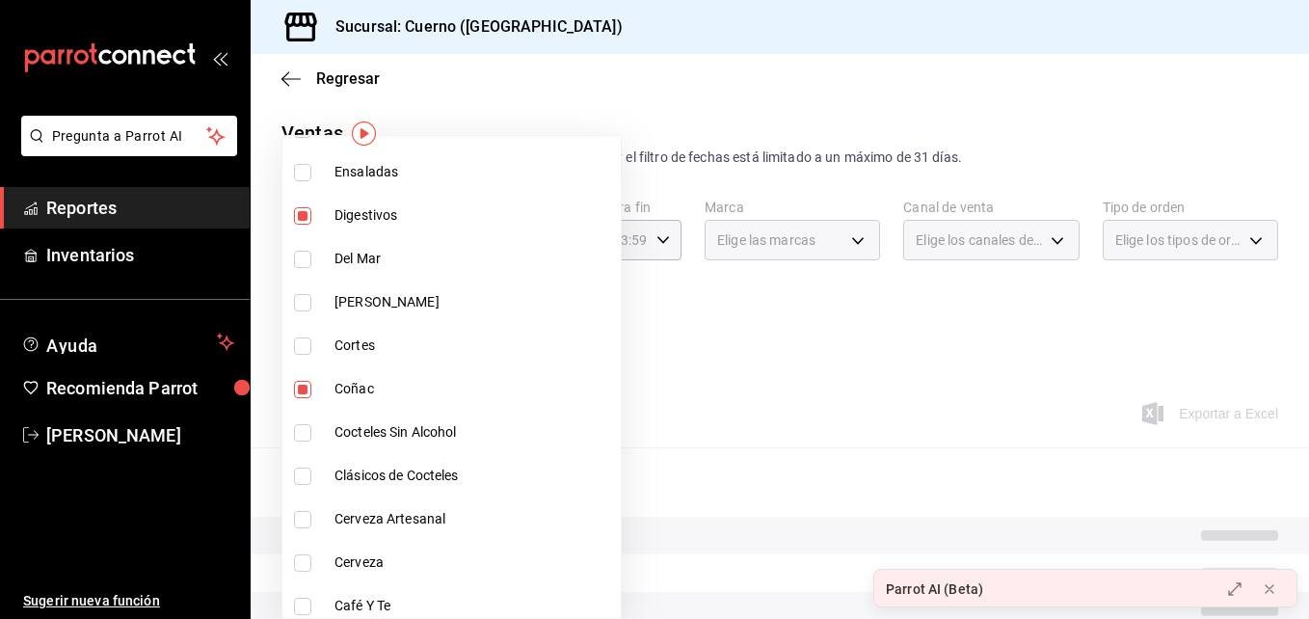
click at [298, 435] on input "checkbox" at bounding box center [302, 432] width 17 height 17
checkbox input "true"
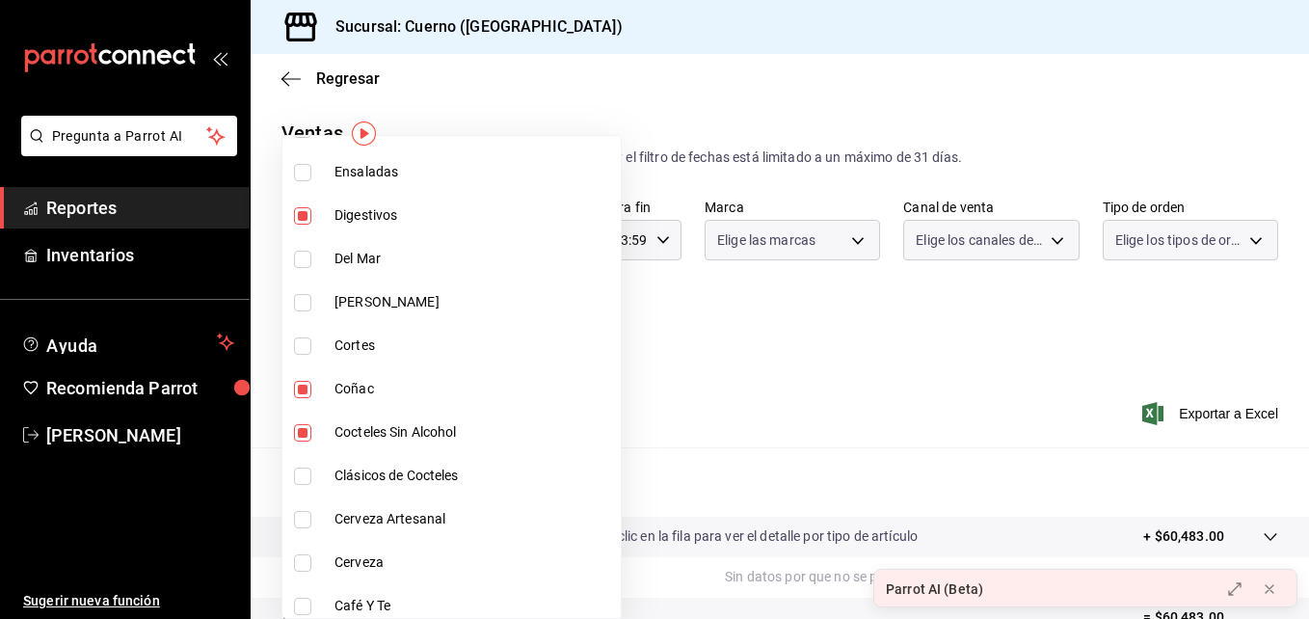
type input "8d843363-7b8b-4002-90a0-c01944697fe5,d20f9d18-5e0f-4b53-b5be-0a43d5f086e3,d13cc…"
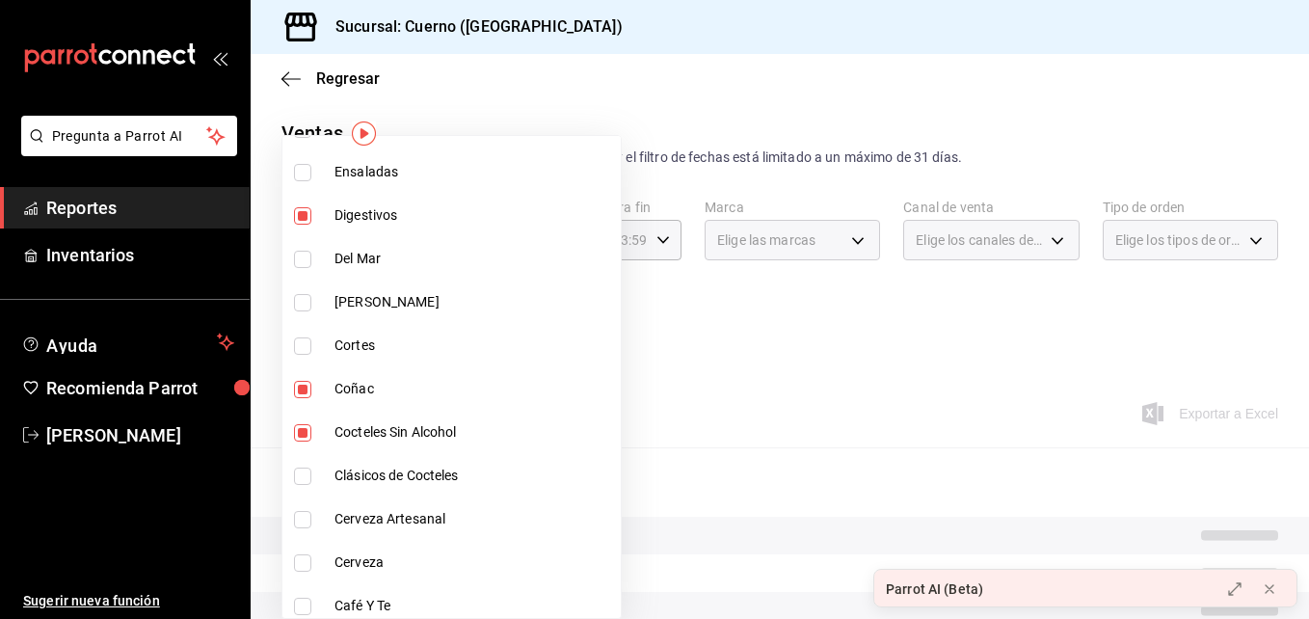
click at [299, 478] on input "checkbox" at bounding box center [302, 476] width 17 height 17
checkbox input "true"
type input "8d843363-7b8b-4002-90a0-c01944697fe5,d20f9d18-5e0f-4b53-b5be-0a43d5f086e3,d13cc…"
click at [299, 517] on input "checkbox" at bounding box center [302, 519] width 17 height 17
checkbox input "true"
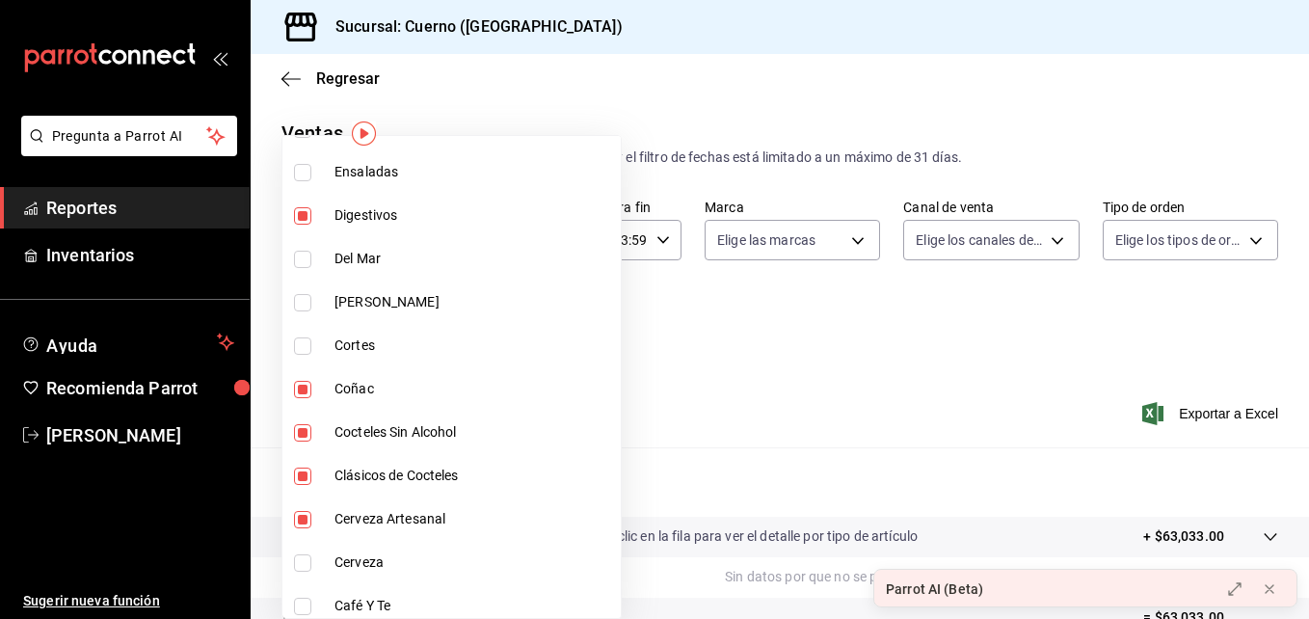
type input "8d843363-7b8b-4002-90a0-c01944697fe5,d20f9d18-5e0f-4b53-b5be-0a43d5f086e3,d13cc…"
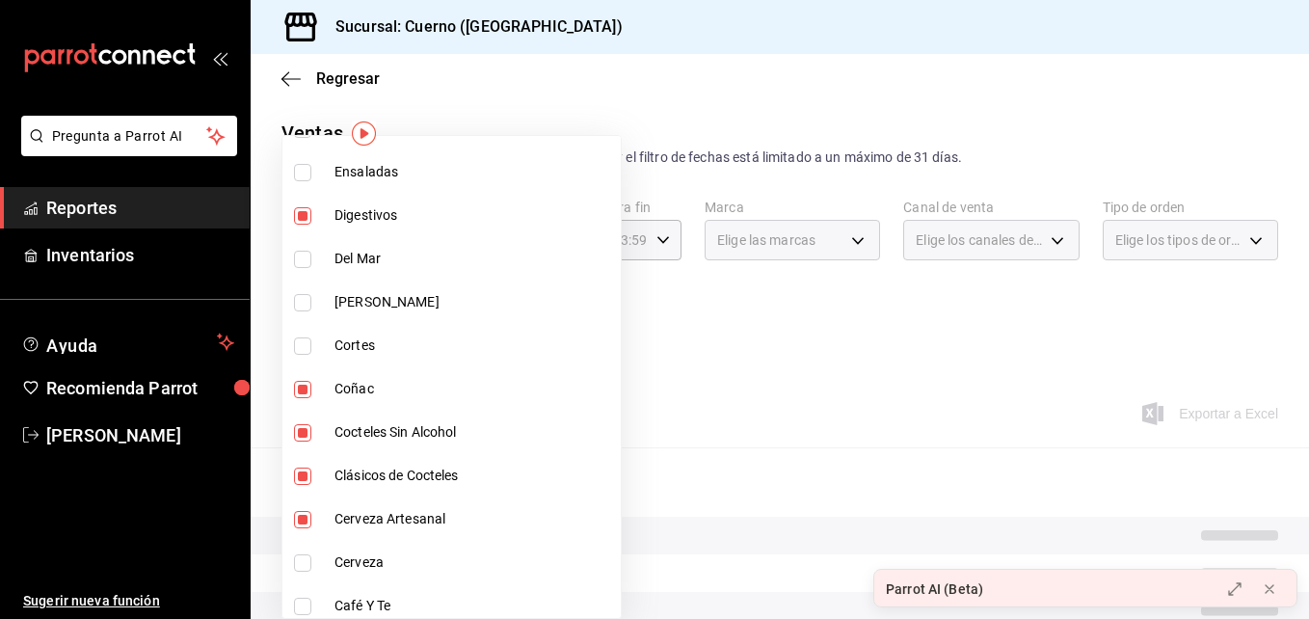
click at [299, 554] on input "checkbox" at bounding box center [302, 562] width 17 height 17
checkbox input "true"
type input "8d843363-7b8b-4002-90a0-c01944697fe5,d20f9d18-5e0f-4b53-b5be-0a43d5f086e3,d13cc…"
click at [307, 614] on input "checkbox" at bounding box center [302, 606] width 17 height 17
checkbox input "true"
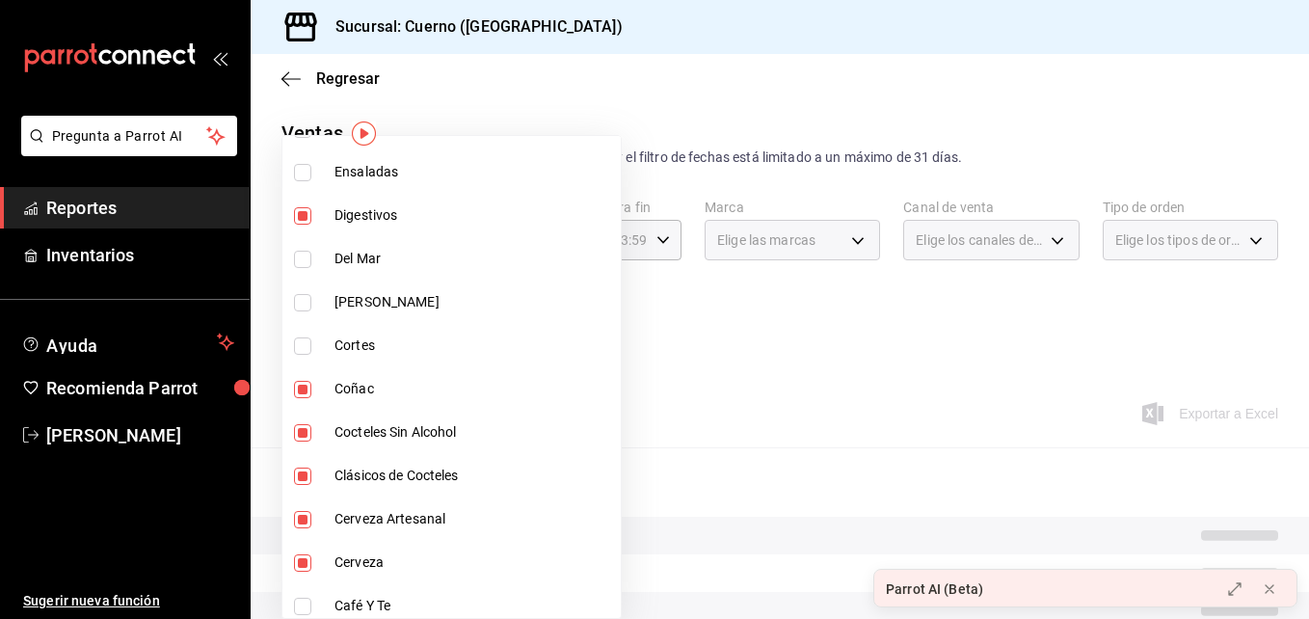
type input "8d843363-7b8b-4002-90a0-c01944697fe5,d20f9d18-5e0f-4b53-b5be-0a43d5f086e3,d13cc…"
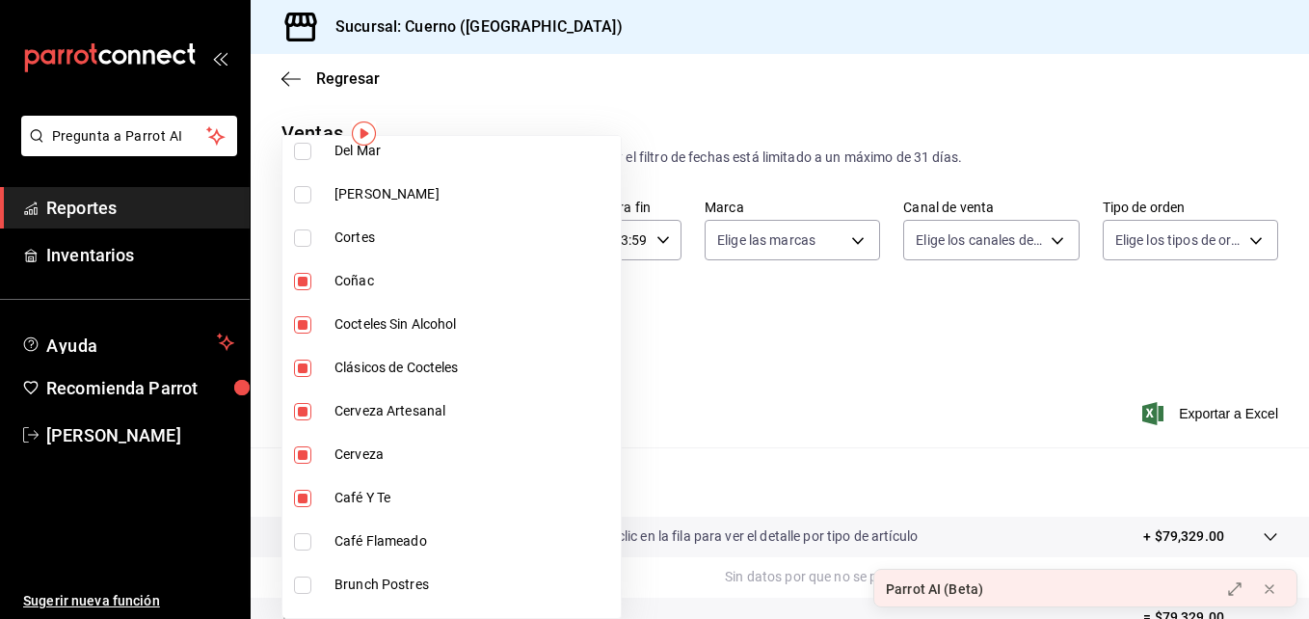
scroll to position [1798, 0]
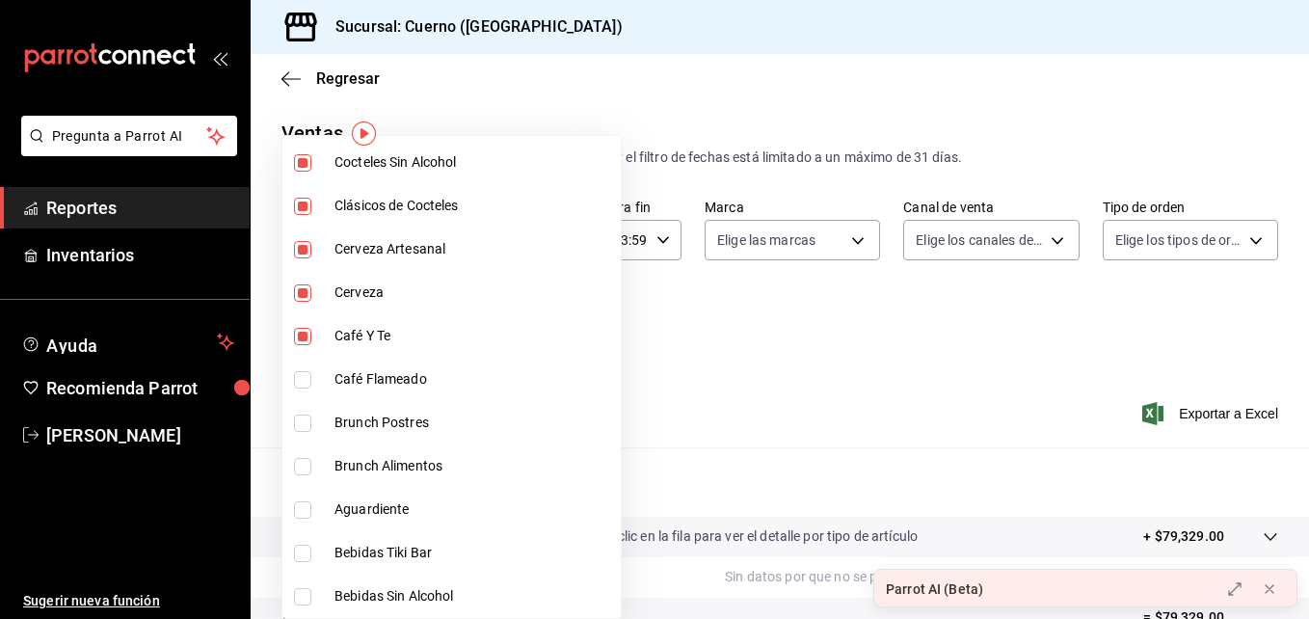
click at [299, 378] on input "checkbox" at bounding box center [302, 379] width 17 height 17
checkbox input "true"
type input "8d843363-7b8b-4002-90a0-c01944697fe5,d20f9d18-5e0f-4b53-b5be-0a43d5f086e3,d13cc…"
click at [304, 507] on input "checkbox" at bounding box center [302, 509] width 17 height 17
checkbox input "true"
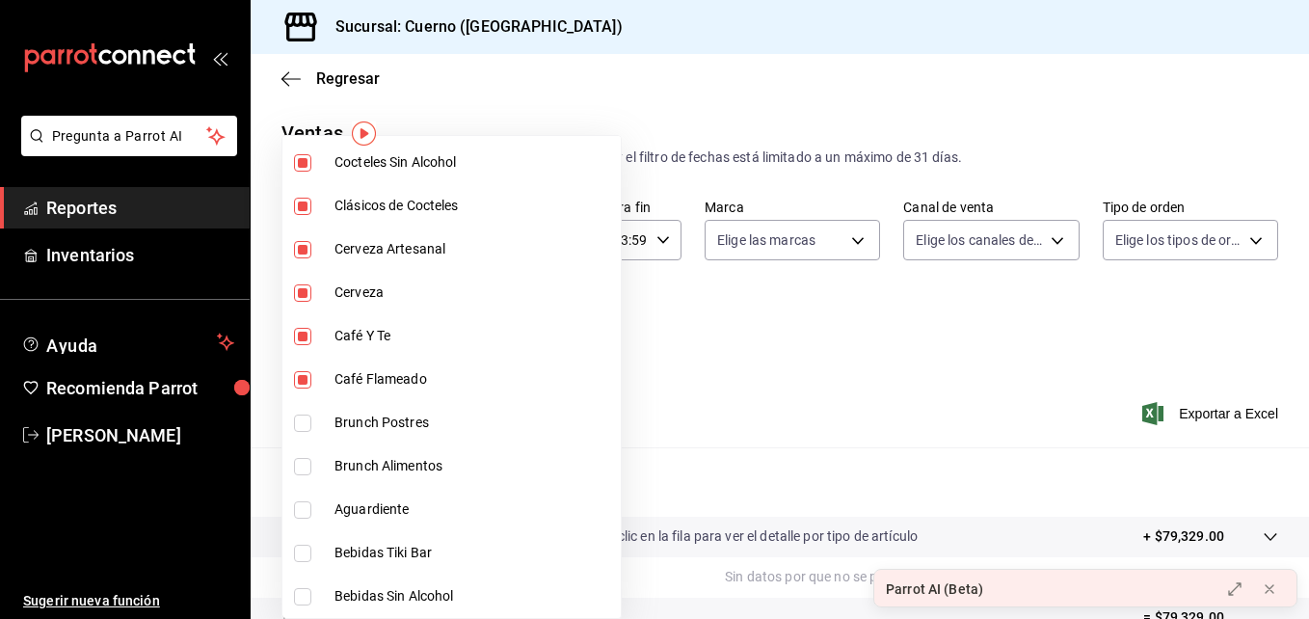
type input "8d843363-7b8b-4002-90a0-c01944697fe5,d20f9d18-5e0f-4b53-b5be-0a43d5f086e3,d13cc…"
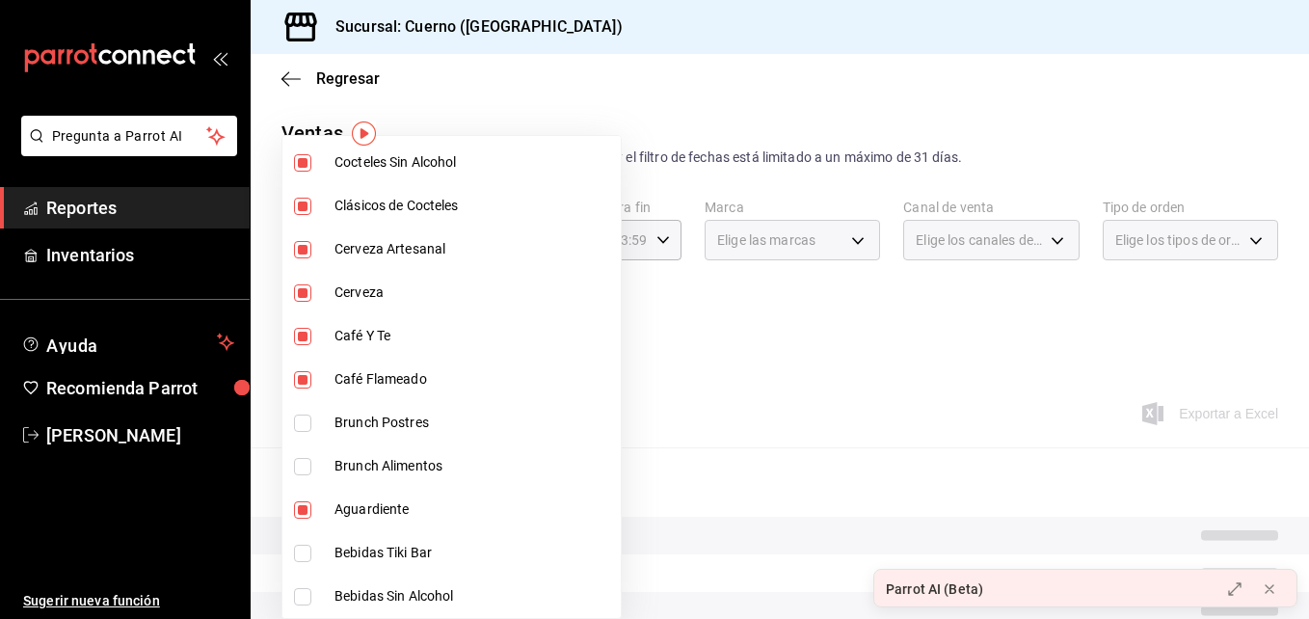
click at [307, 555] on input "checkbox" at bounding box center [302, 553] width 17 height 17
checkbox input "true"
type input "8d843363-7b8b-4002-90a0-c01944697fe5,d20f9d18-5e0f-4b53-b5be-0a43d5f086e3,d13cc…"
click at [308, 593] on input "checkbox" at bounding box center [302, 596] width 17 height 17
checkbox input "true"
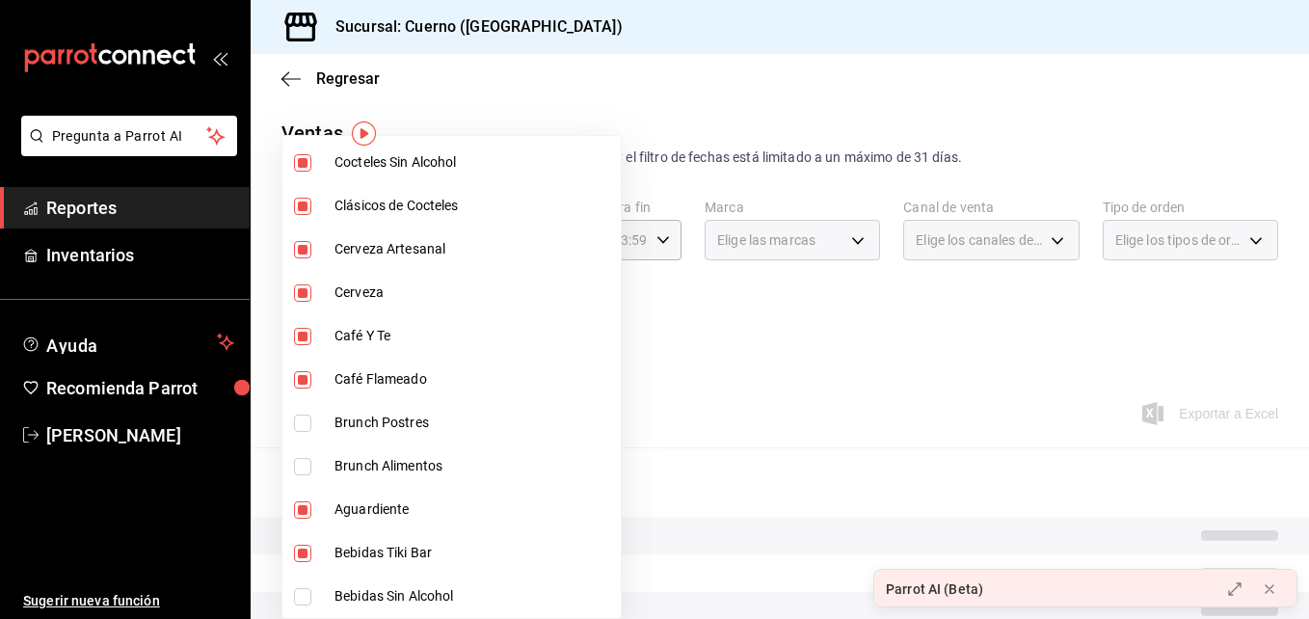
type input "8d843363-7b8b-4002-90a0-c01944697fe5,d20f9d18-5e0f-4b53-b5be-0a43d5f086e3,d13cc…"
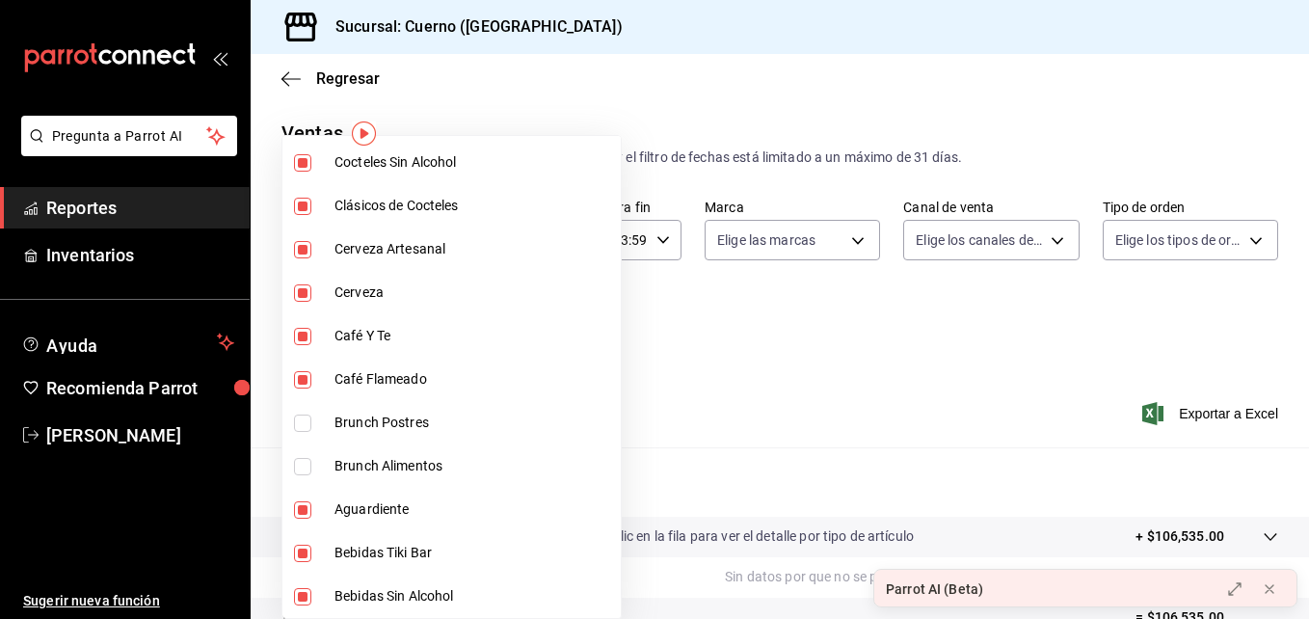
click at [594, 382] on div at bounding box center [654, 309] width 1309 height 619
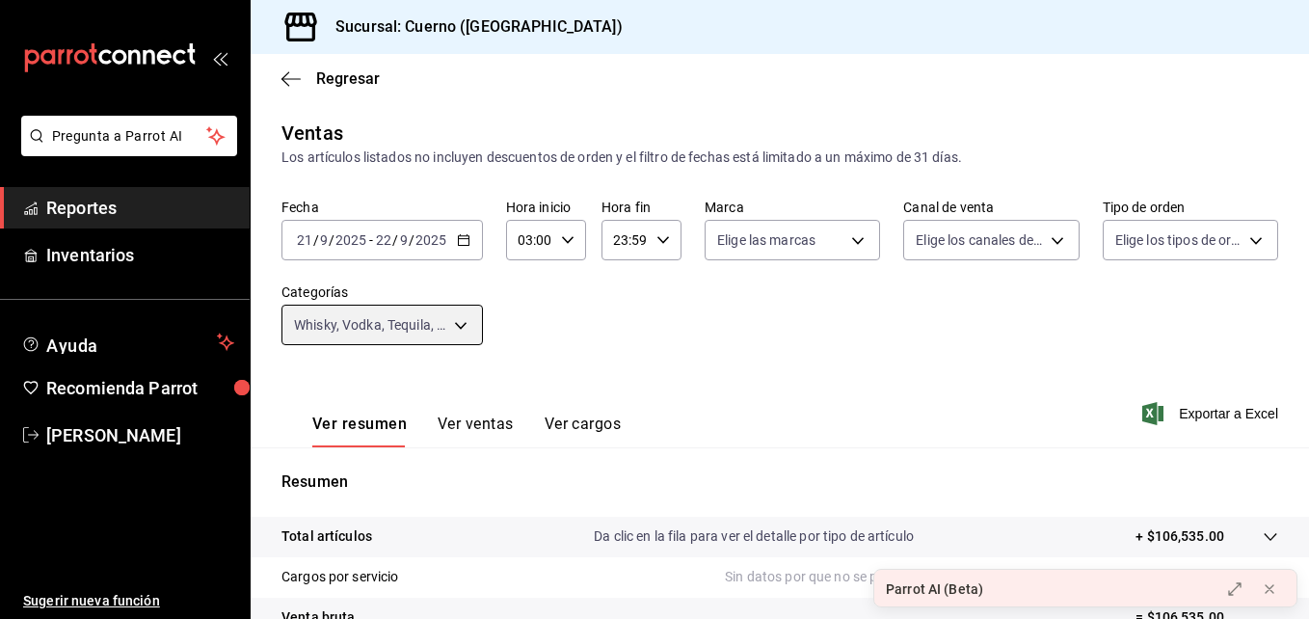
scroll to position [305, 0]
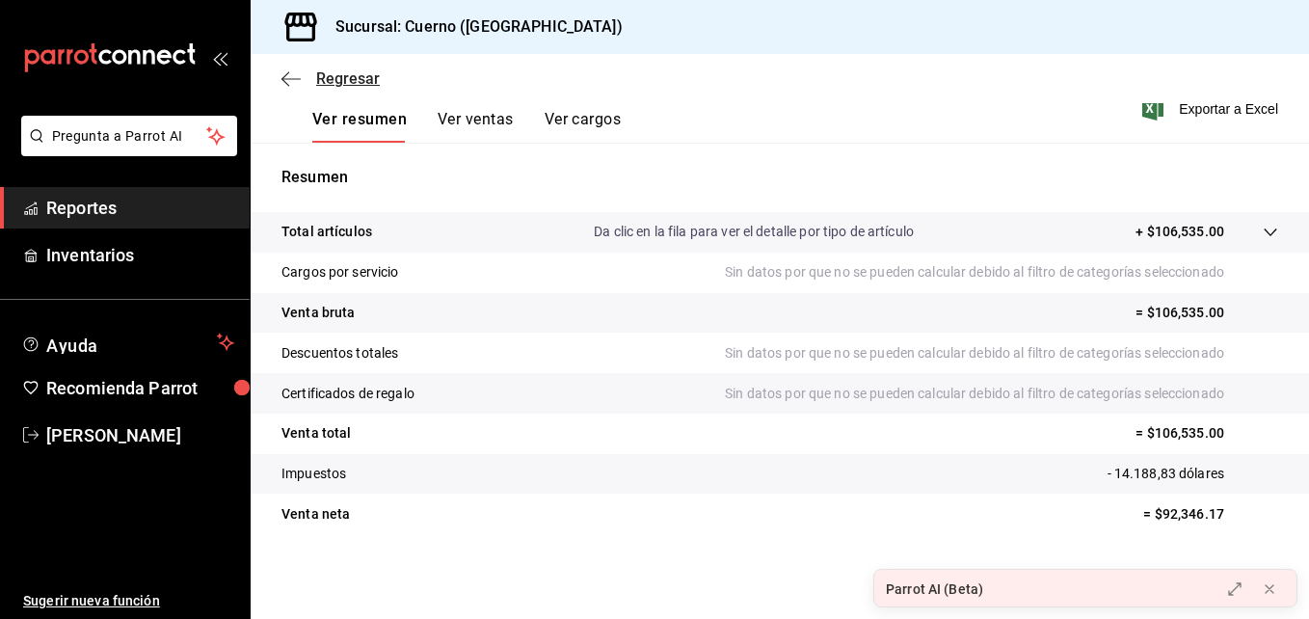
click at [305, 78] on span "Regresar" at bounding box center [331, 78] width 98 height 18
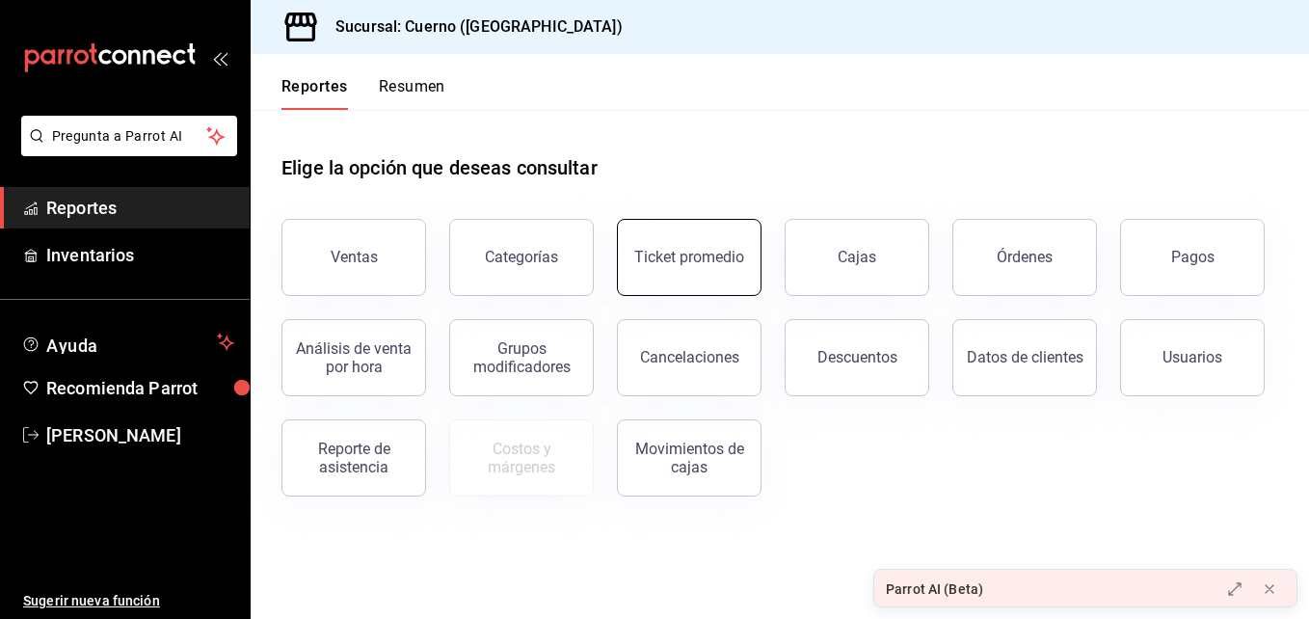
click at [684, 248] on button "Ticket promedio" at bounding box center [689, 257] width 145 height 77
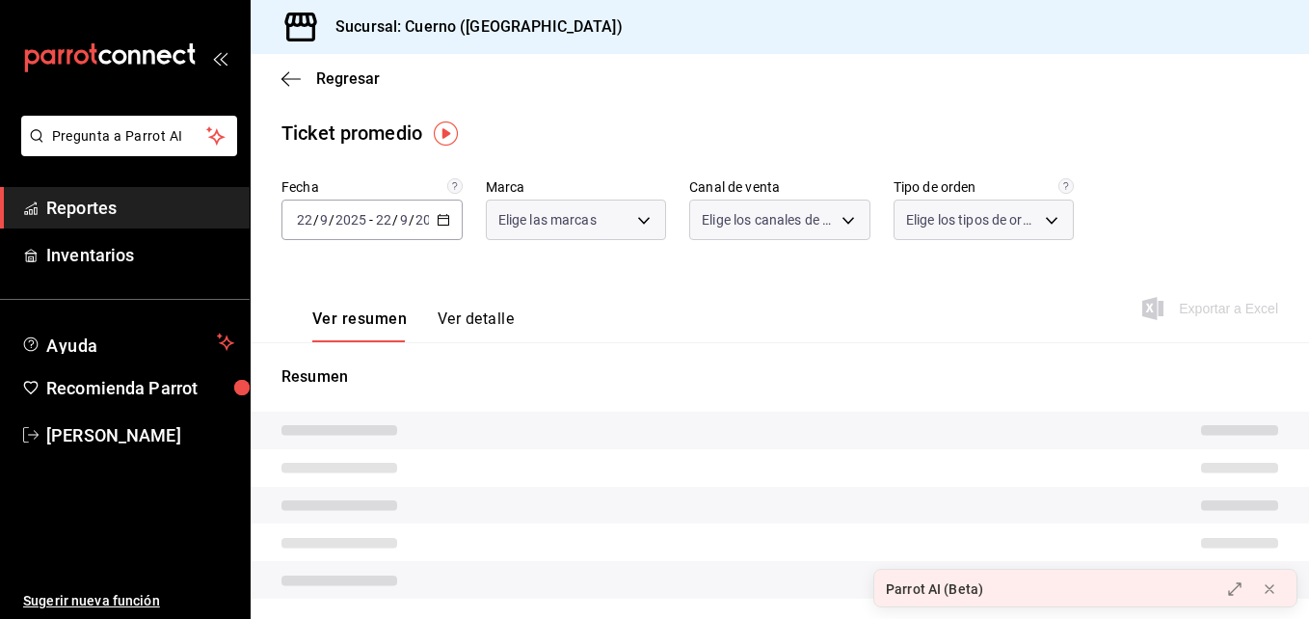
type input "c9e961b9-bc29-480f-a65c-324ff110f526"
type input "PARROT,UBER_EATS,RAPPI,DIDI_FOOD,ONLINE"
type input "dfbf6a66-9e2c-4531-8c07-cb6fdb35851c,965fb10a-4951-4111-90b6-db3caf29f93a,2f3c6…"
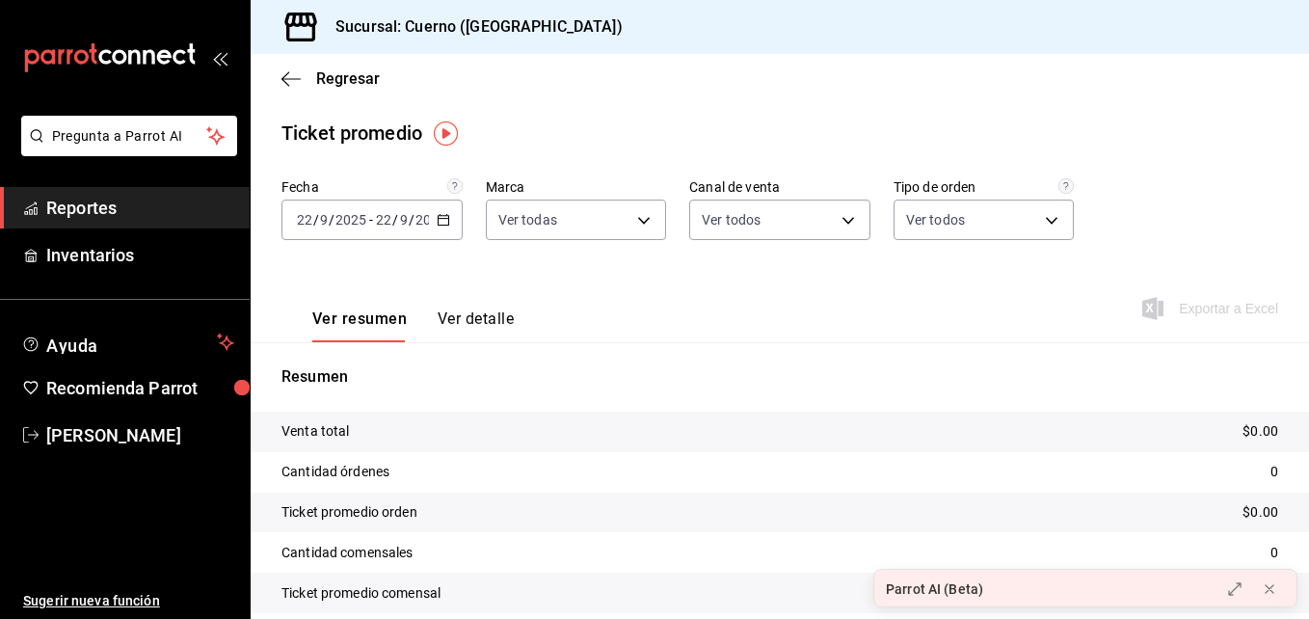
click at [441, 228] on div "[DATE] [DATE] - [DATE] [DATE]" at bounding box center [372, 220] width 181 height 40
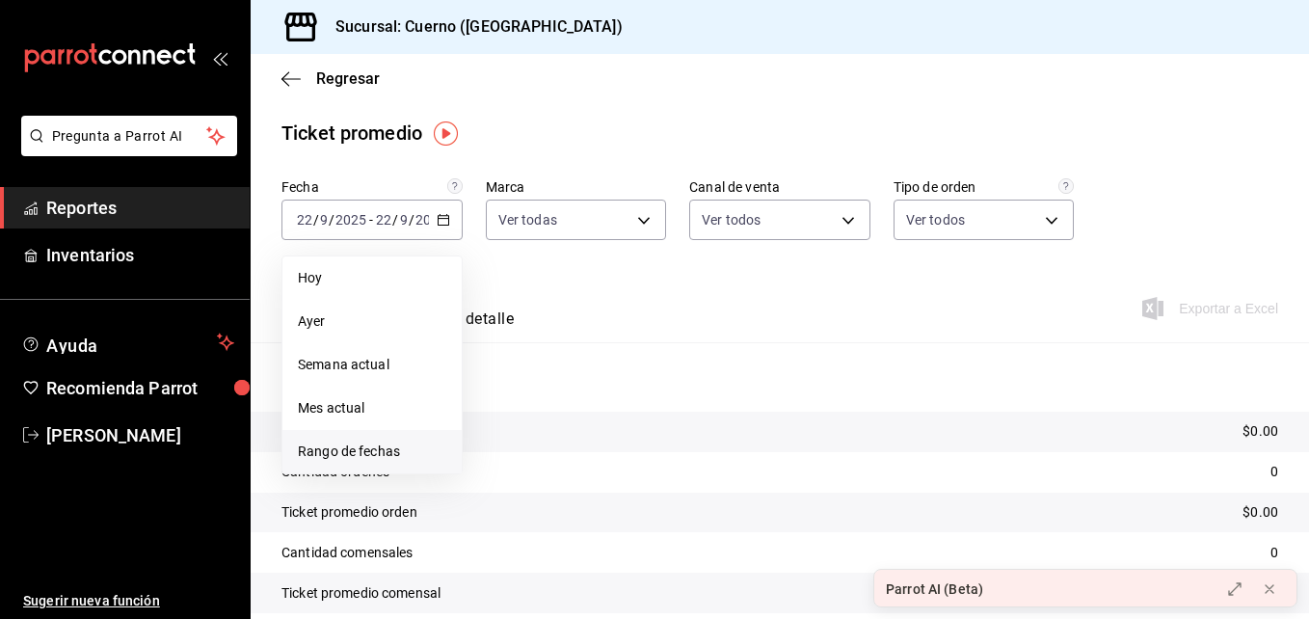
click at [369, 447] on span "Rango de fechas" at bounding box center [372, 452] width 148 height 20
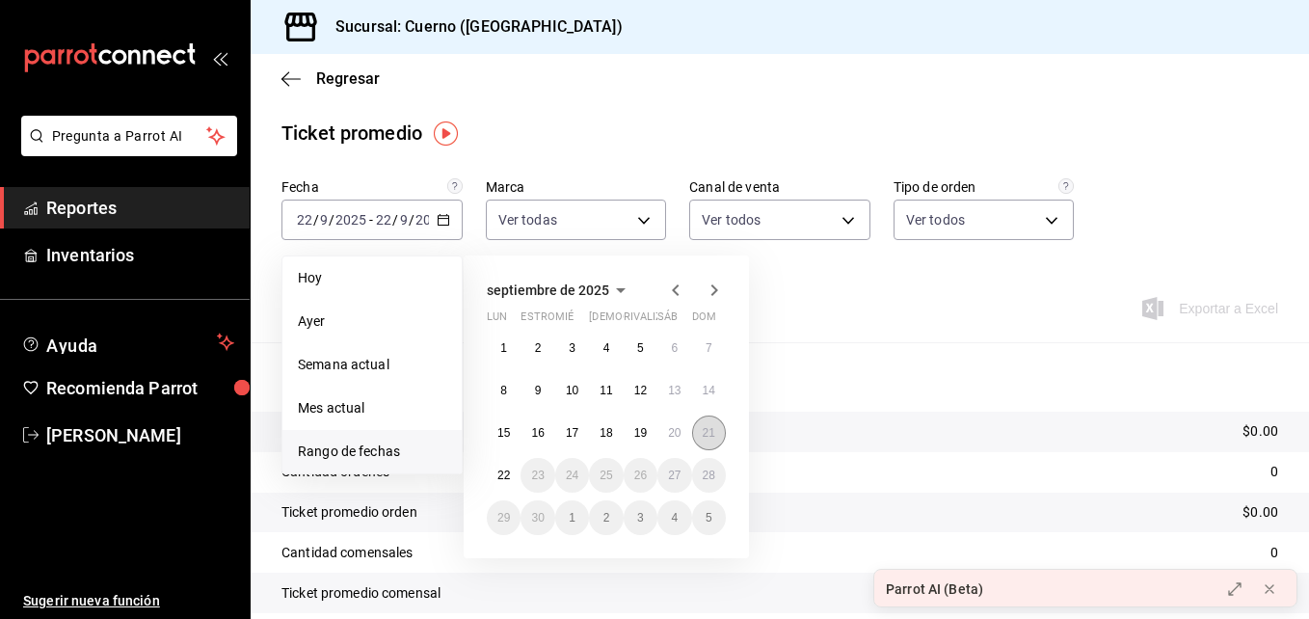
click at [722, 429] on button "21" at bounding box center [709, 433] width 34 height 35
click at [491, 467] on button "22" at bounding box center [504, 475] width 34 height 35
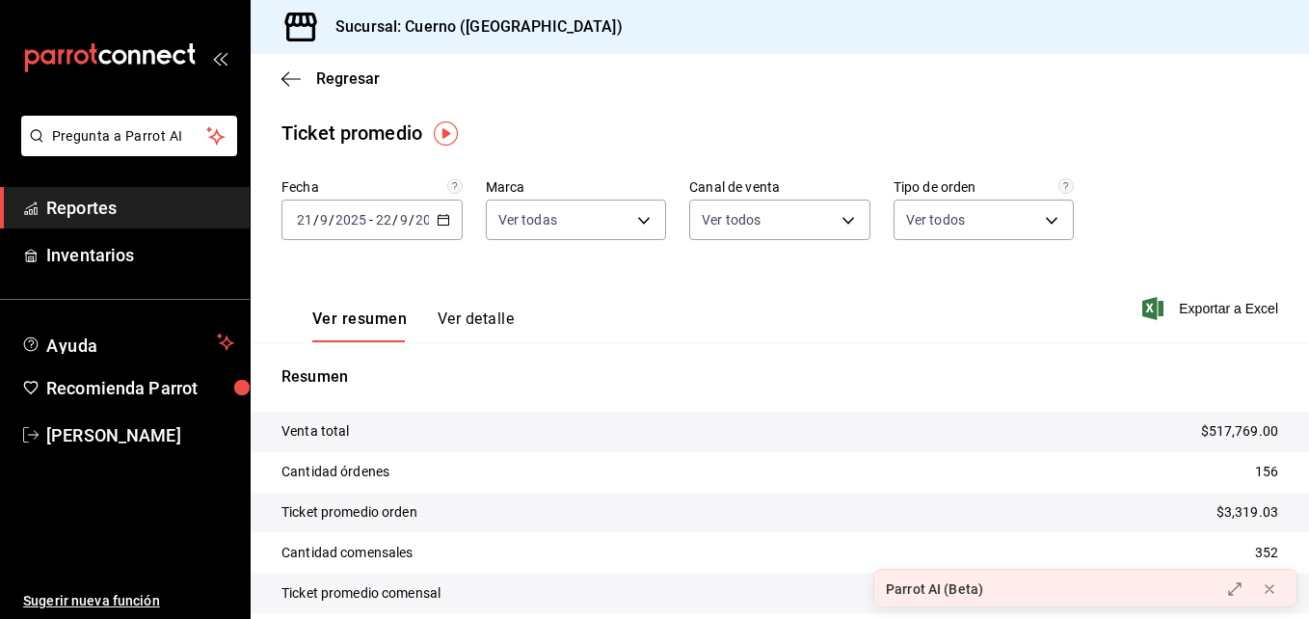
scroll to position [79, 0]
